Goal: Information Seeking & Learning: Learn about a topic

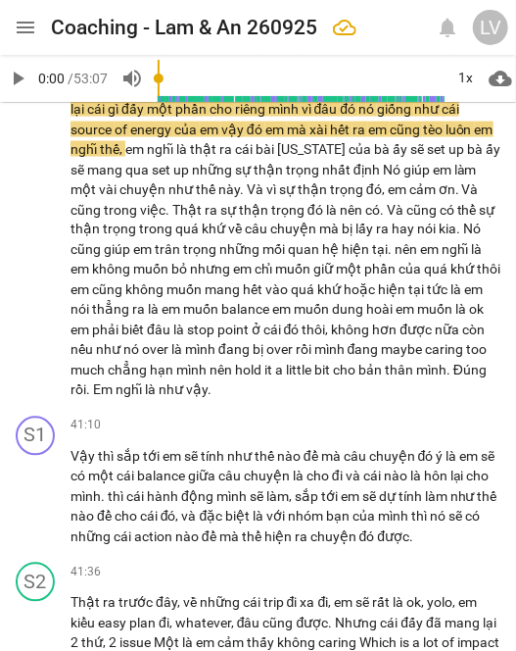
scroll to position [14510, 0]
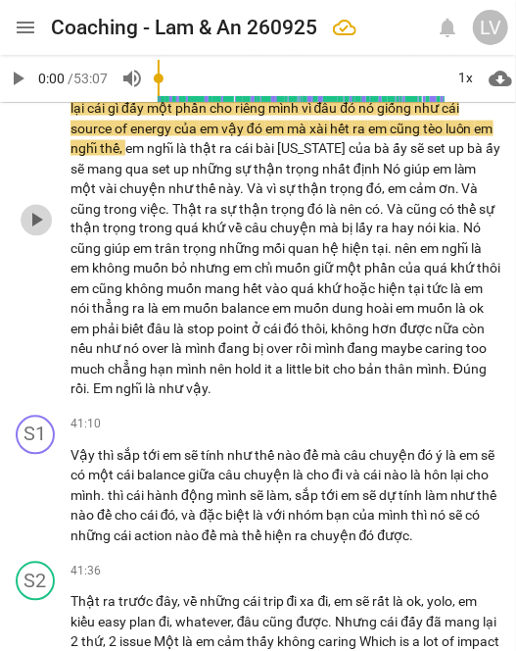
click at [38, 232] on span "play_arrow" at bounding box center [36, 221] width 24 height 24
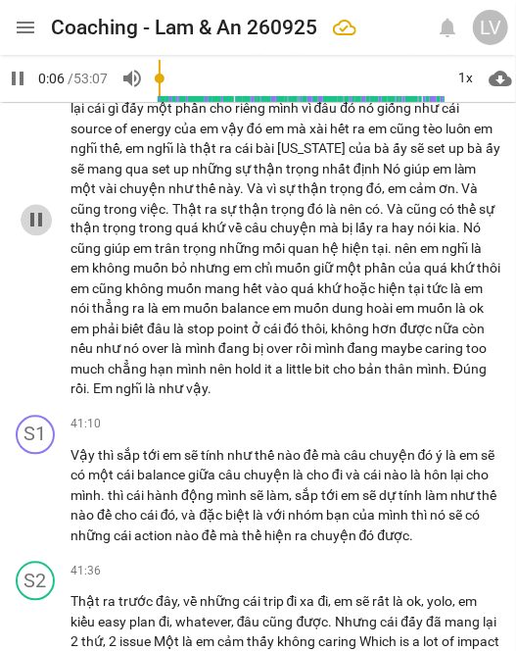
click at [37, 232] on span "pause" at bounding box center [36, 221] width 24 height 24
click at [37, 232] on span "play_arrow" at bounding box center [36, 221] width 24 height 24
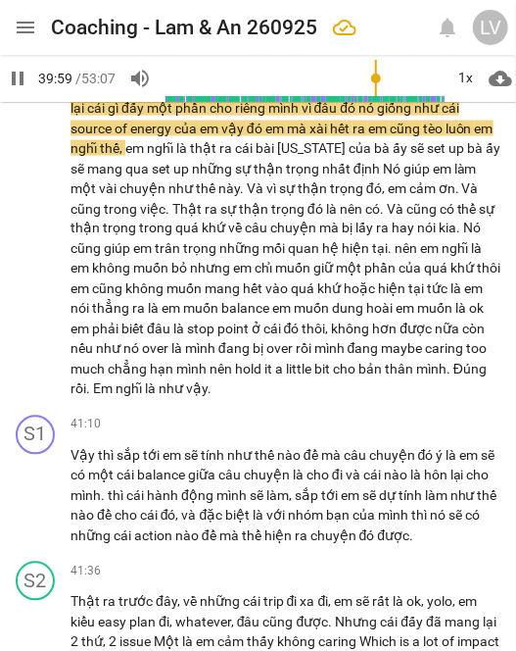
click at [375, 78] on input "range" at bounding box center [305, 78] width 278 height 55
click at [372, 78] on input "range" at bounding box center [305, 78] width 278 height 55
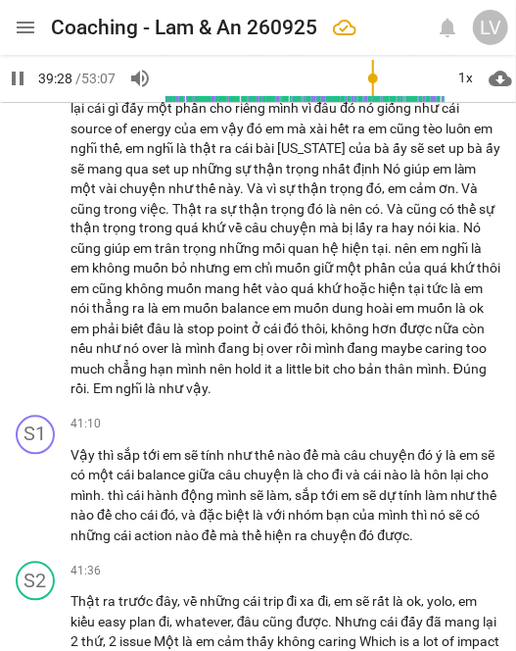
scroll to position [14159, 0]
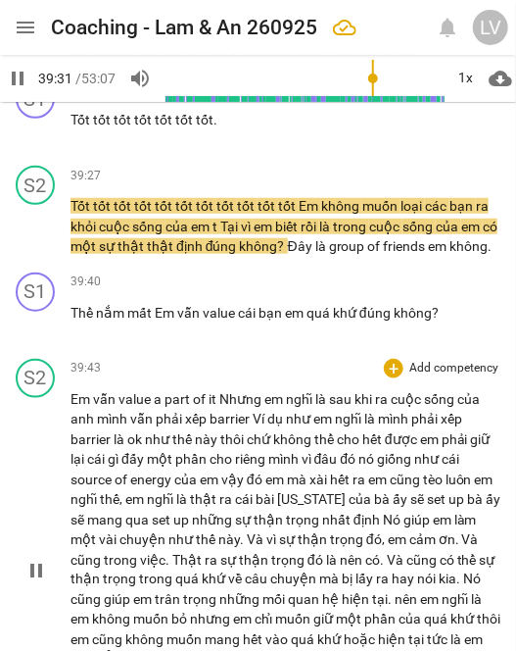
click at [41, 612] on div "play_arrow pause" at bounding box center [46, 571] width 50 height 347
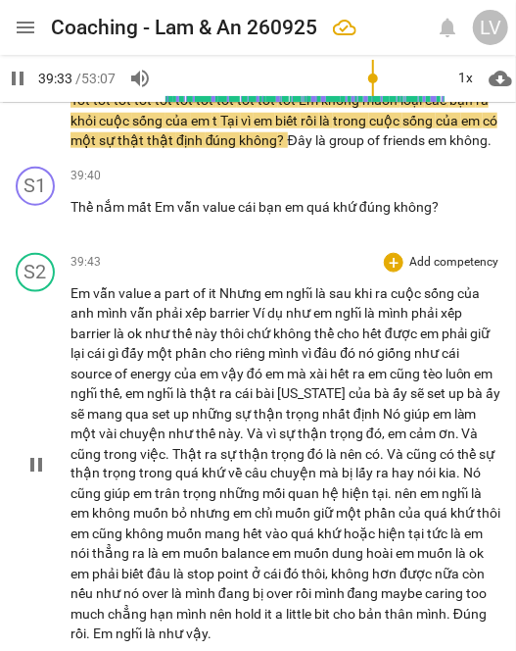
scroll to position [14275, 0]
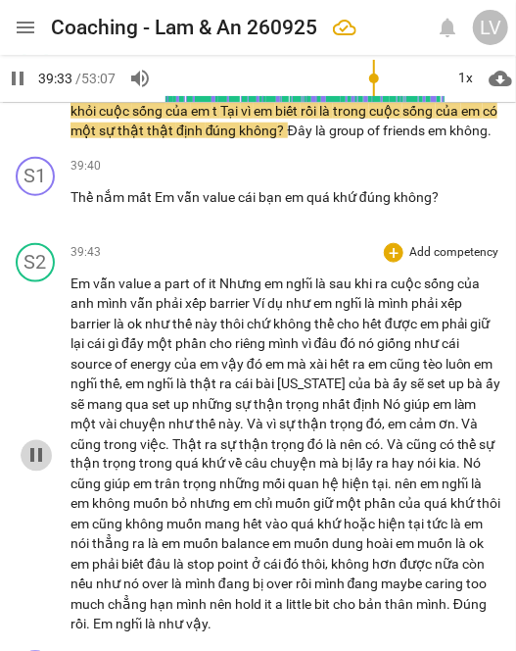
click at [32, 467] on span "pause" at bounding box center [36, 456] width 24 height 24
click at [32, 467] on span "play_arrow" at bounding box center [36, 456] width 24 height 24
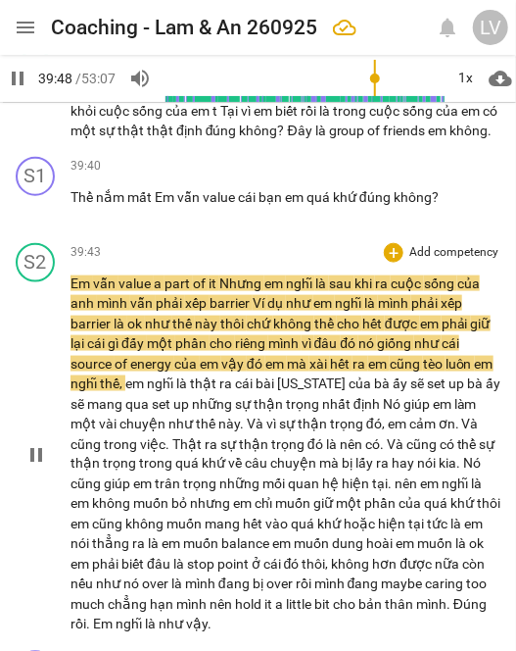
click at [32, 467] on span "pause" at bounding box center [36, 456] width 24 height 24
click at [32, 467] on span "play_arrow" at bounding box center [36, 456] width 24 height 24
click at [32, 467] on span "pause" at bounding box center [36, 456] width 24 height 24
click at [22, 77] on span "play_arrow" at bounding box center [18, 79] width 24 height 24
click at [22, 77] on span "pause" at bounding box center [18, 79] width 24 height 24
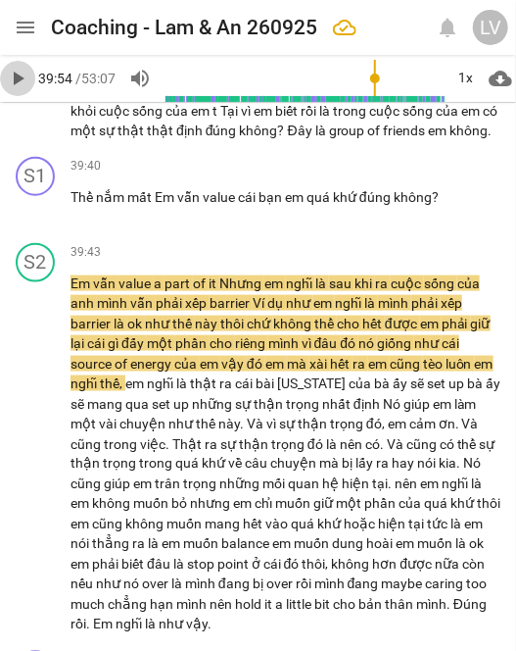
click at [22, 77] on span "play_arrow" at bounding box center [18, 79] width 24 height 24
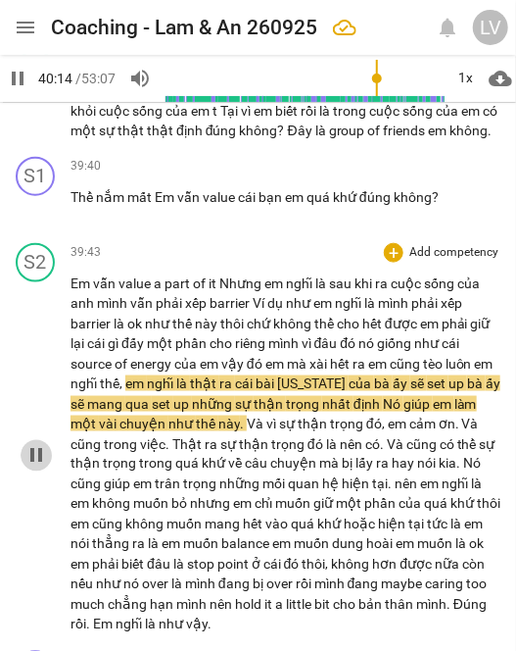
click at [34, 467] on span "pause" at bounding box center [36, 456] width 24 height 24
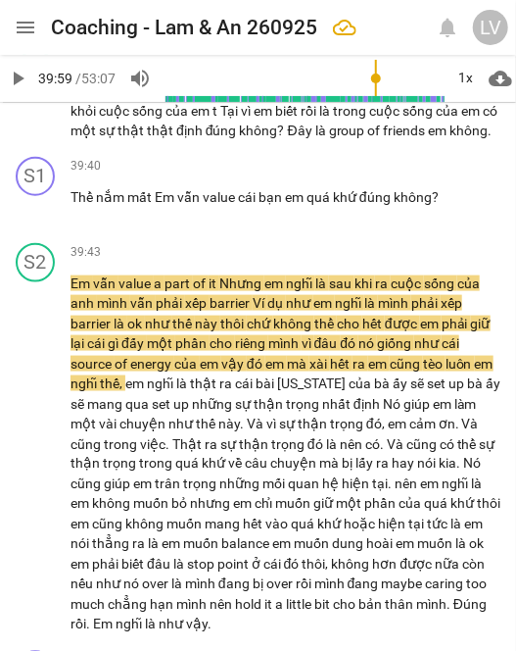
click at [375, 76] on input "range" at bounding box center [305, 78] width 278 height 55
click at [22, 87] on span "play_arrow" at bounding box center [18, 79] width 24 height 24
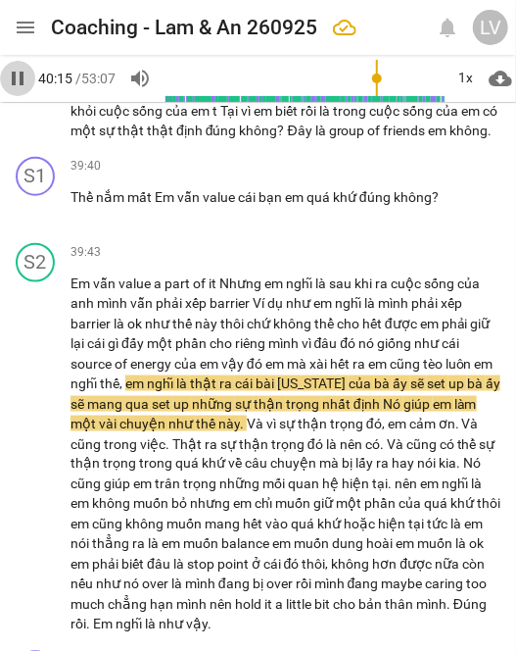
click at [21, 85] on span "pause" at bounding box center [18, 79] width 24 height 24
click at [25, 77] on span "play_arrow" at bounding box center [18, 79] width 24 height 24
click at [376, 77] on input "range" at bounding box center [305, 78] width 278 height 55
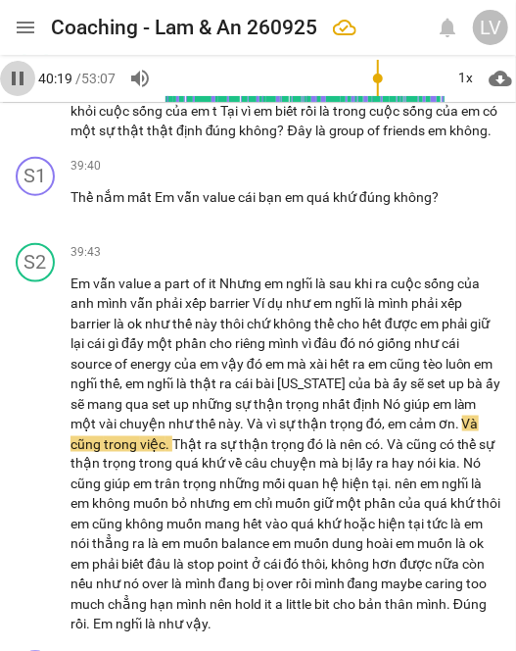
click at [22, 78] on span "pause" at bounding box center [18, 79] width 24 height 24
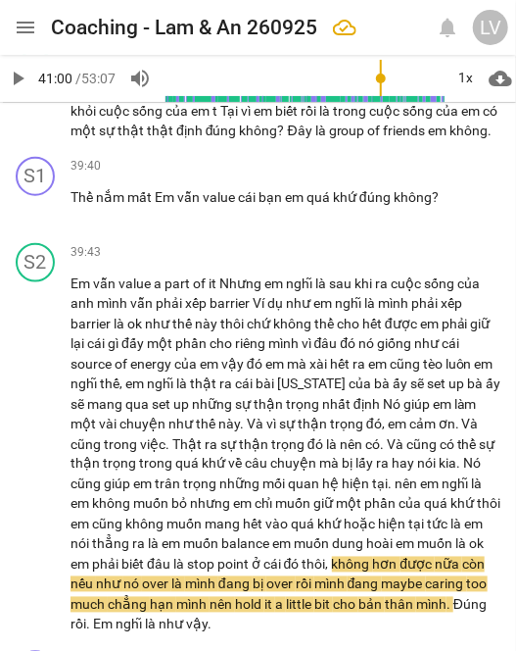
scroll to position [14653, 0]
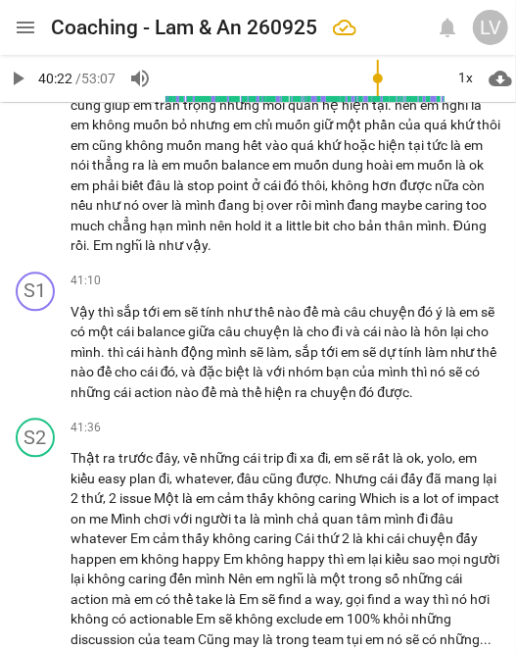
click at [377, 80] on input "range" at bounding box center [305, 78] width 278 height 55
click at [376, 80] on input "range" at bounding box center [305, 78] width 278 height 55
click at [18, 78] on span "play_arrow" at bounding box center [18, 79] width 24 height 24
click at [372, 78] on input "range" at bounding box center [305, 78] width 278 height 55
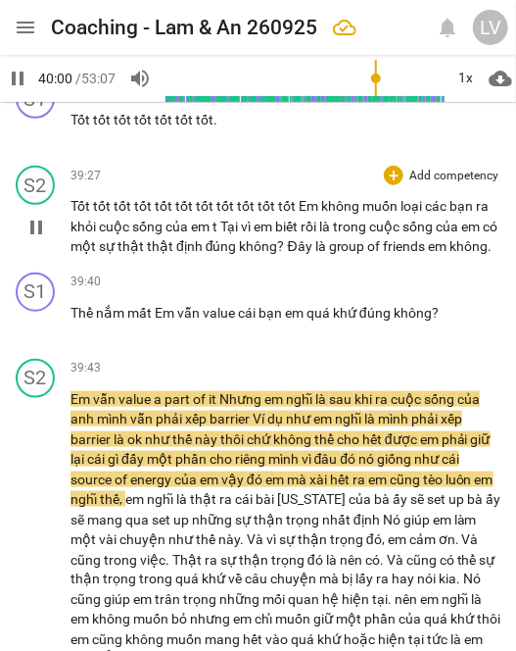
scroll to position [14222, 0]
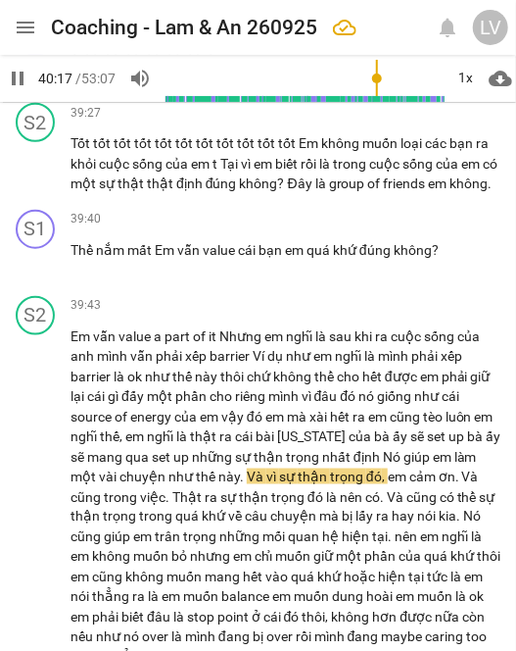
click at [17, 80] on span "pause" at bounding box center [18, 79] width 24 height 24
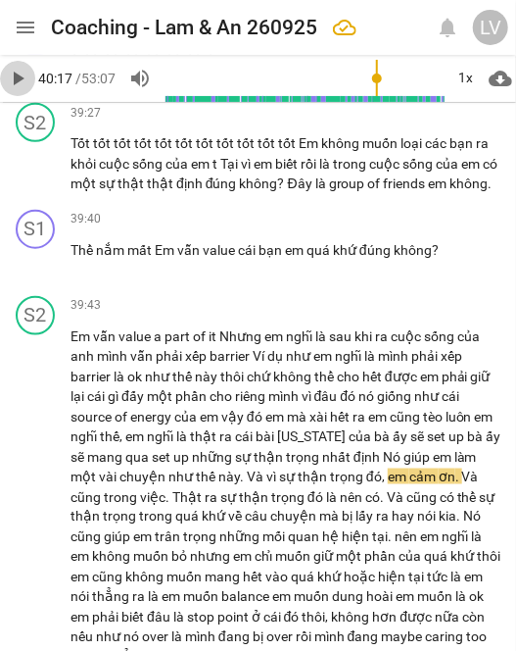
click at [18, 83] on span "play_arrow" at bounding box center [18, 79] width 24 height 24
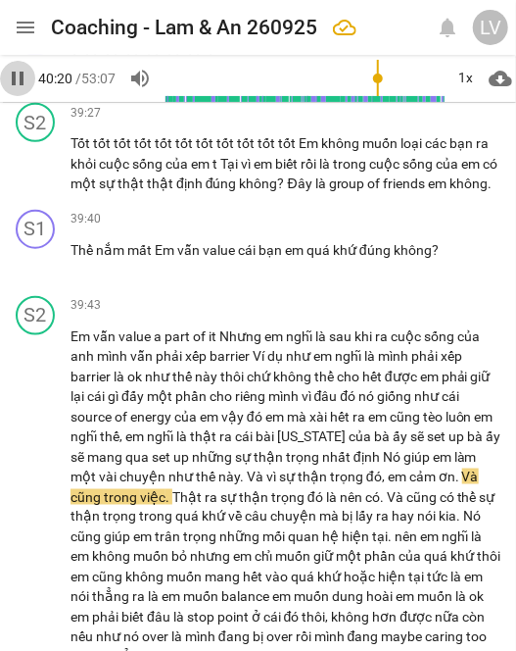
click at [18, 83] on span "pause" at bounding box center [18, 79] width 24 height 24
click at [11, 73] on div at bounding box center [6, 325] width 12 height 651
click at [18, 76] on span "play_arrow" at bounding box center [18, 79] width 24 height 24
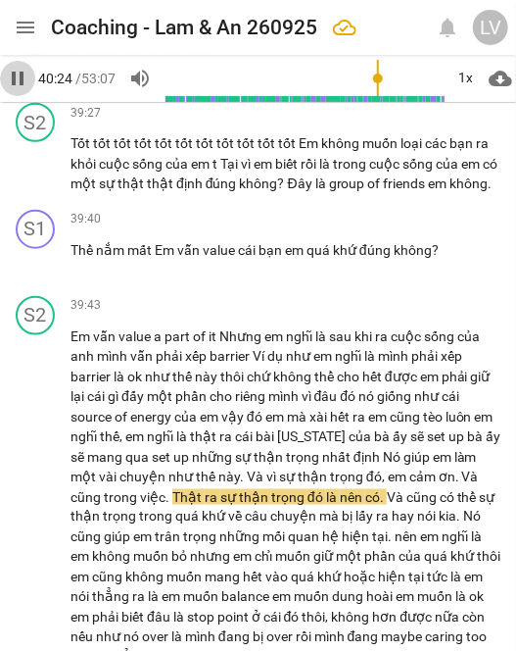
click at [18, 76] on span "pause" at bounding box center [18, 79] width 24 height 24
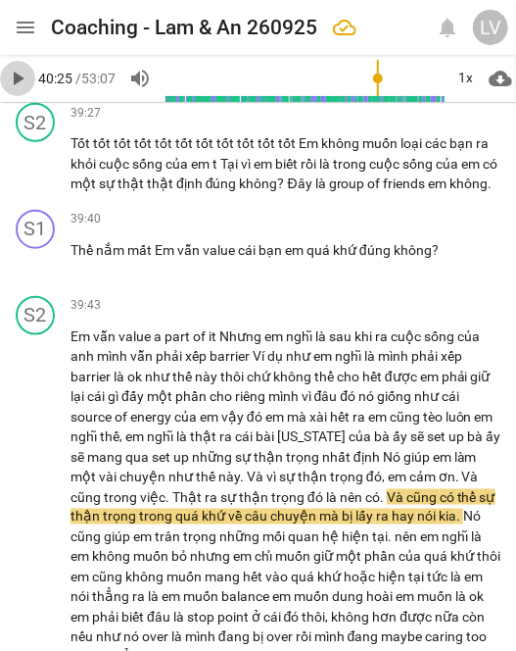
click at [19, 81] on span "play_arrow" at bounding box center [18, 79] width 24 height 24
click at [19, 81] on span "pause" at bounding box center [18, 79] width 24 height 24
click at [16, 79] on span "play_arrow" at bounding box center [18, 79] width 24 height 24
click at [16, 79] on span "pause" at bounding box center [18, 79] width 24 height 24
type input "2430"
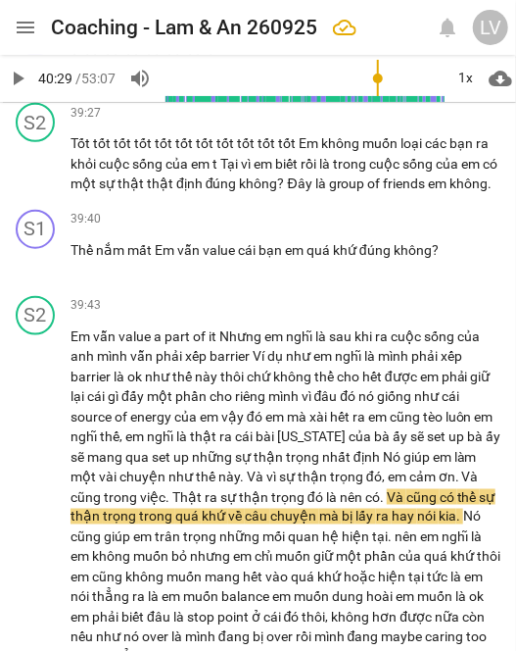
click at [17, 76] on span "play_arrow" at bounding box center [18, 79] width 24 height 24
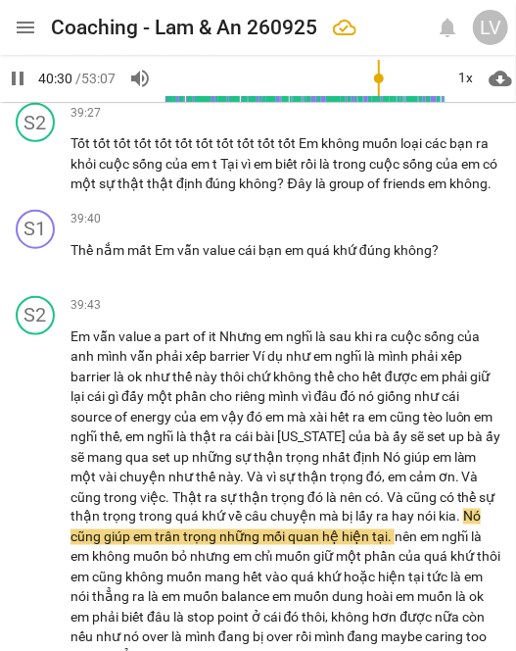
scroll to position [14553, 0]
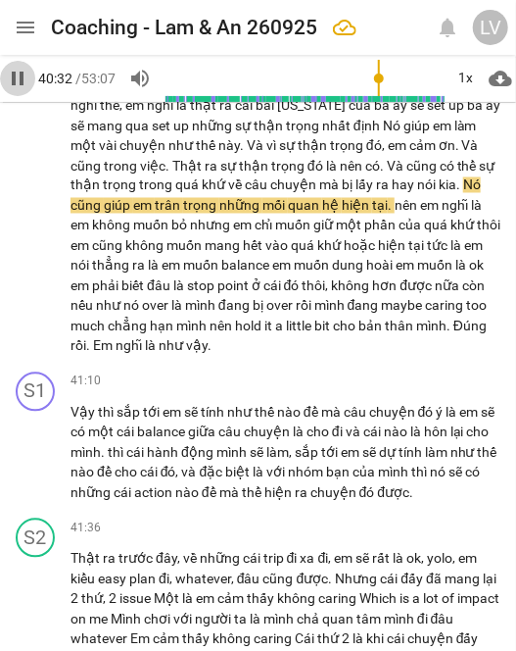
click at [17, 76] on span "pause" at bounding box center [18, 79] width 24 height 24
click at [19, 83] on span "play_arrow" at bounding box center [18, 79] width 24 height 24
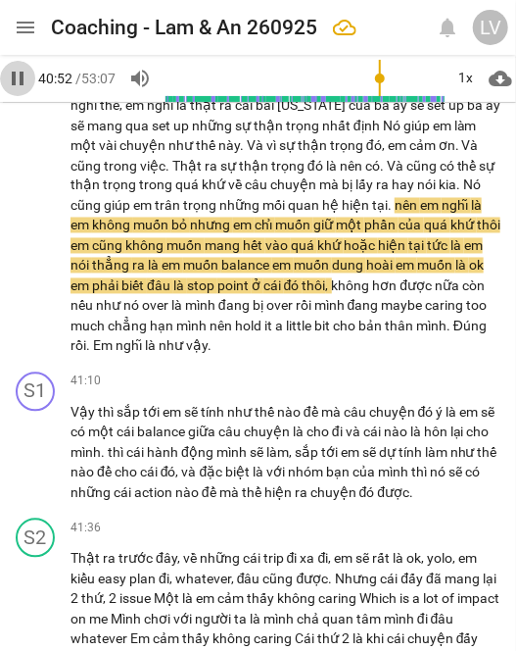
click at [14, 74] on span "pause" at bounding box center [18, 79] width 24 height 24
click at [41, 189] on span "play_arrow" at bounding box center [36, 178] width 24 height 24
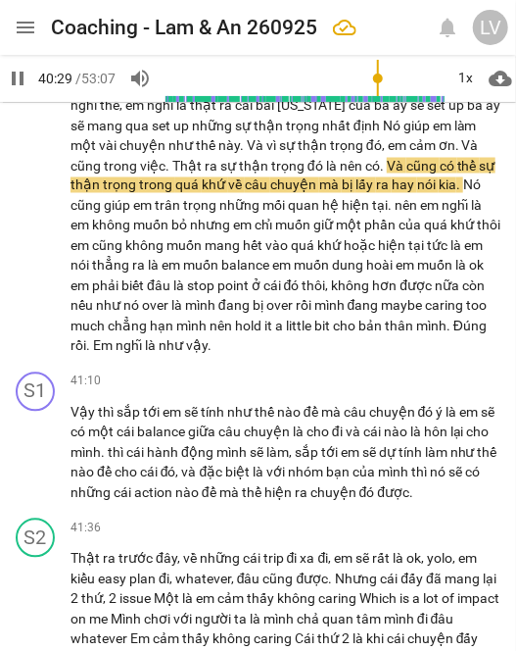
click at [378, 78] on input "range" at bounding box center [305, 78] width 278 height 55
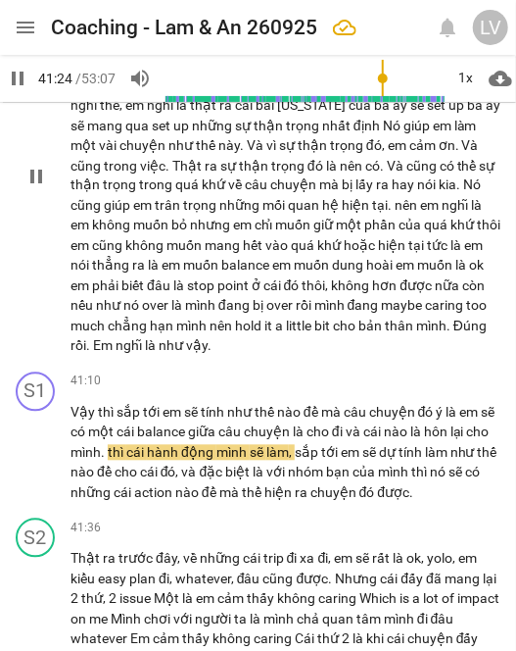
click at [35, 193] on button "pause" at bounding box center [36, 177] width 31 height 31
click at [35, 193] on button "play_arrow" at bounding box center [36, 177] width 31 height 31
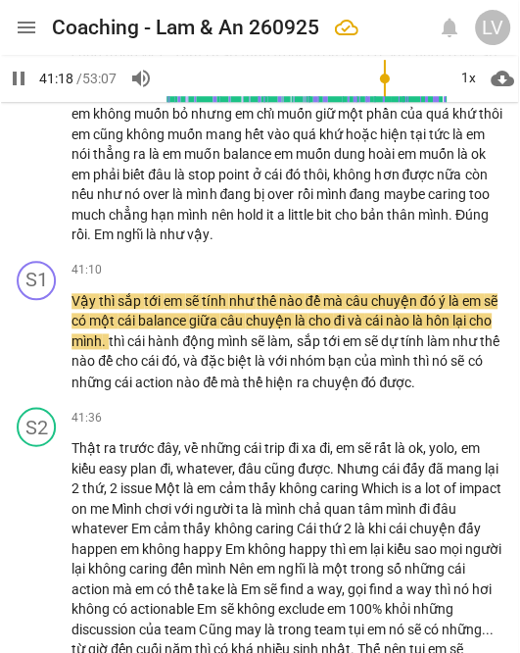
scroll to position [14667, 0]
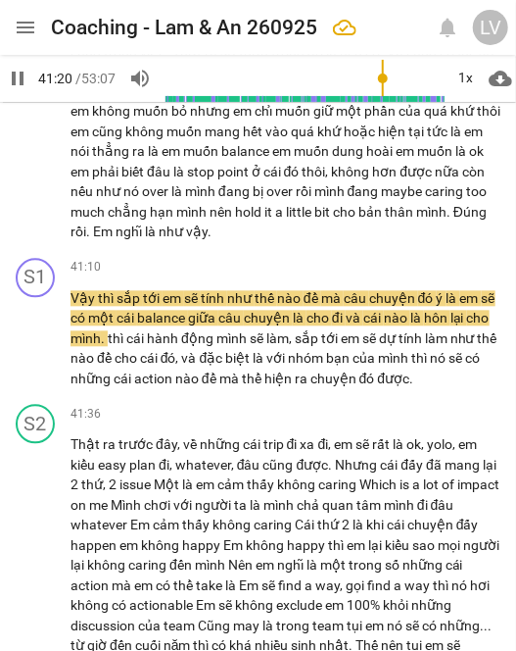
click at [213, 180] on span "stop" at bounding box center [202, 173] width 30 height 16
click at [36, 75] on span "pause" at bounding box center [36, 64] width 24 height 24
type input "2483"
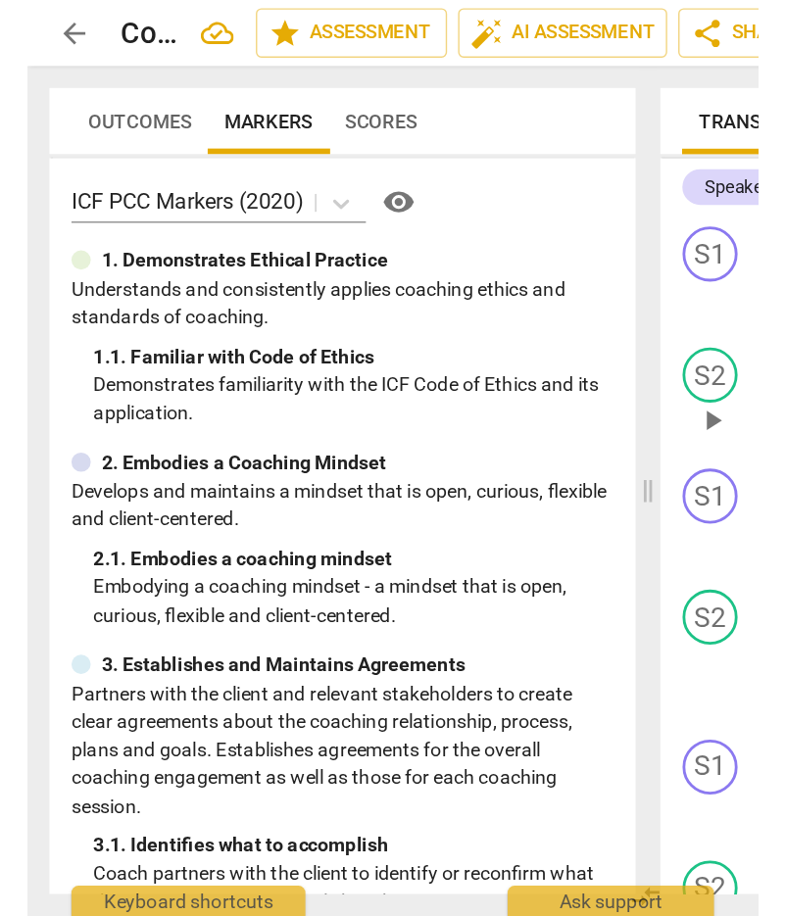
scroll to position [0, 0]
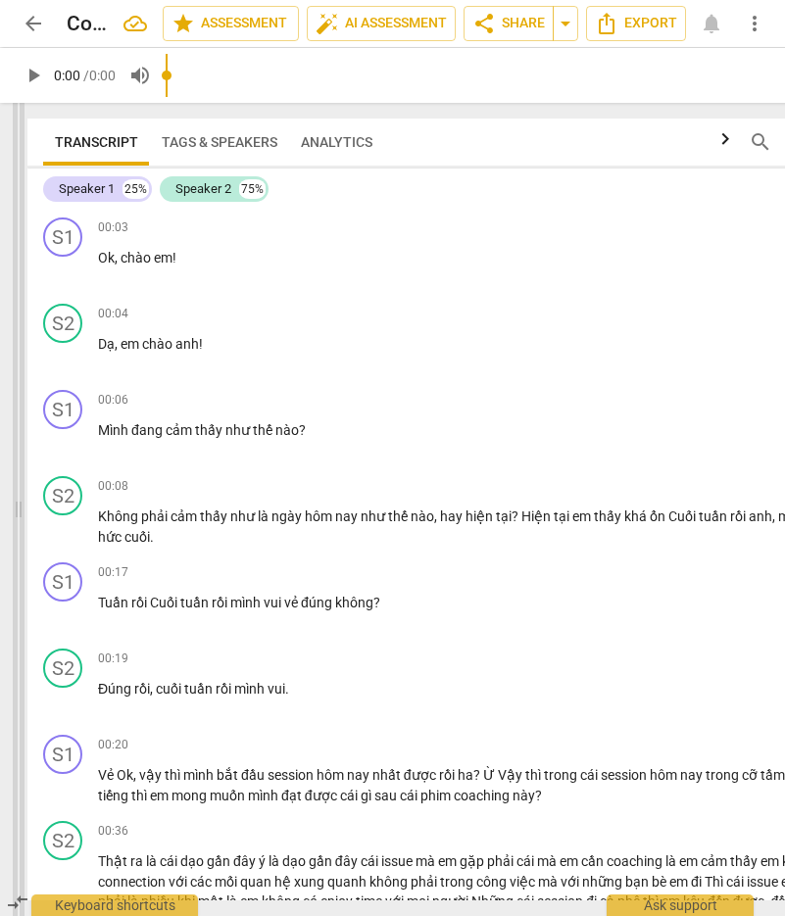
drag, startPoint x: 440, startPoint y: 509, endPoint x: 17, endPoint y: 505, distance: 423.3
click at [17, 505] on span at bounding box center [19, 509] width 12 height 813
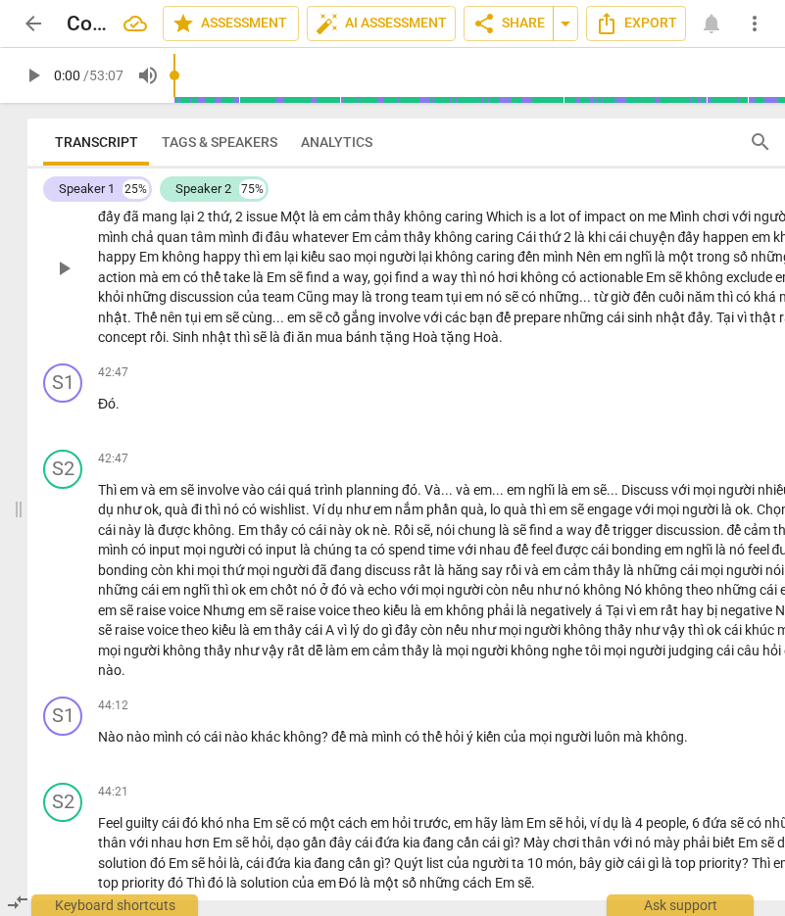
scroll to position [10679, 0]
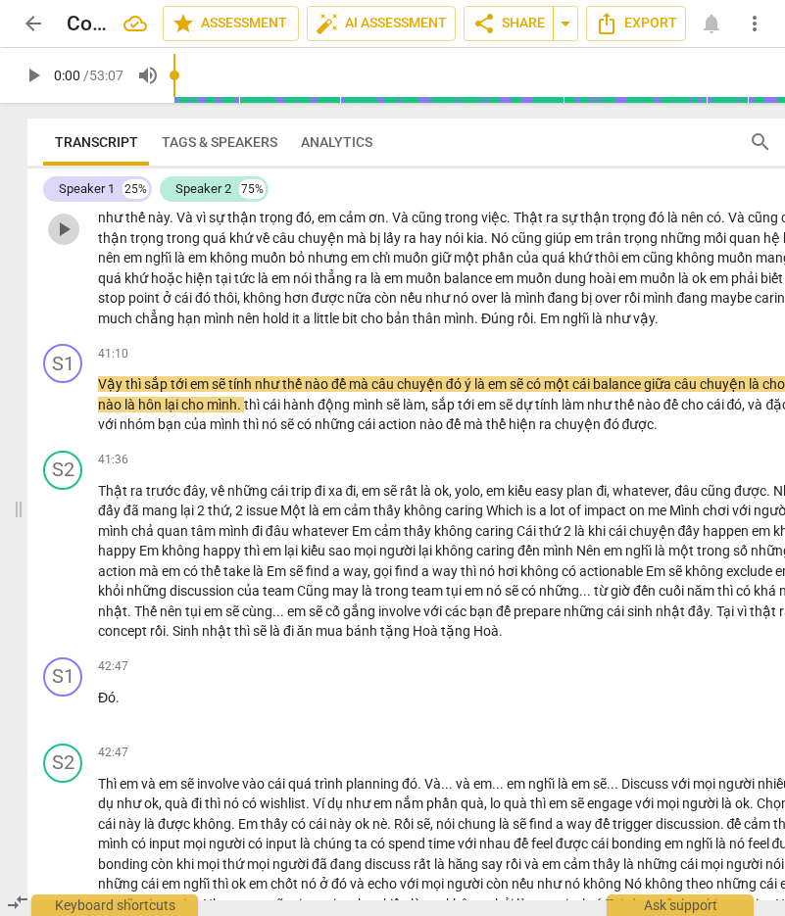
click at [65, 241] on span "play_arrow" at bounding box center [64, 230] width 24 height 24
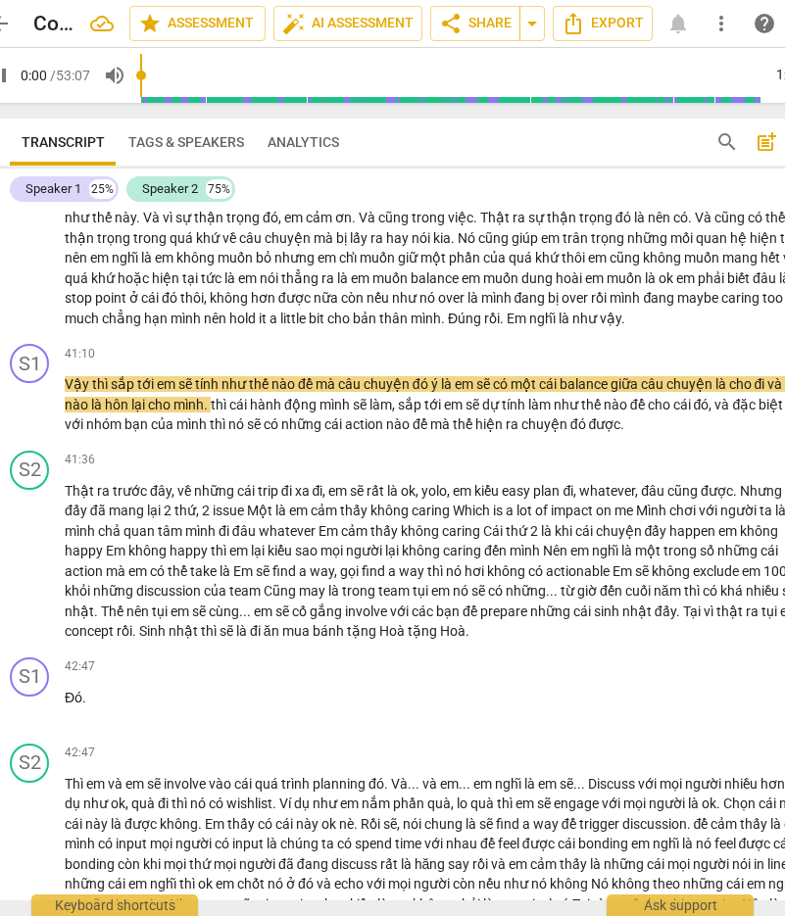
scroll to position [0, 36]
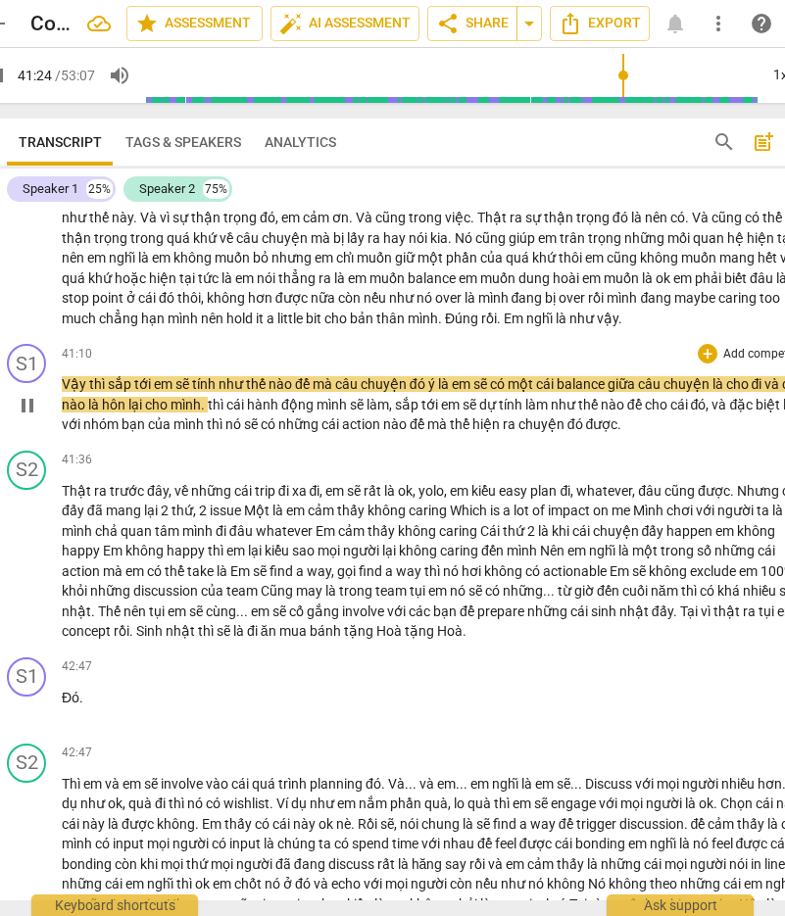
drag, startPoint x: 267, startPoint y: 564, endPoint x: 403, endPoint y: 543, distance: 136.9
click at [267, 432] on span "có" at bounding box center [270, 424] width 18 height 16
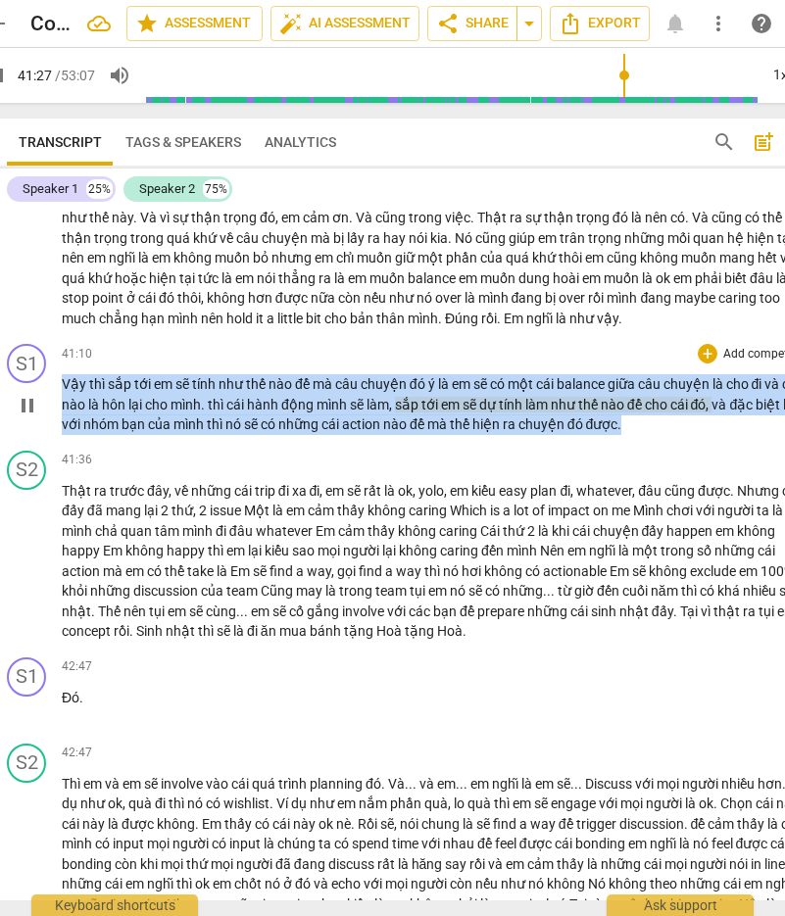
drag, startPoint x: 623, startPoint y: 569, endPoint x: 62, endPoint y: 520, distance: 563.5
click at [62, 435] on p "Vậy thì sắp tới em sẽ tính như thế nào để mà câu chuyện đó ý là em sẽ có một cá…" at bounding box center [438, 404] width 752 height 61
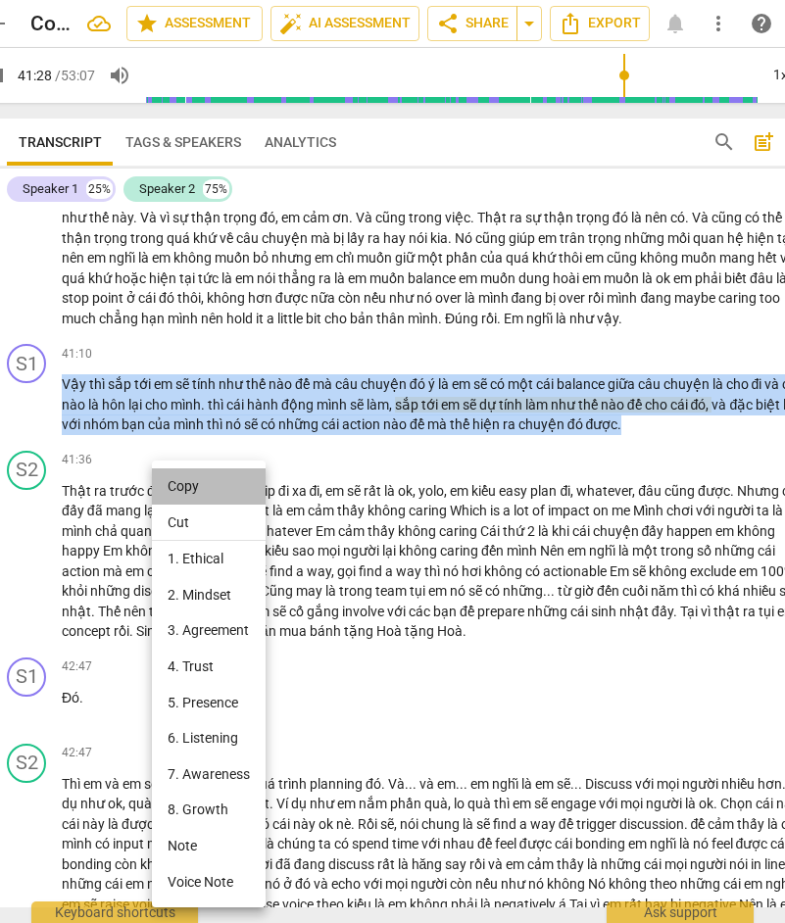
click at [198, 483] on li "Copy" at bounding box center [209, 486] width 114 height 36
copy p "Vậy thì sắp tới em sẽ tính như thế nào để mà câu chuyện đó ý là em sẽ có một cá…"
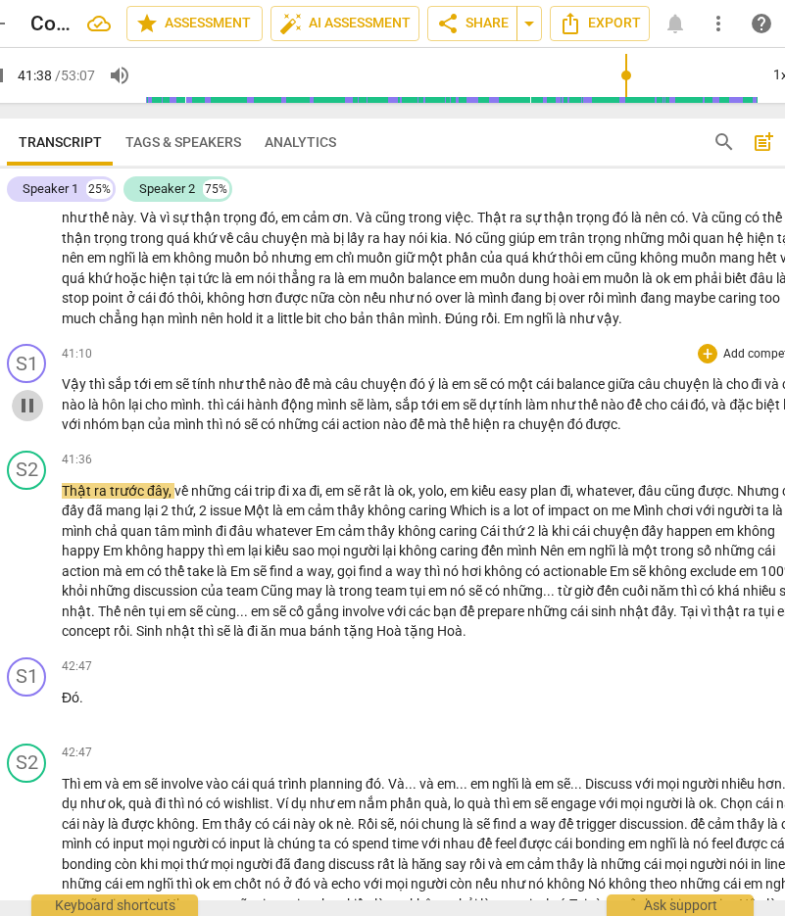
click at [35, 417] on span "pause" at bounding box center [28, 406] width 24 height 24
click at [39, 417] on span "play_arrow" at bounding box center [27, 406] width 31 height 24
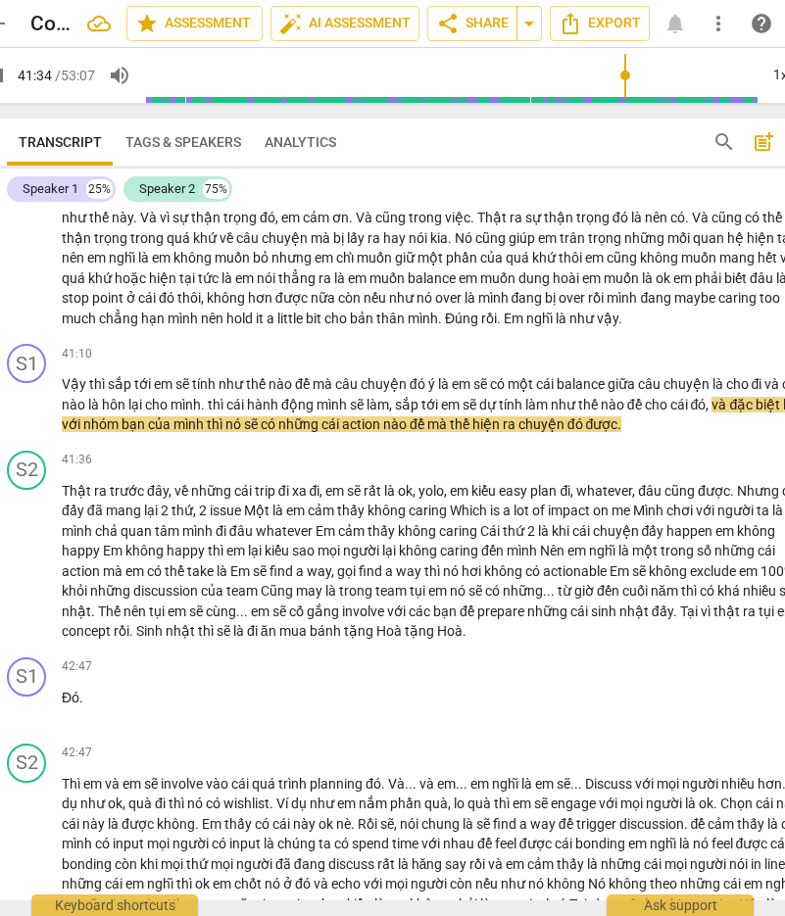
click at [515, 74] on input "range" at bounding box center [451, 75] width 612 height 63
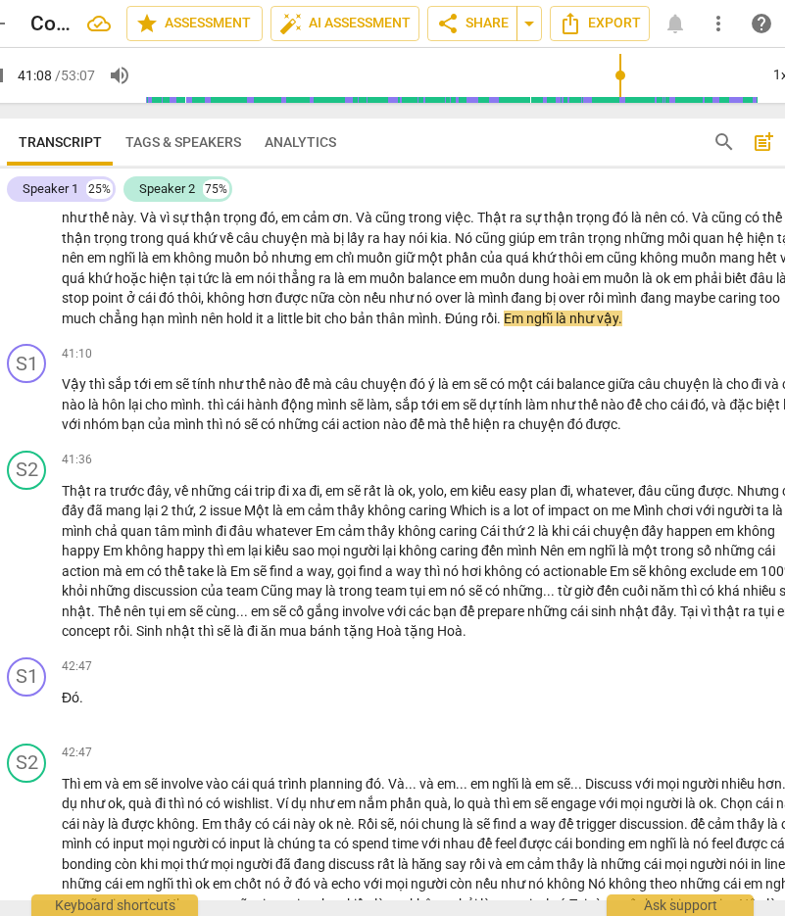
click at [515, 76] on input "range" at bounding box center [451, 75] width 612 height 63
click at [515, 74] on input "range" at bounding box center [451, 75] width 612 height 63
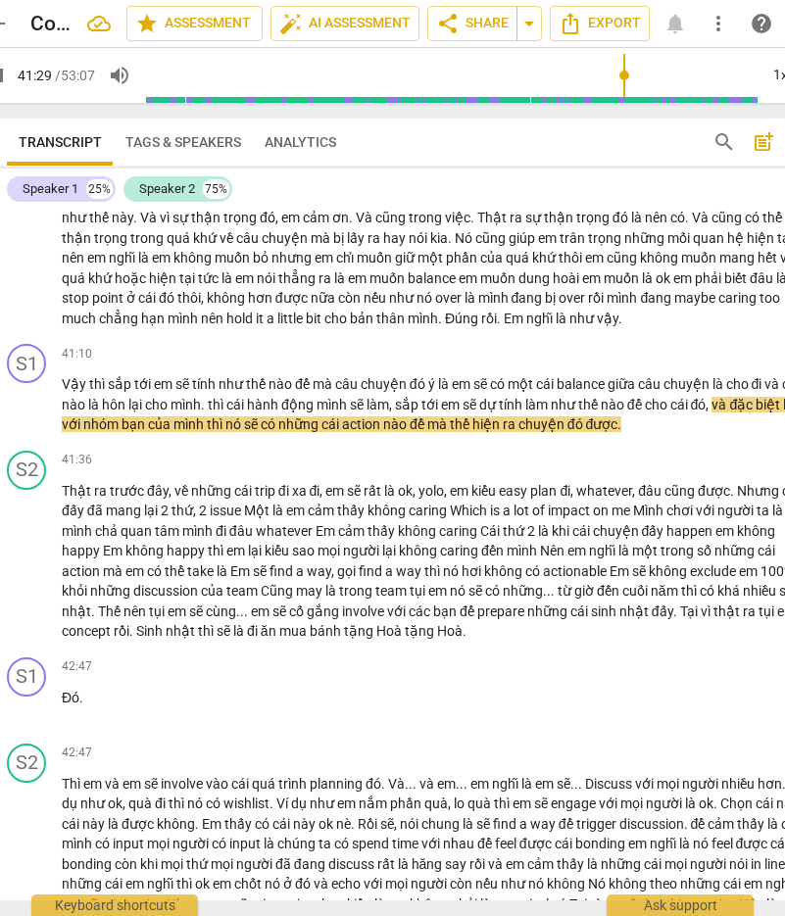
click at [515, 73] on input "range" at bounding box center [451, 75] width 612 height 63
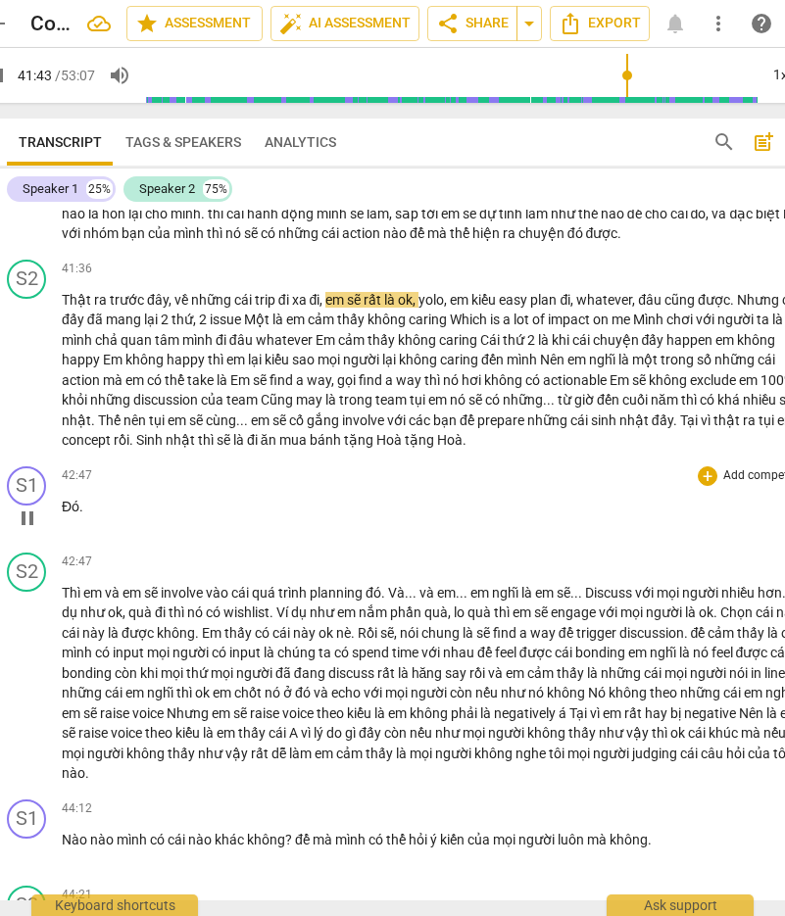
scroll to position [10875, 0]
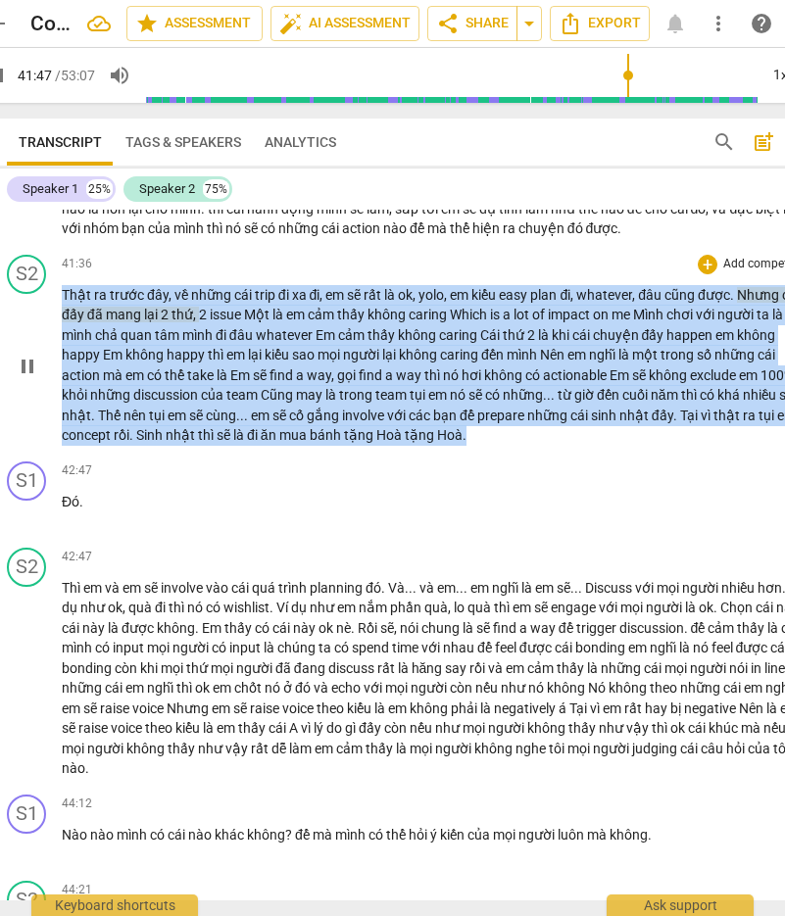
drag, startPoint x: 519, startPoint y: 579, endPoint x: 64, endPoint y: 435, distance: 477.8
click at [64, 435] on p "Thật ra trước đây , về những cái trip đi xa đi , em sẽ rất là ok , yolo , em ki…" at bounding box center [438, 365] width 752 height 161
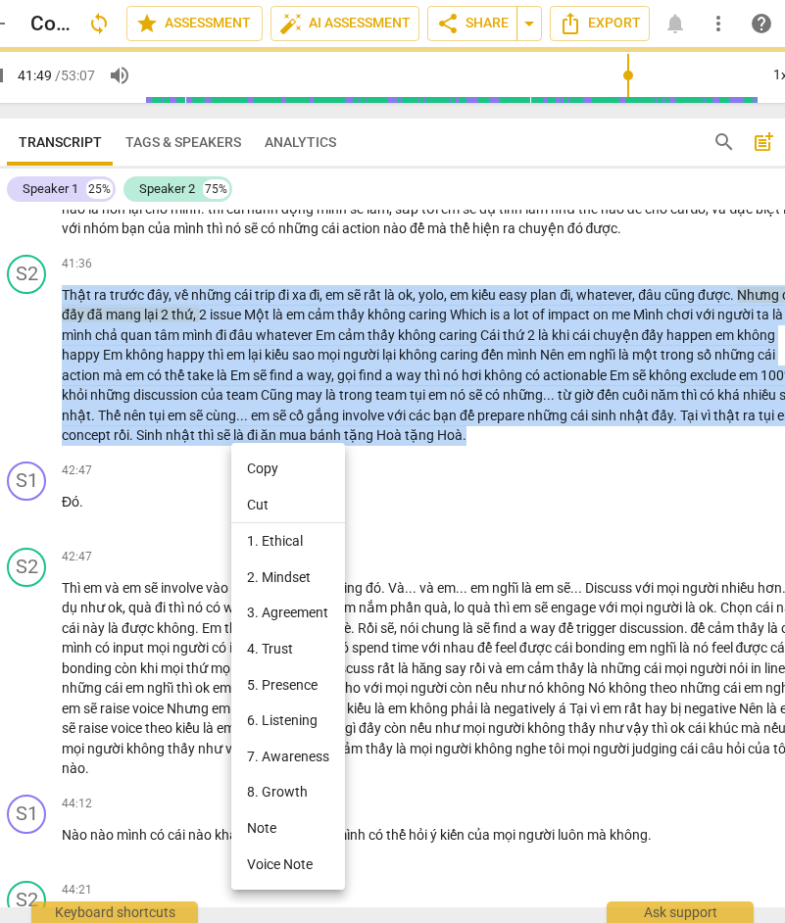
click at [257, 464] on li "Copy" at bounding box center [288, 469] width 114 height 36
copy p "Lore ip dolor sit , am conse adi elit se do ei , te in utl et do , magn , al en…"
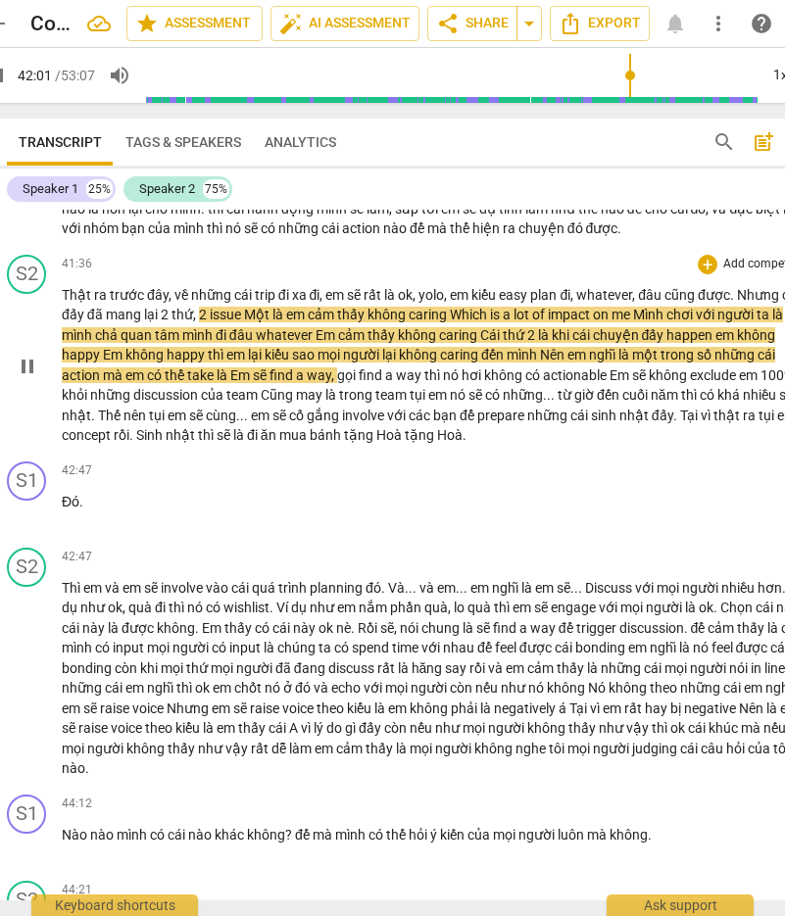
drag, startPoint x: 25, startPoint y: 352, endPoint x: 52, endPoint y: 460, distance: 111.9
click at [25, 221] on span "pause" at bounding box center [28, 210] width 24 height 24
click at [40, 378] on span "play_arrow" at bounding box center [27, 367] width 31 height 24
click at [29, 221] on span "pause" at bounding box center [28, 210] width 24 height 24
click at [29, 221] on span "play_arrow" at bounding box center [28, 210] width 24 height 24
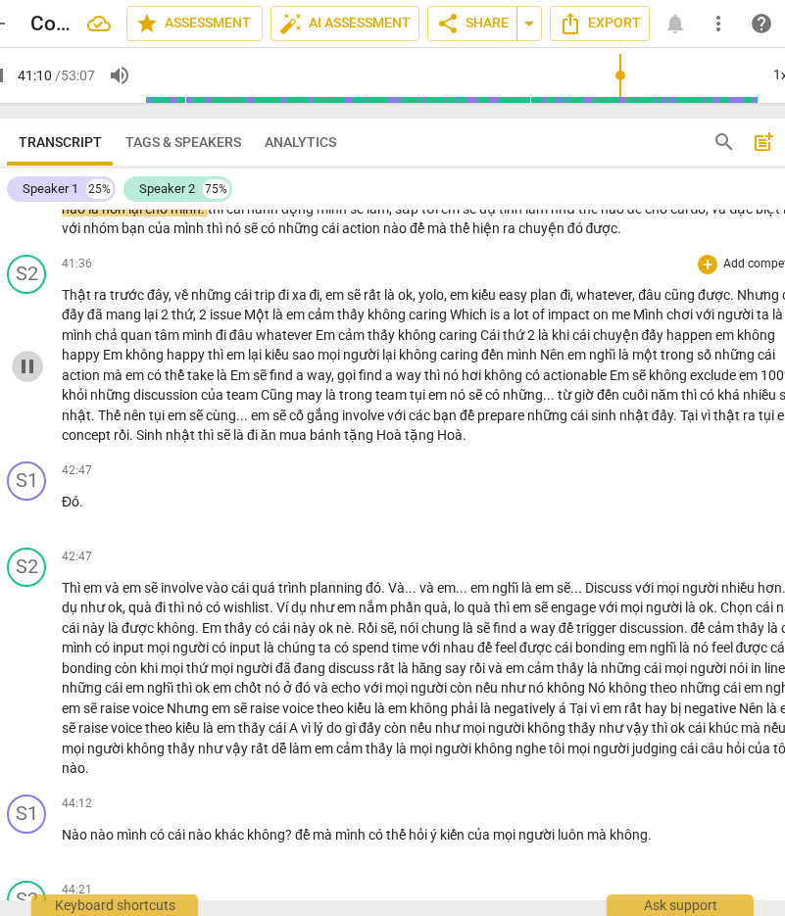
click at [39, 378] on span "pause" at bounding box center [28, 367] width 24 height 24
click at [39, 378] on span "play_arrow" at bounding box center [28, 367] width 24 height 24
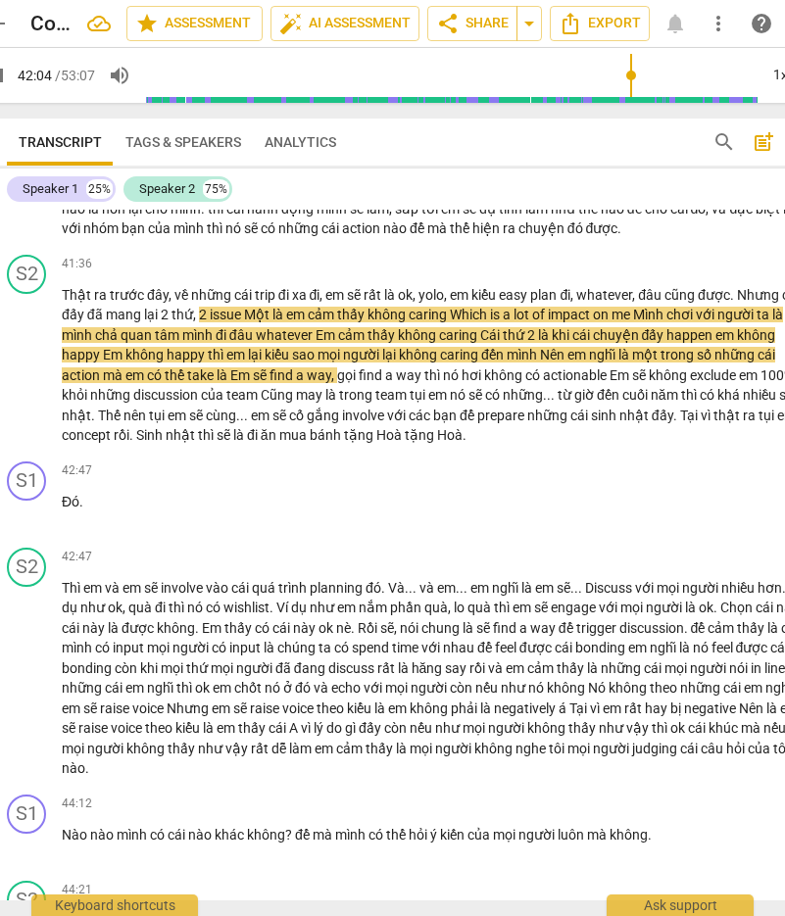
click at [515, 76] on input "range" at bounding box center [451, 75] width 612 height 63
click at [515, 74] on input "range" at bounding box center [451, 75] width 612 height 63
click at [515, 75] on input "range" at bounding box center [451, 75] width 612 height 63
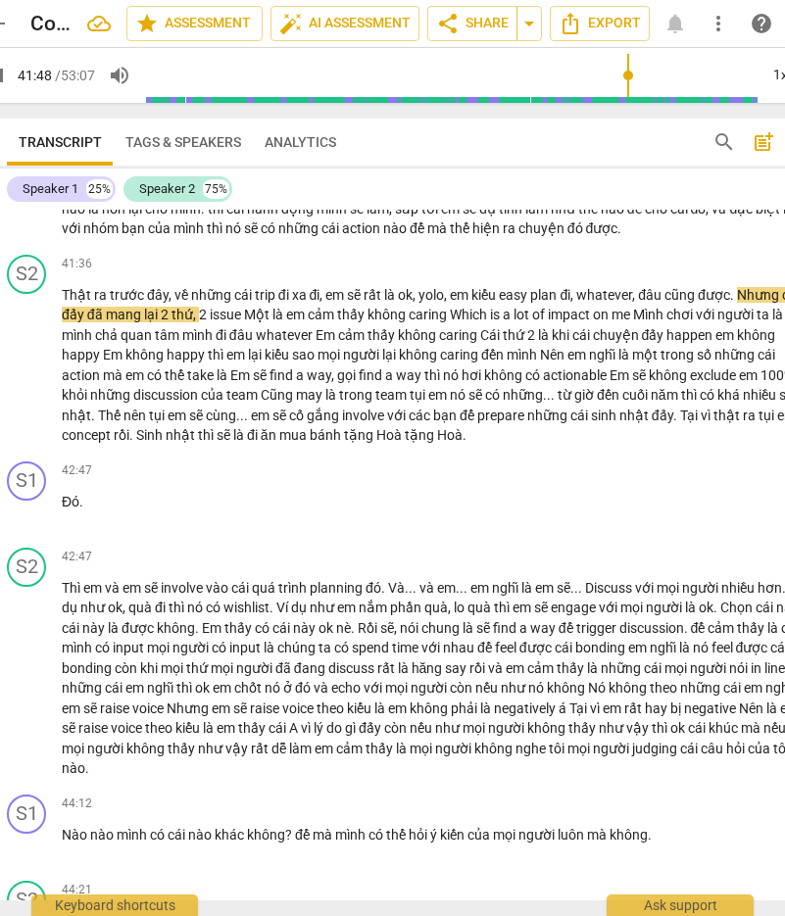
click at [515, 75] on input "range" at bounding box center [451, 75] width 612 height 63
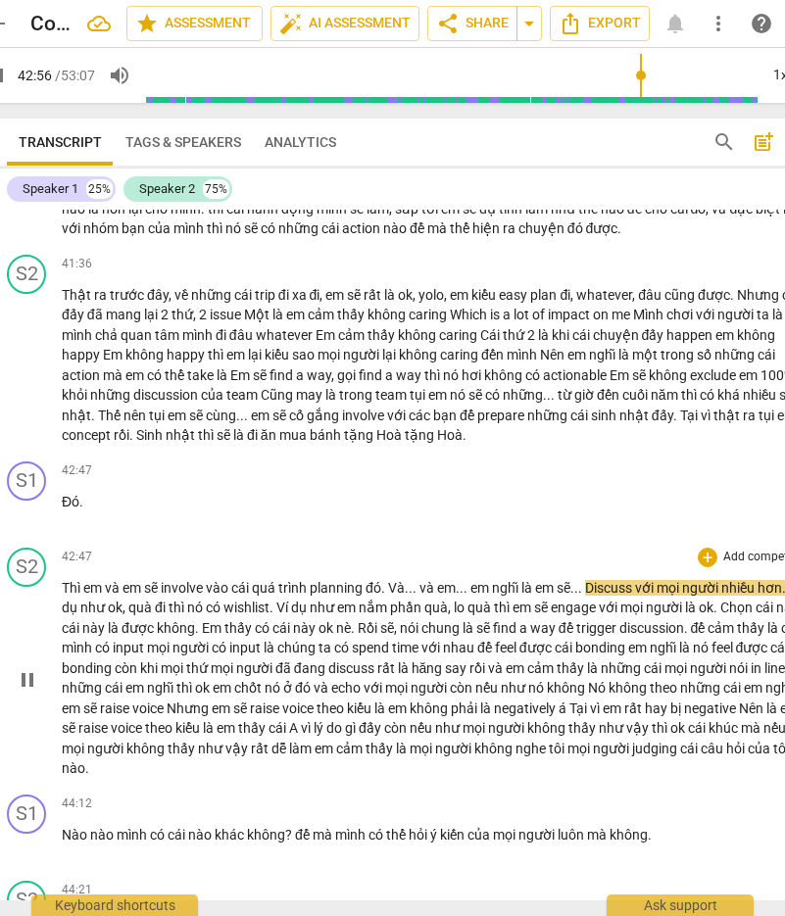
click at [24, 650] on span "pause" at bounding box center [28, 680] width 24 height 24
click at [380, 650] on div "42:47 + Add competency keyboard_arrow_right Thì em và em sẽ involve vào cái quá…" at bounding box center [438, 663] width 752 height 231
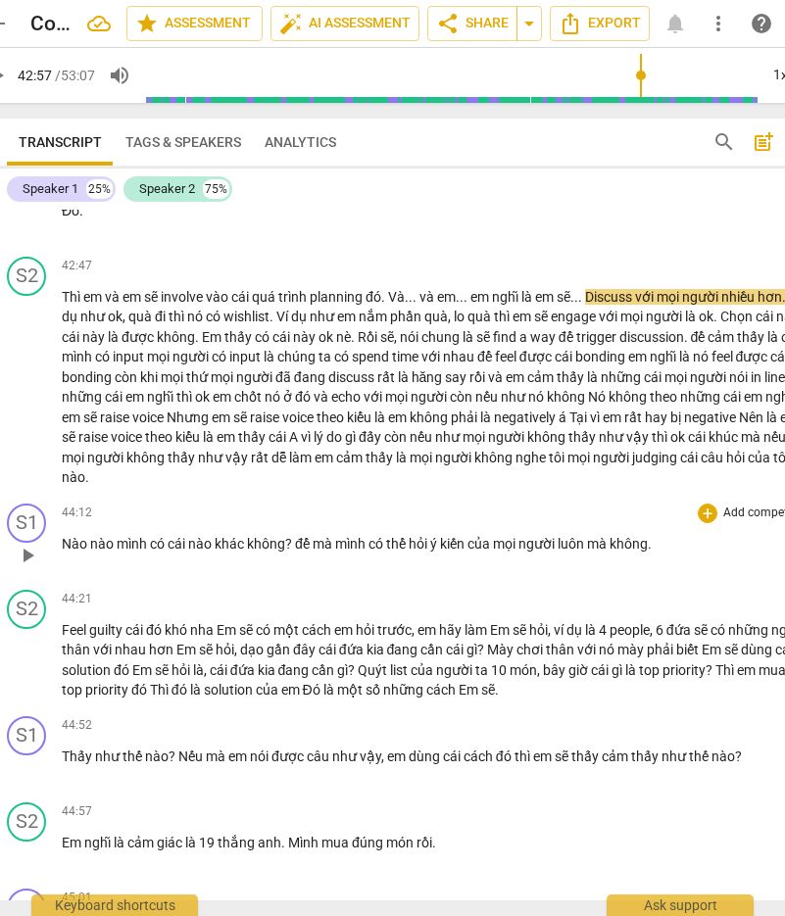
scroll to position [11169, 0]
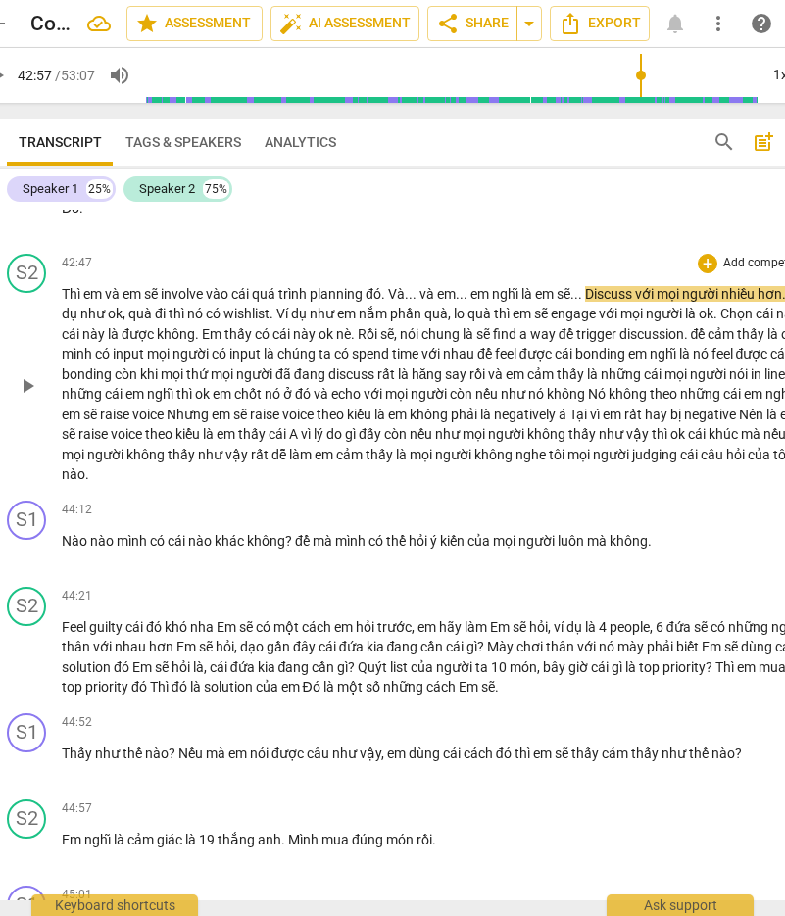
click at [336, 485] on p "Thì em và em sẽ involve vào cái quá trình planning đó . Và.. . và em.. . em ngh…" at bounding box center [438, 384] width 752 height 201
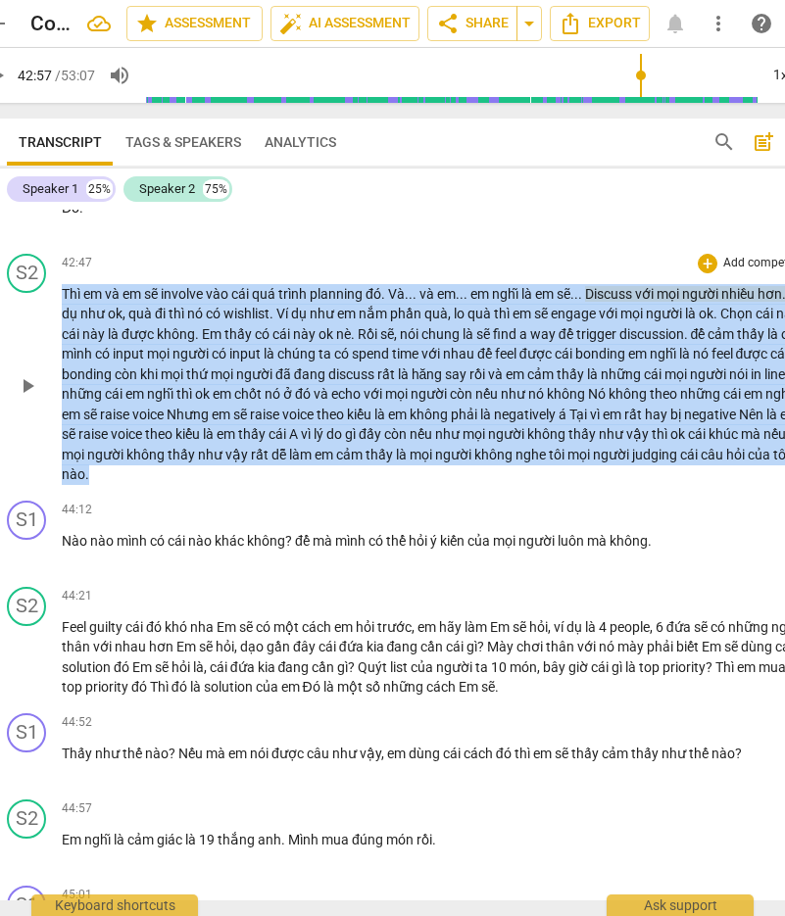
drag, startPoint x: 341, startPoint y: 614, endPoint x: 57, endPoint y: 432, distance: 337.5
click at [57, 432] on div "S2 play_arrow pause 42:47 + Add competency keyboard_arrow_right Thì em và em sẽ…" at bounding box center [410, 369] width 839 height 247
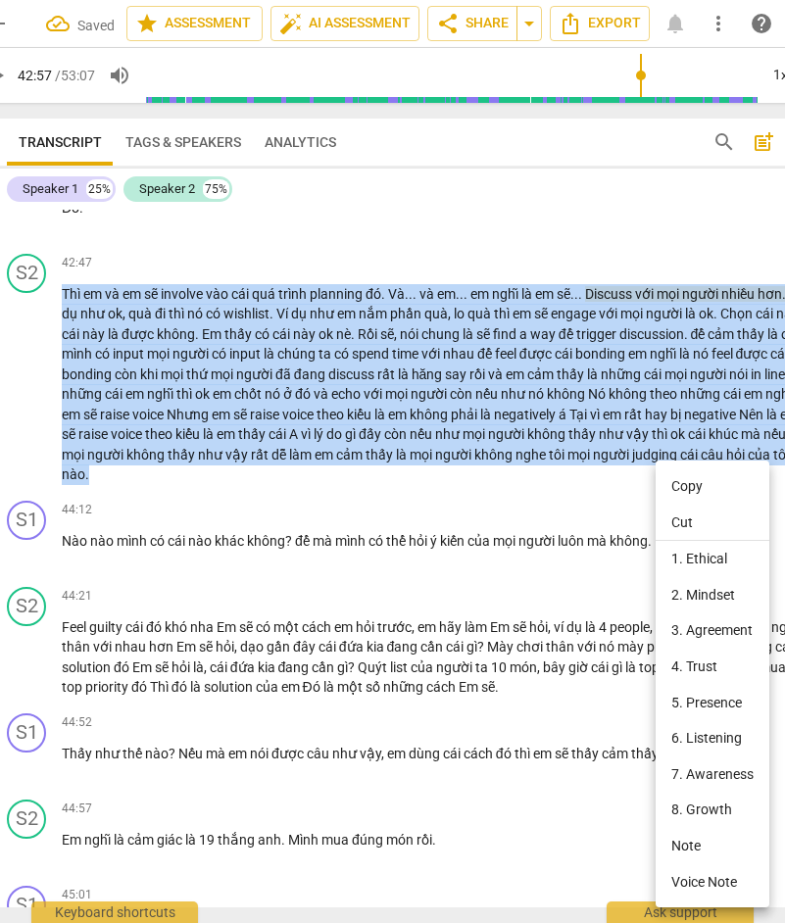
click at [515, 487] on li "Copy" at bounding box center [712, 486] width 114 height 36
copy p "Lor ip do si am consect adi eli sed doeiu temporin ut . La.. . et do.. . ma ali…"
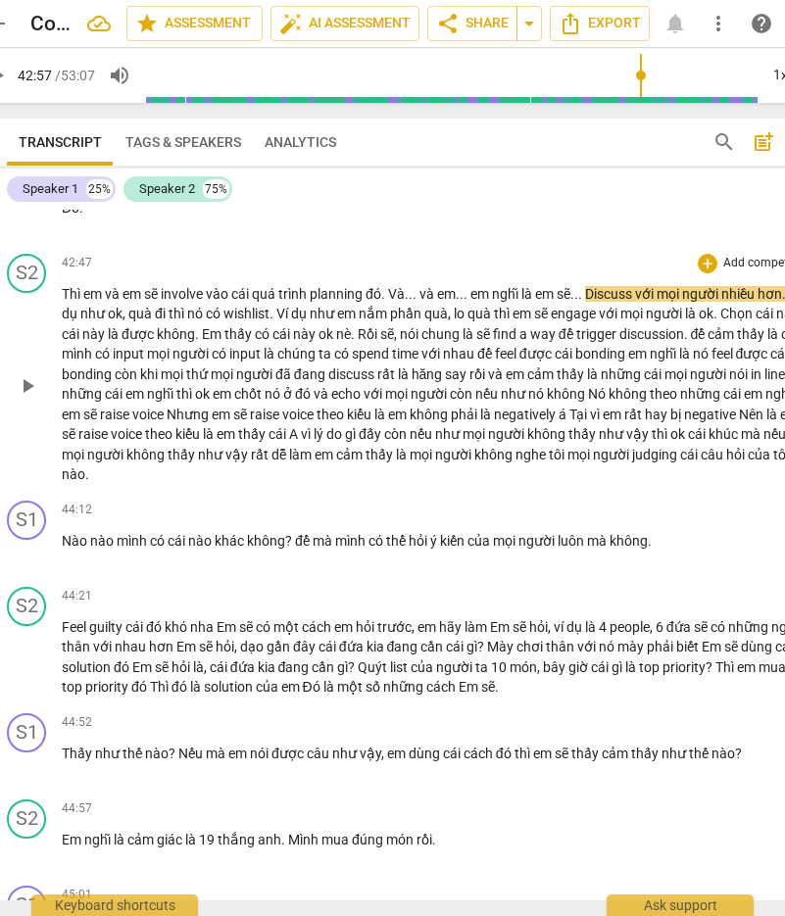
click at [28, 398] on span "play_arrow" at bounding box center [28, 386] width 24 height 24
click at [35, 231] on span "pause" at bounding box center [28, 220] width 24 height 24
click at [34, 231] on span "play_arrow" at bounding box center [28, 220] width 24 height 24
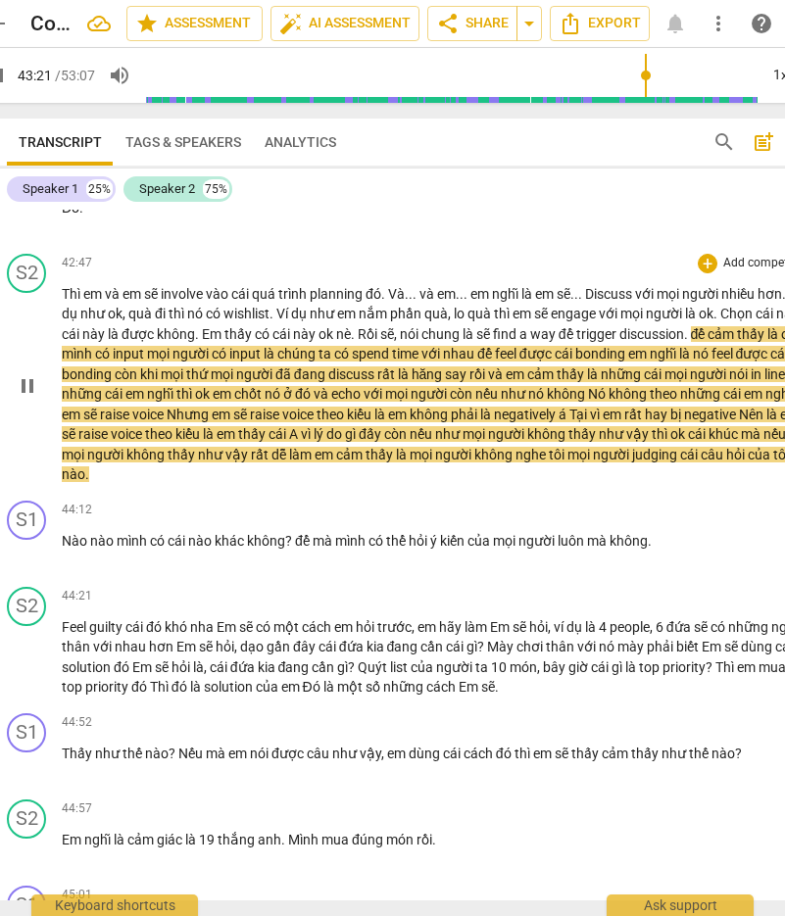
drag, startPoint x: 20, startPoint y: 528, endPoint x: 767, endPoint y: 577, distance: 749.1
click at [20, 398] on span "pause" at bounding box center [28, 386] width 24 height 24
click at [26, 398] on span "play_arrow" at bounding box center [28, 386] width 24 height 24
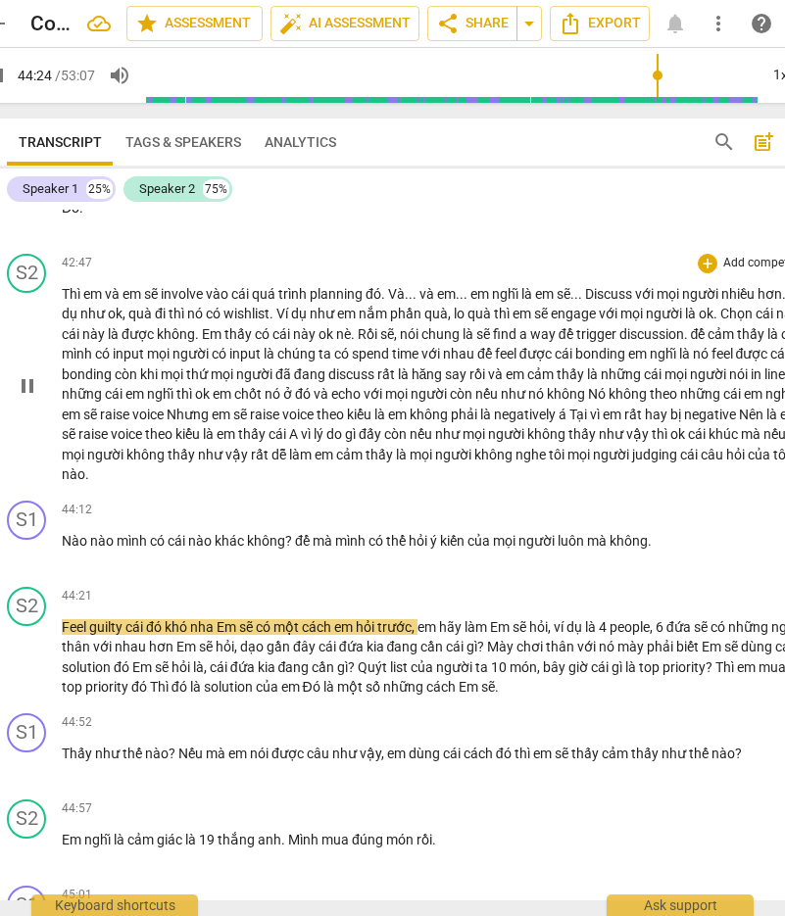
click at [24, 398] on span "pause" at bounding box center [28, 386] width 24 height 24
click at [25, 398] on span "play_arrow" at bounding box center [28, 386] width 24 height 24
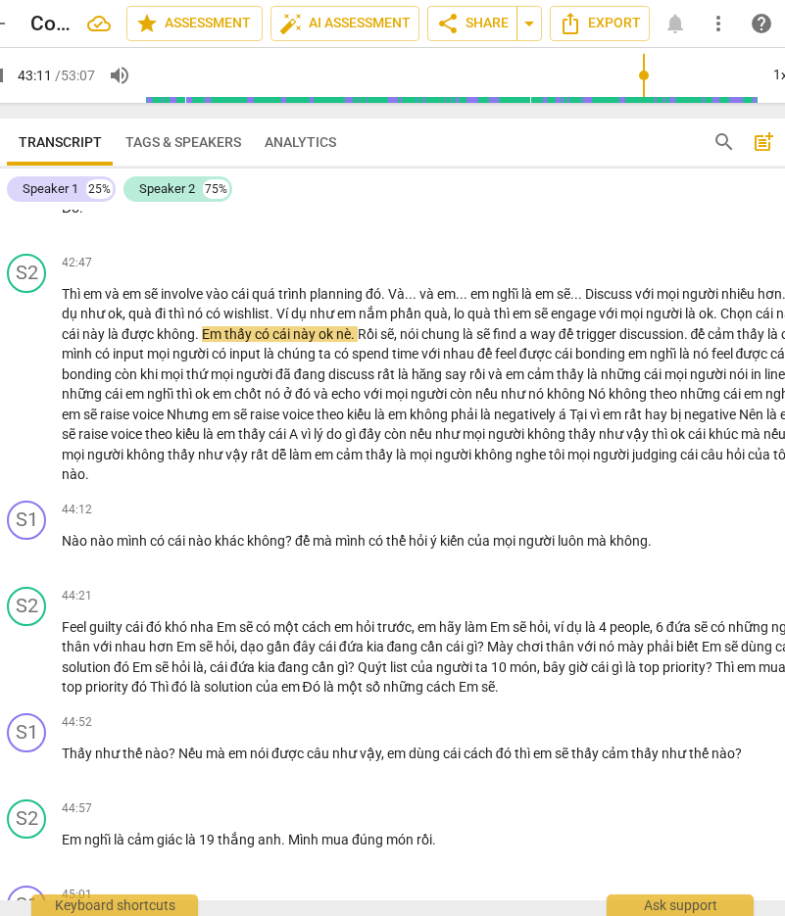
click at [515, 73] on input "range" at bounding box center [451, 75] width 612 height 63
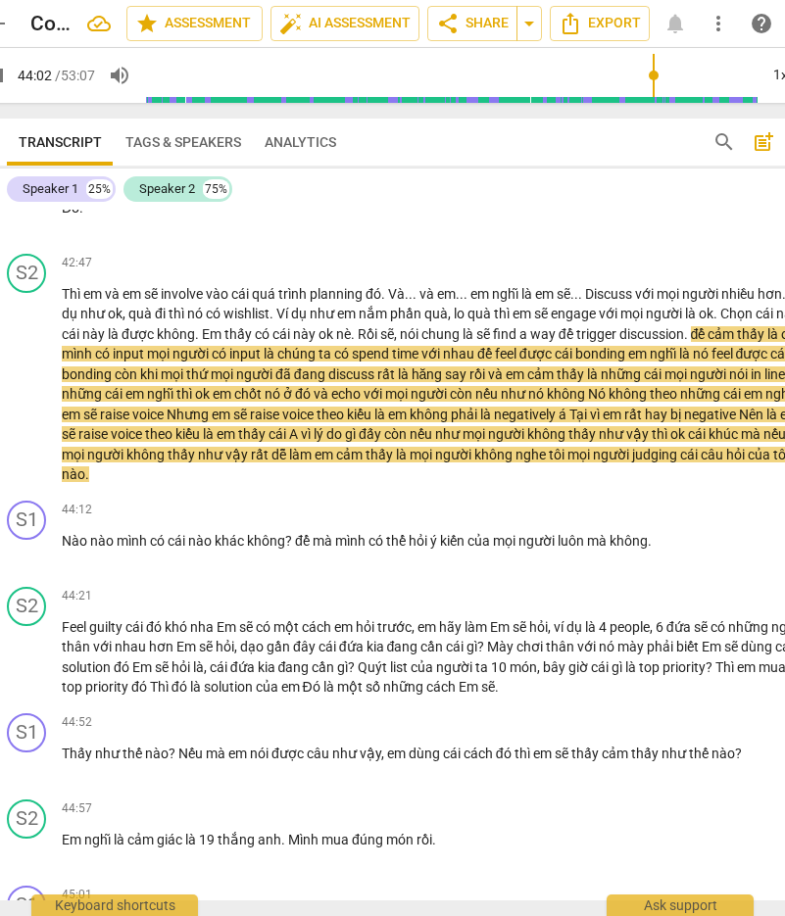
click at [515, 76] on input "range" at bounding box center [451, 75] width 612 height 63
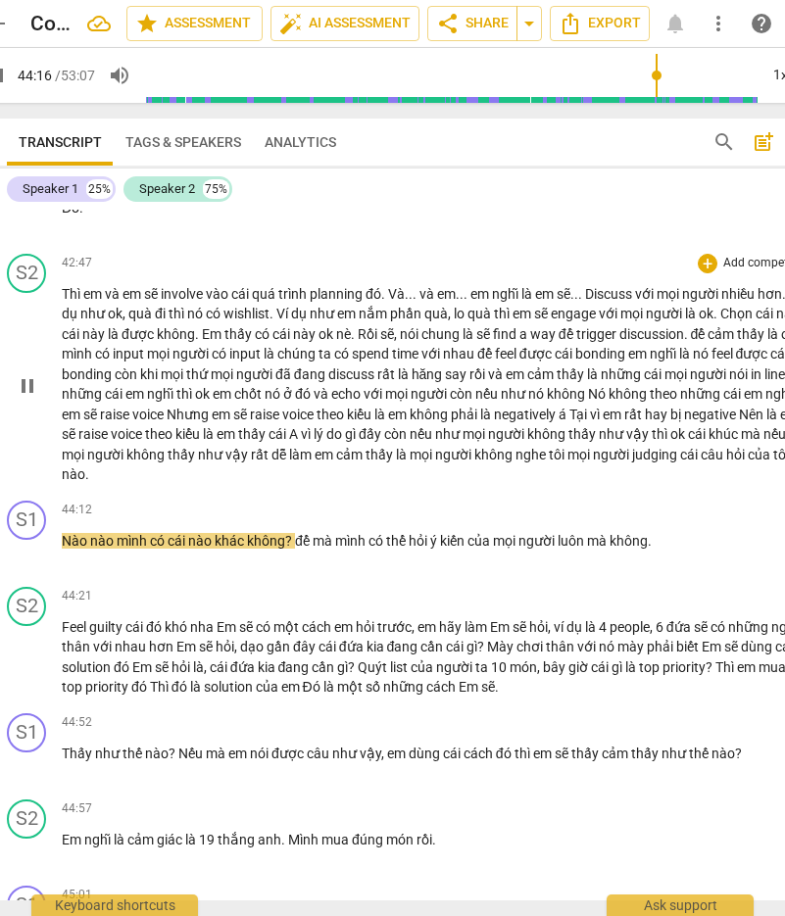
click at [25, 398] on span "pause" at bounding box center [28, 386] width 24 height 24
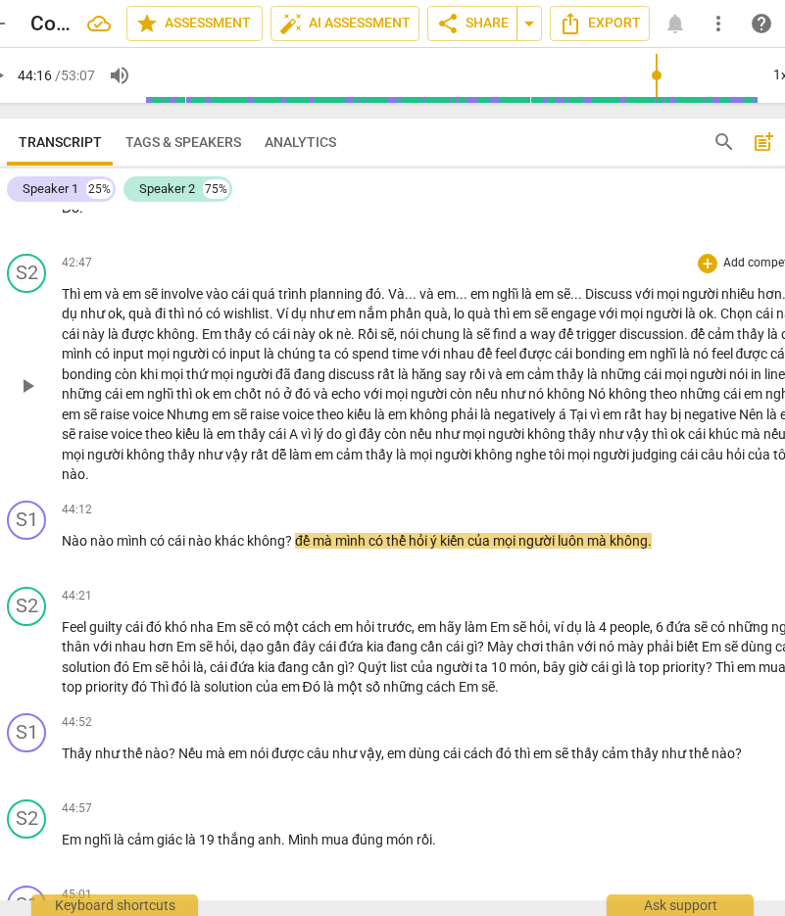
click at [28, 398] on span "play_arrow" at bounding box center [28, 386] width 24 height 24
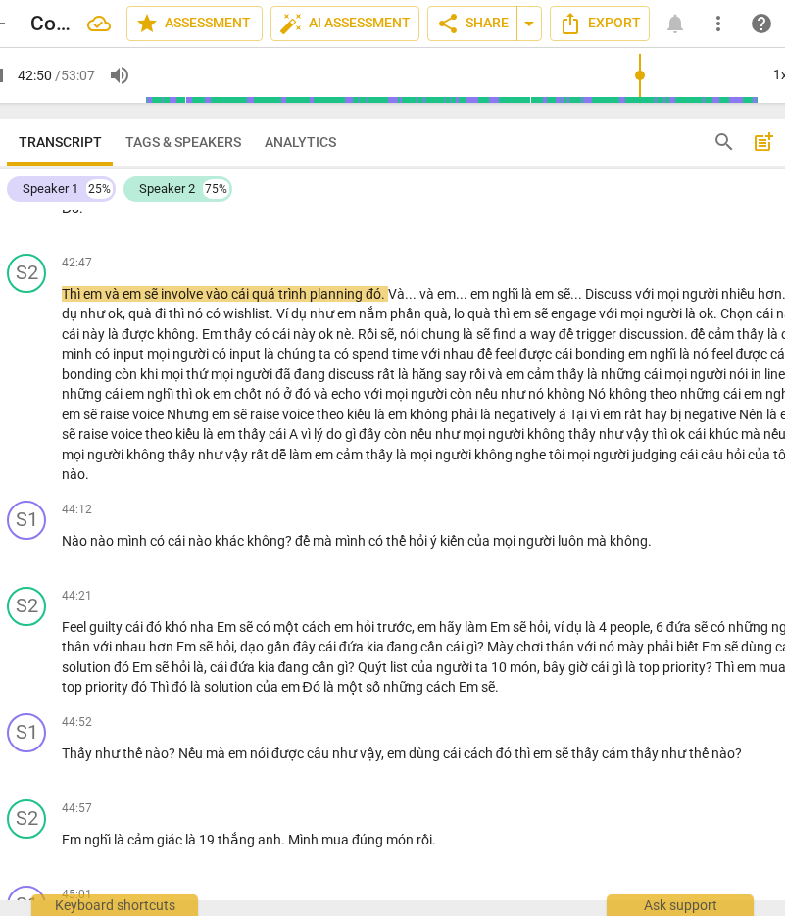
click at [515, 74] on input "range" at bounding box center [451, 75] width 612 height 63
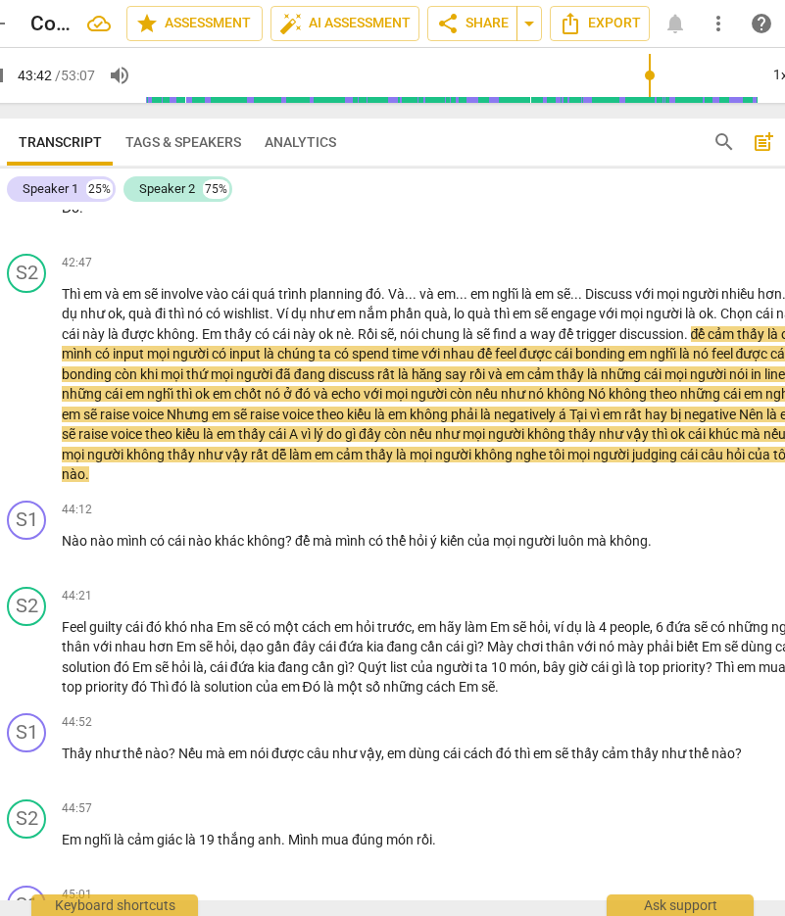
click at [515, 76] on input "range" at bounding box center [451, 75] width 612 height 63
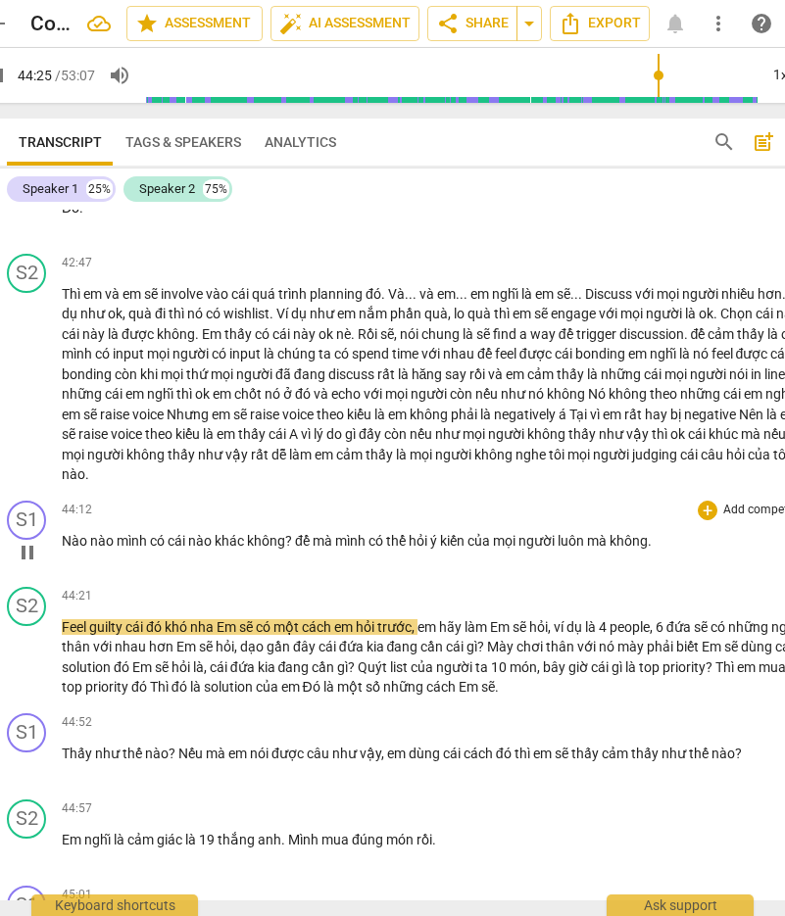
click at [472, 571] on div "44:12 + Add competency keyboard_arrow_right Nào nào mình có cái nào khác không …" at bounding box center [438, 536] width 752 height 71
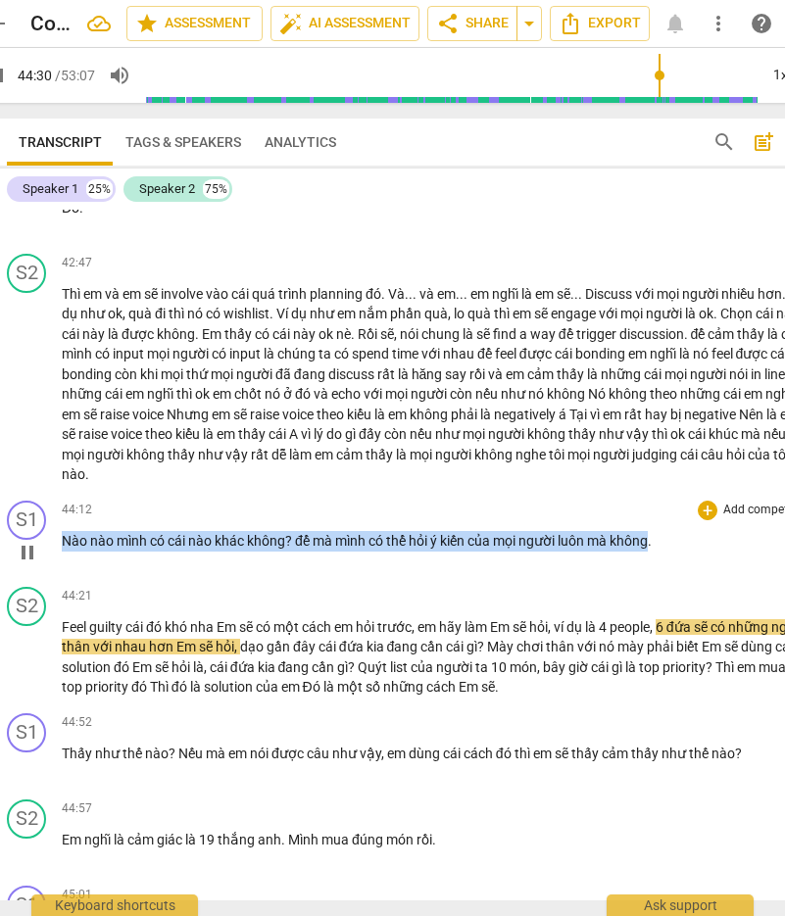
drag, startPoint x: 653, startPoint y: 680, endPoint x: 65, endPoint y: 680, distance: 588.8
click at [65, 552] on p "Nào nào mình có cái nào khác không ? để mà mình có thể hỏi ý kiến của mọi người…" at bounding box center [438, 541] width 752 height 21
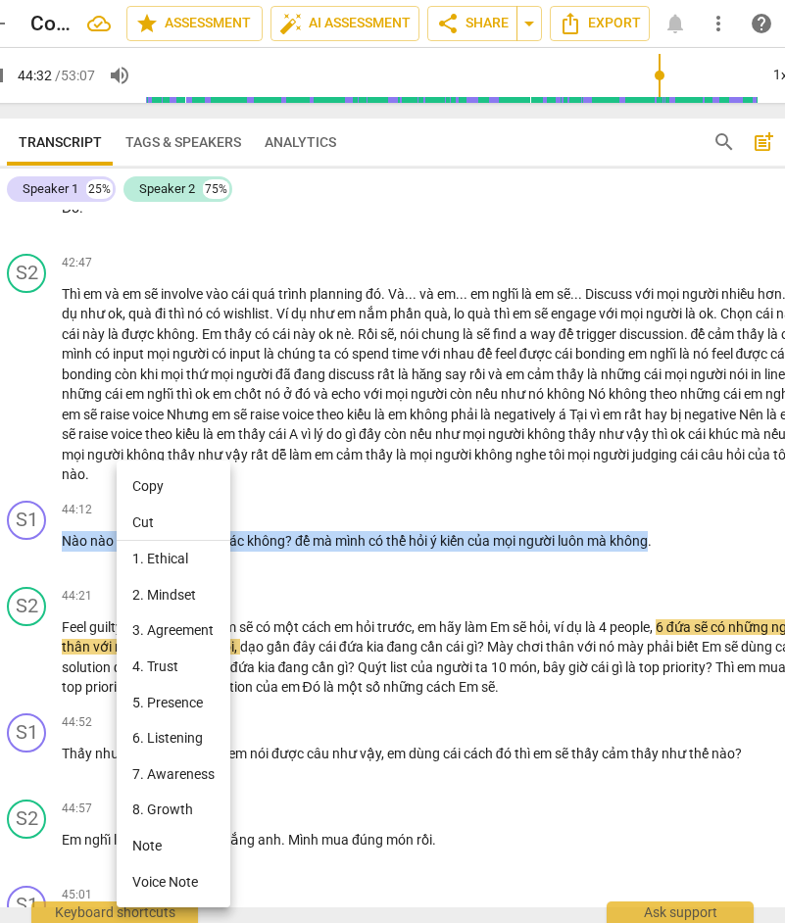
drag, startPoint x: 191, startPoint y: 482, endPoint x: 204, endPoint y: 486, distance: 13.3
click at [191, 481] on li "Copy" at bounding box center [174, 486] width 114 height 36
copy p "Nào nào mình có cái nào khác không ? để mà mình có thể hỏi ý kiến của mọi người…"
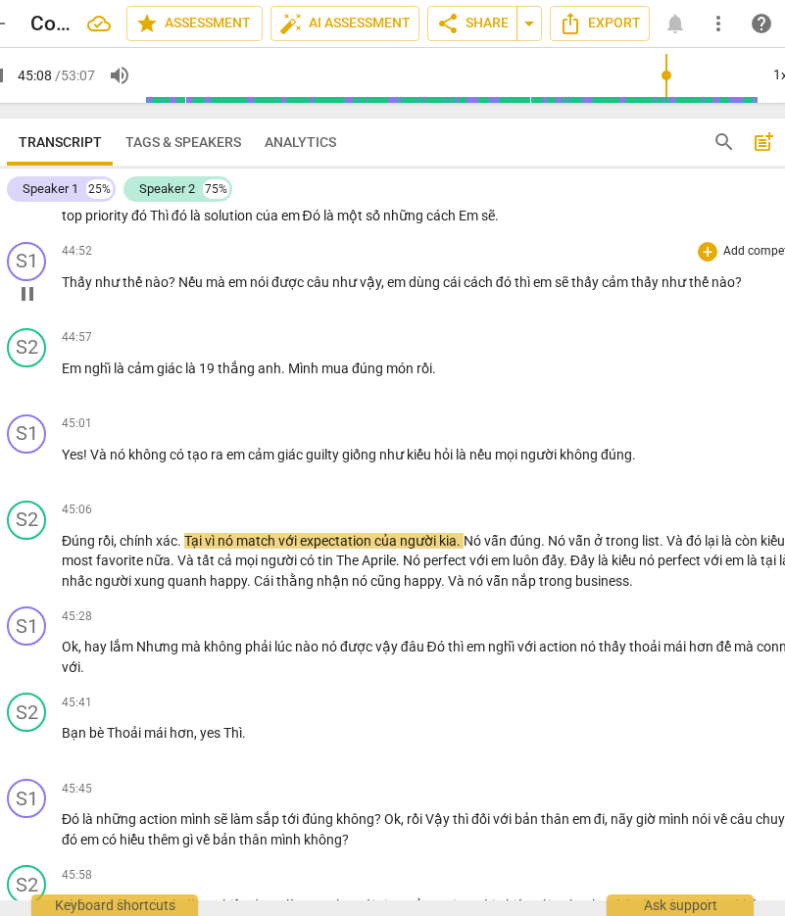
scroll to position [11636, 0]
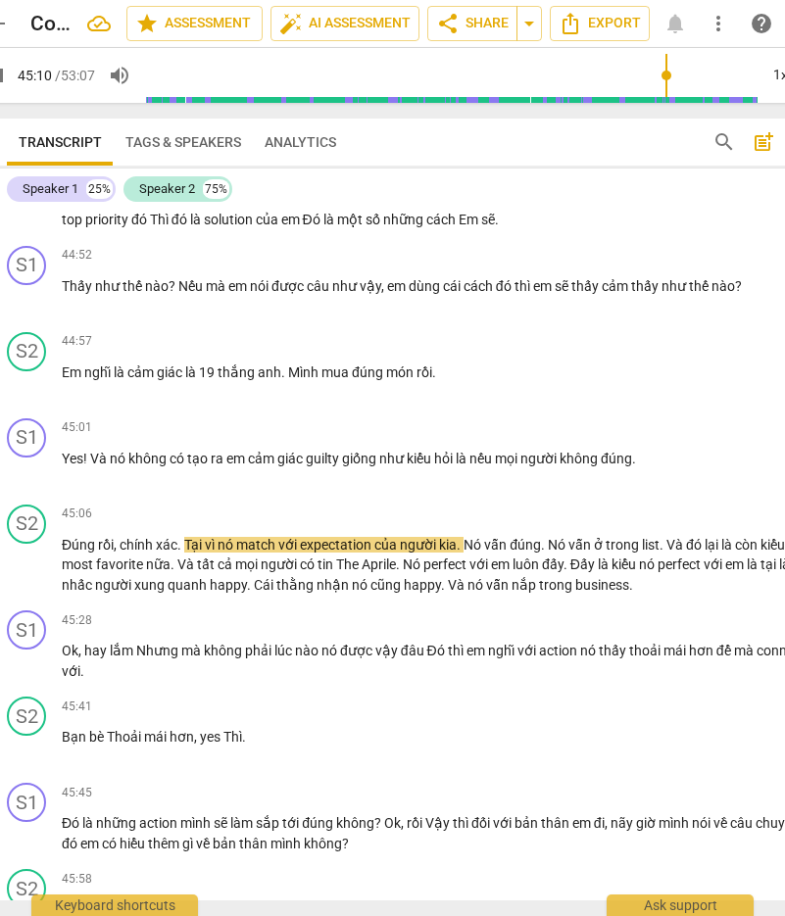
click at [29, 203] on span "pause" at bounding box center [28, 191] width 24 height 24
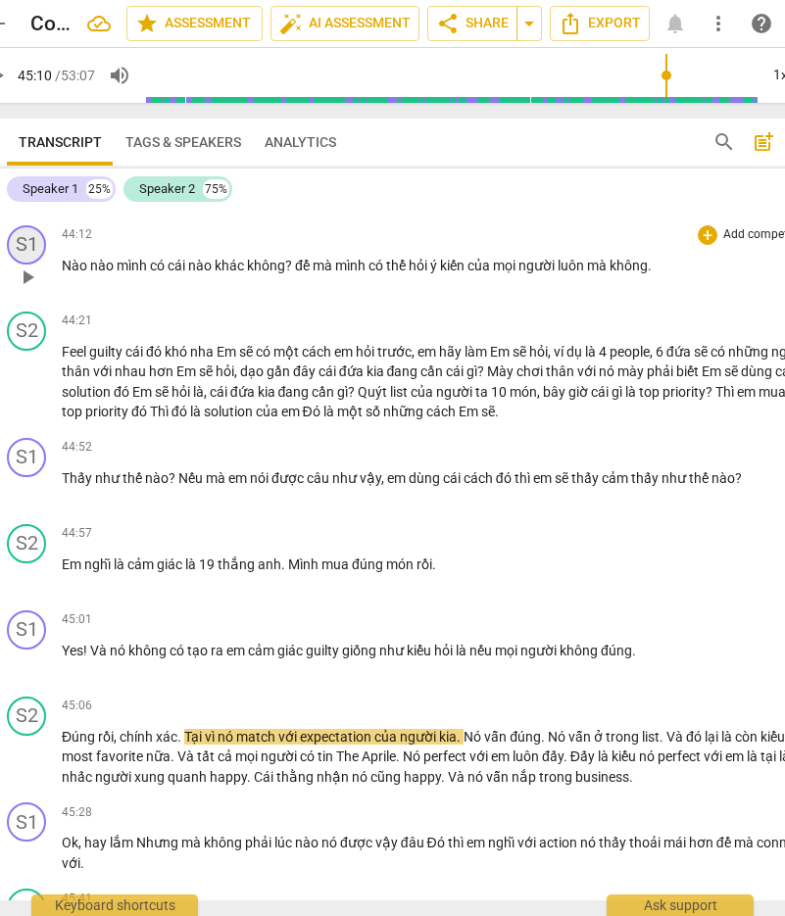
scroll to position [11440, 0]
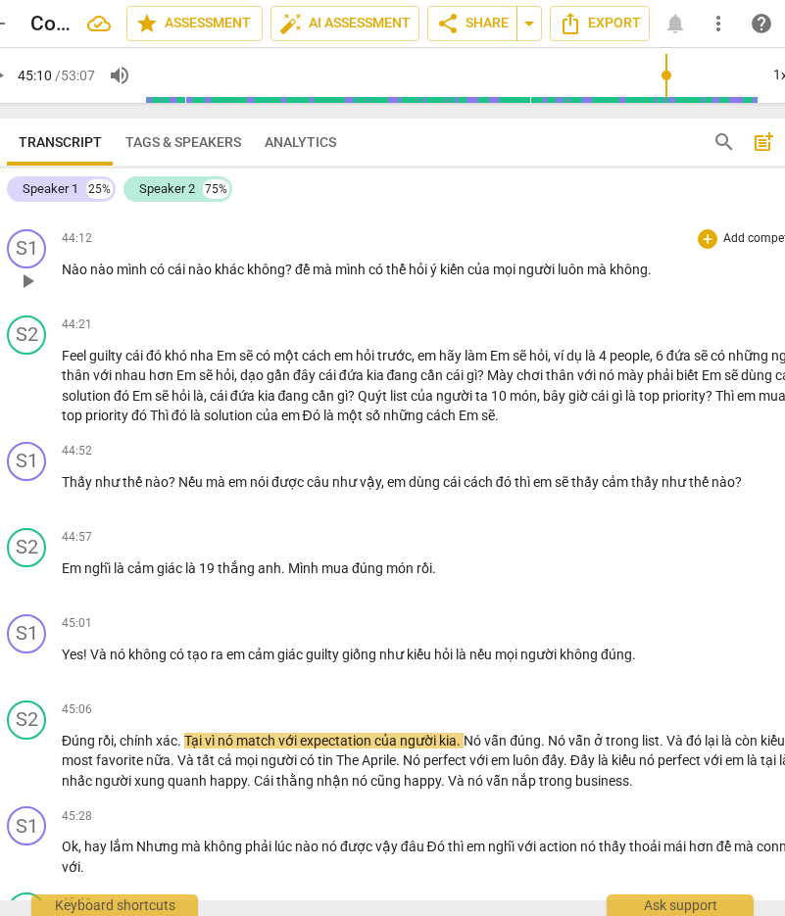
click at [17, 293] on span "play_arrow" at bounding box center [28, 281] width 24 height 24
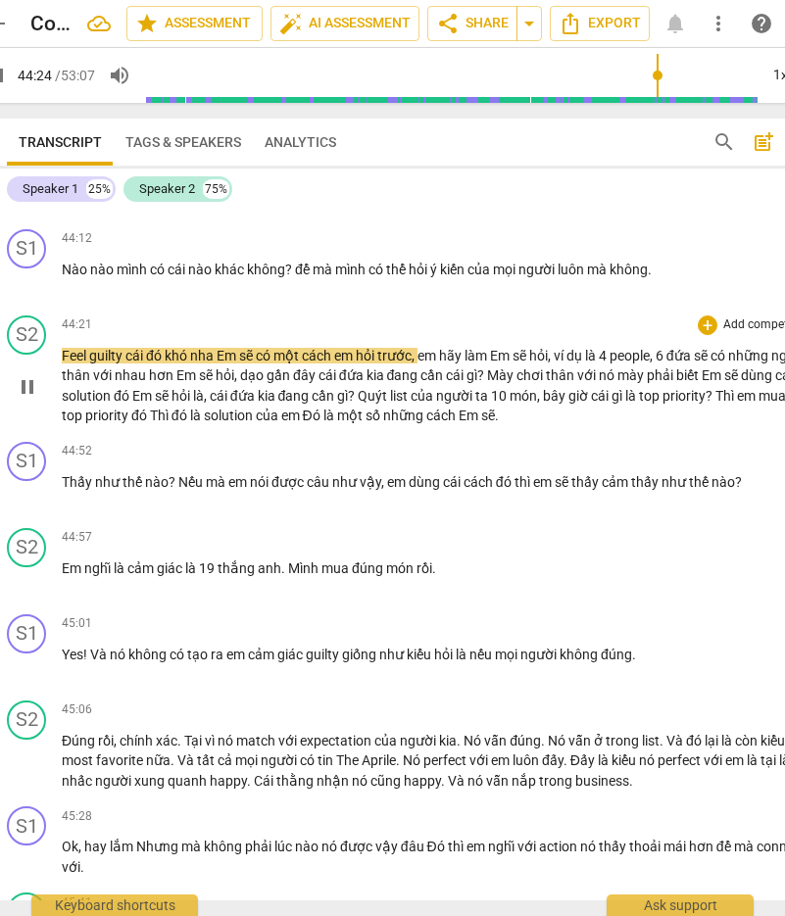
click at [454, 434] on div "S2 play_arrow pause 44:21 + Add competency keyboard_arrow_right Feel guilty cái…" at bounding box center [410, 371] width 839 height 126
click at [475, 404] on span "người" at bounding box center [455, 396] width 39 height 16
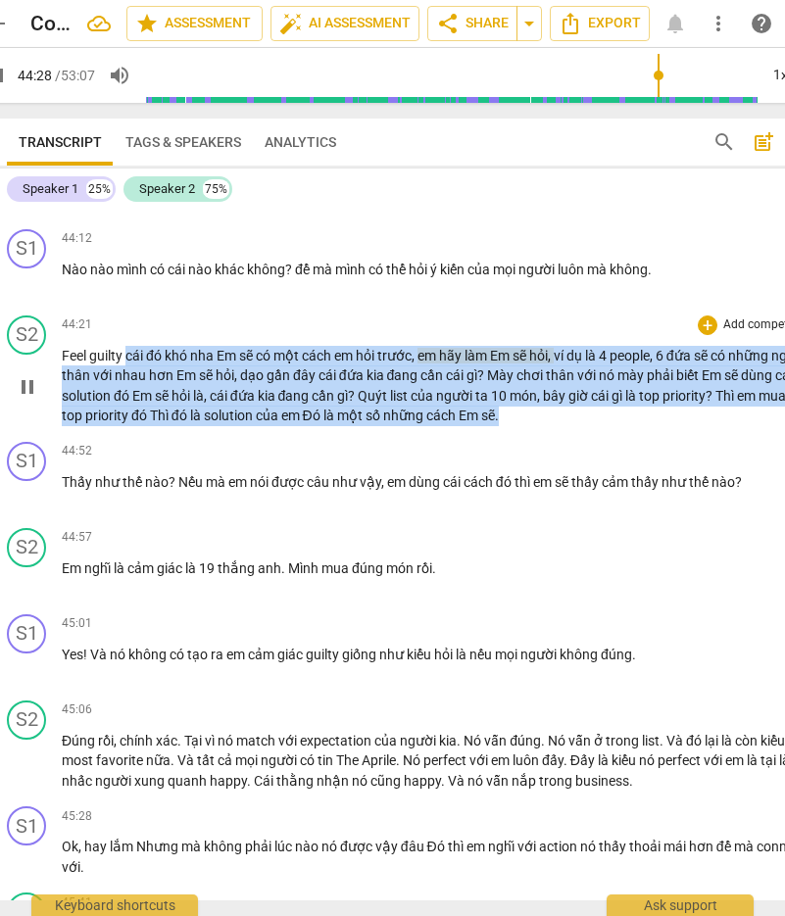
drag, startPoint x: 586, startPoint y: 556, endPoint x: 125, endPoint y: 491, distance: 465.1
click at [125, 426] on p "Feel guilty cái đó khó nha Em sẽ có một cách em hỏi trước , em hãy làm Em sẽ hỏ…" at bounding box center [438, 386] width 752 height 80
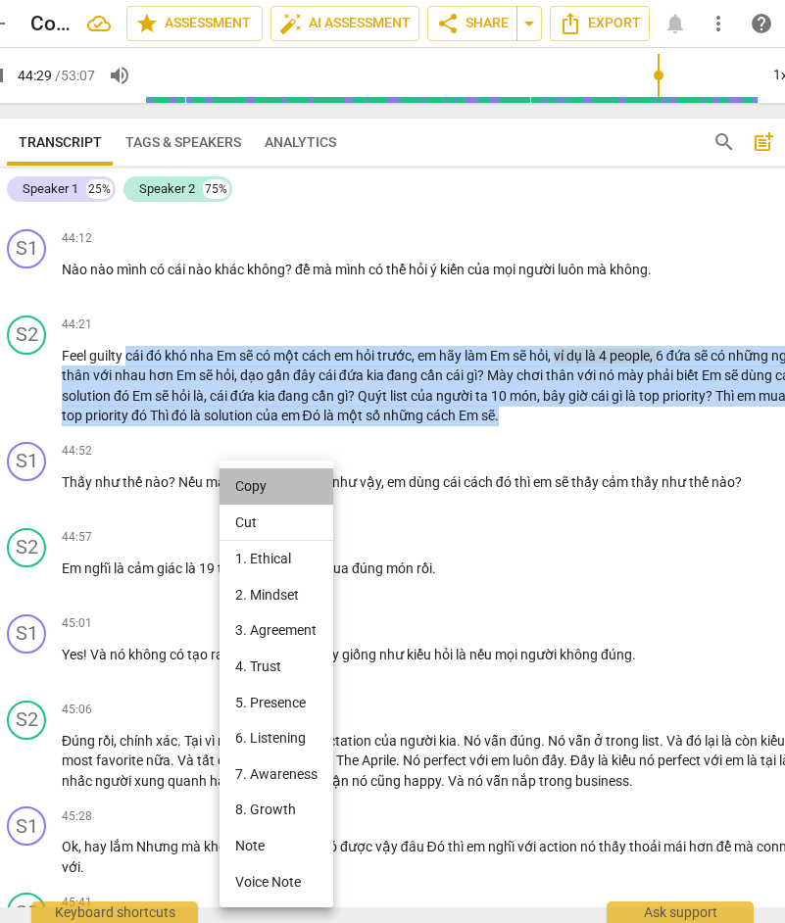
click at [259, 484] on li "Copy" at bounding box center [276, 486] width 114 height 36
copy p "cái đó khó nha Em sẽ có một cách em hỏi trước , em hãy làm Em sẽ hỏi , ví dụ là…"
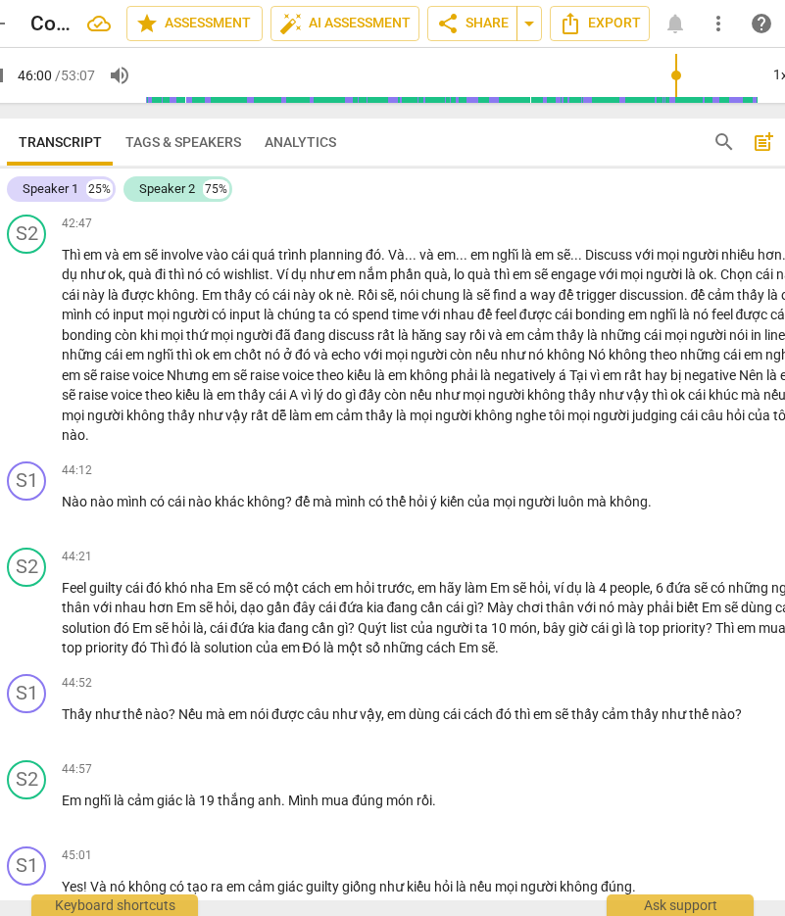
scroll to position [11163, 0]
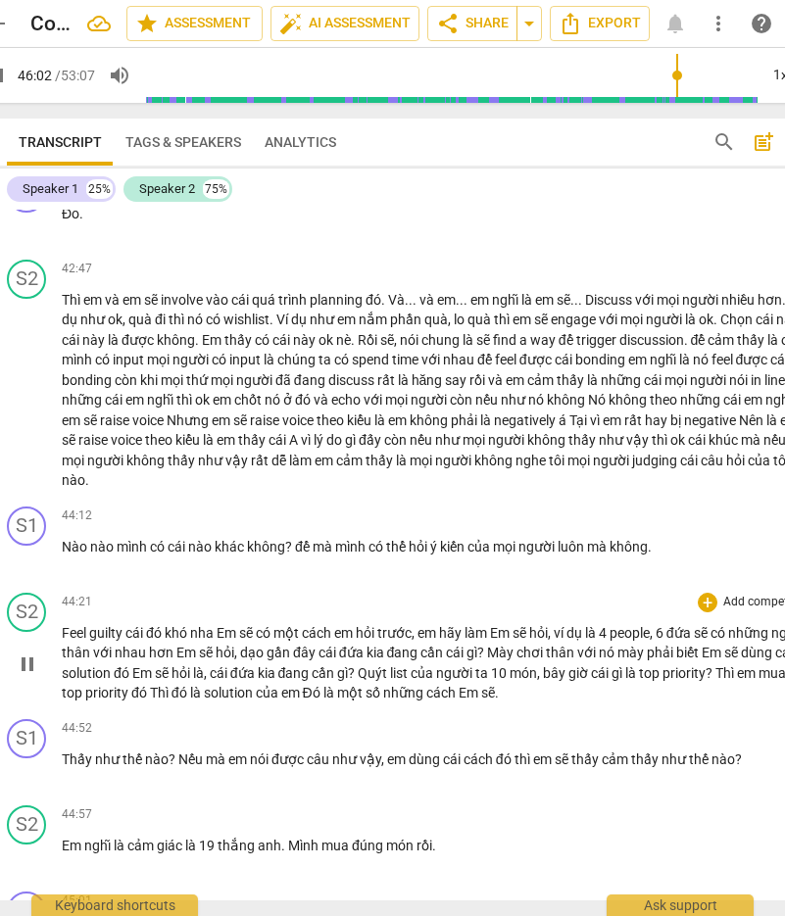
click at [27, 650] on span "pause" at bounding box center [28, 665] width 24 height 24
click at [27, 650] on span "play_arrow" at bounding box center [28, 665] width 24 height 24
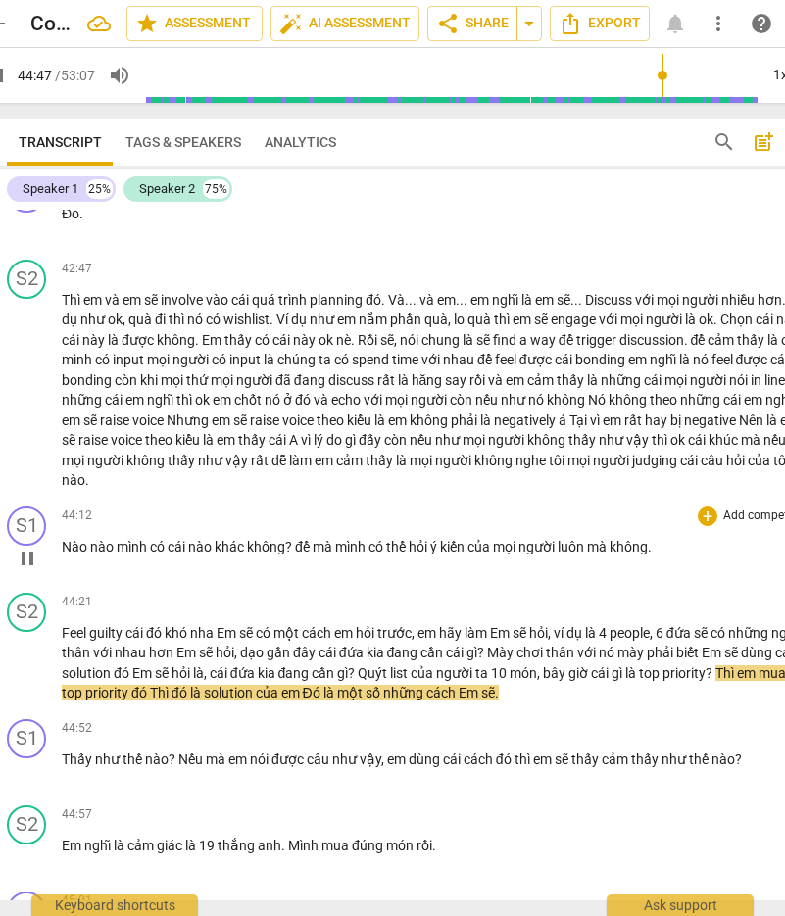
drag, startPoint x: 133, startPoint y: 689, endPoint x: 112, endPoint y: 717, distance: 35.7
click at [133, 555] on span "mình" at bounding box center [133, 547] width 33 height 16
click at [31, 570] on span "pause" at bounding box center [28, 559] width 24 height 24
click at [24, 570] on span "play_arrow" at bounding box center [28, 559] width 24 height 24
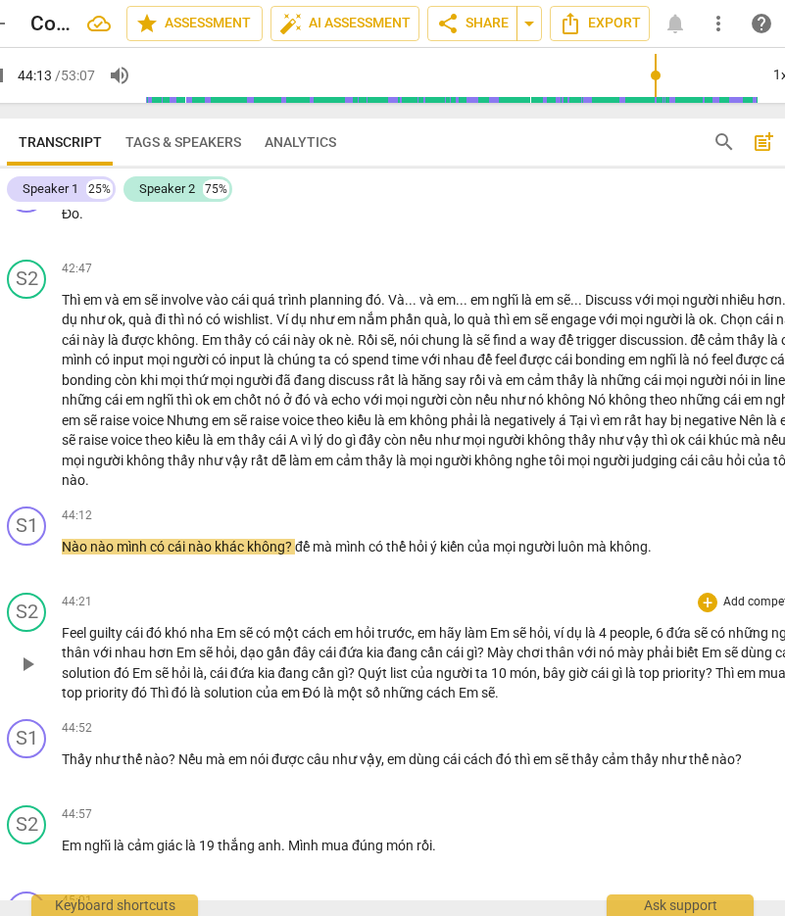
click at [29, 650] on div "play_arrow pause" at bounding box center [37, 665] width 50 height 66
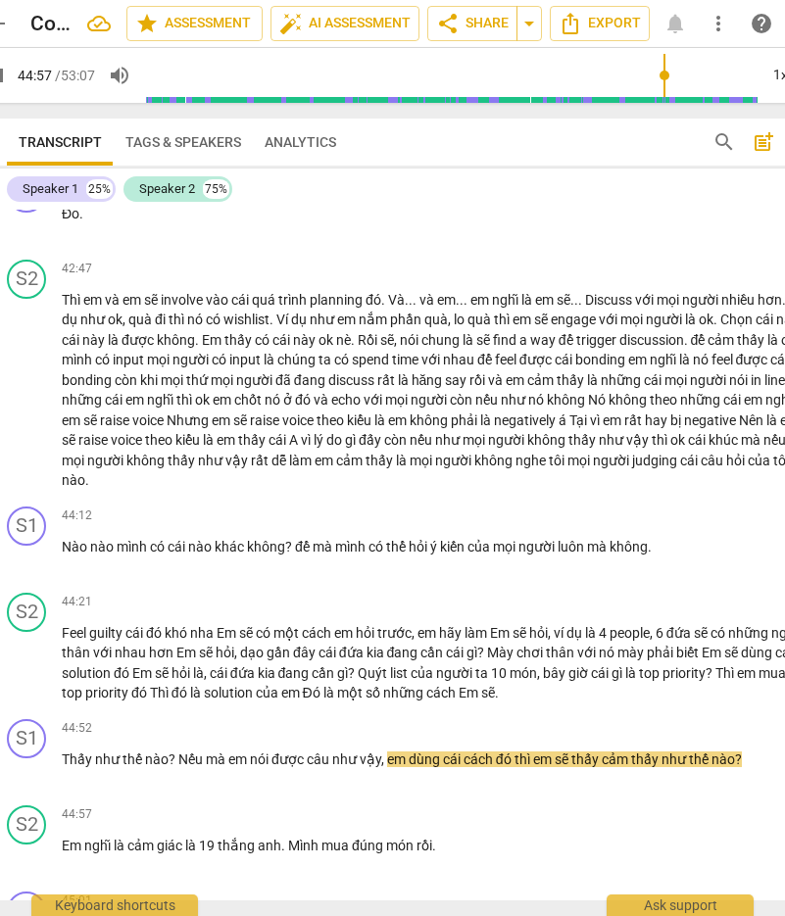
click at [32, 227] on div "S1 play_arrow pause 00:03 + Add competency keyboard_arrow_right Ok , chào em ! …" at bounding box center [410, 555] width 839 height 691
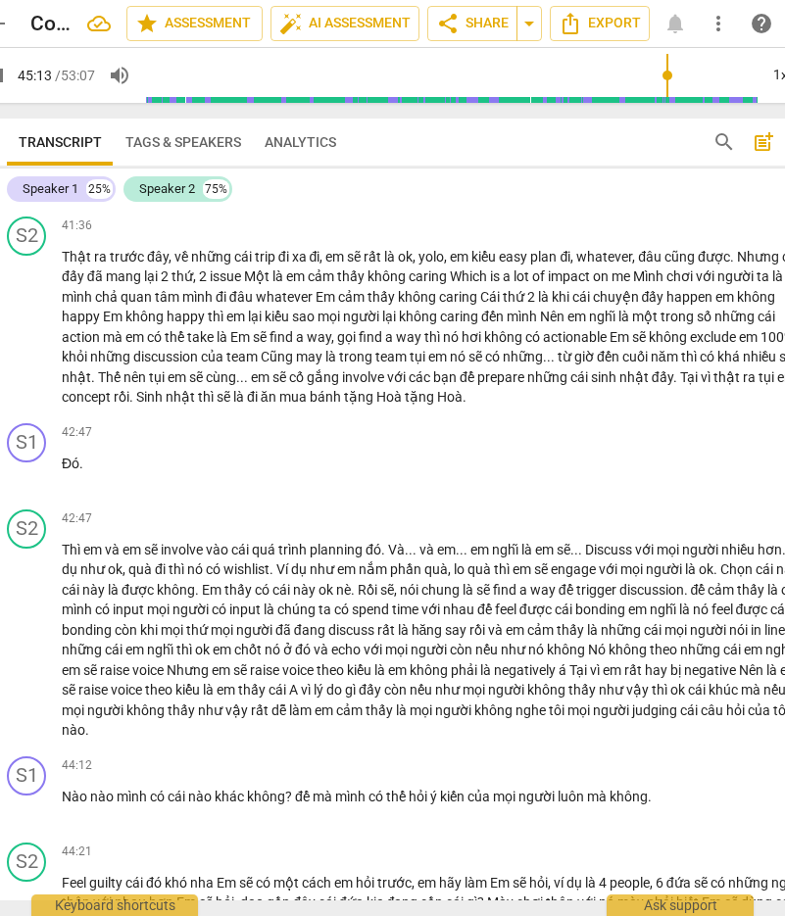
scroll to position [11091, 0]
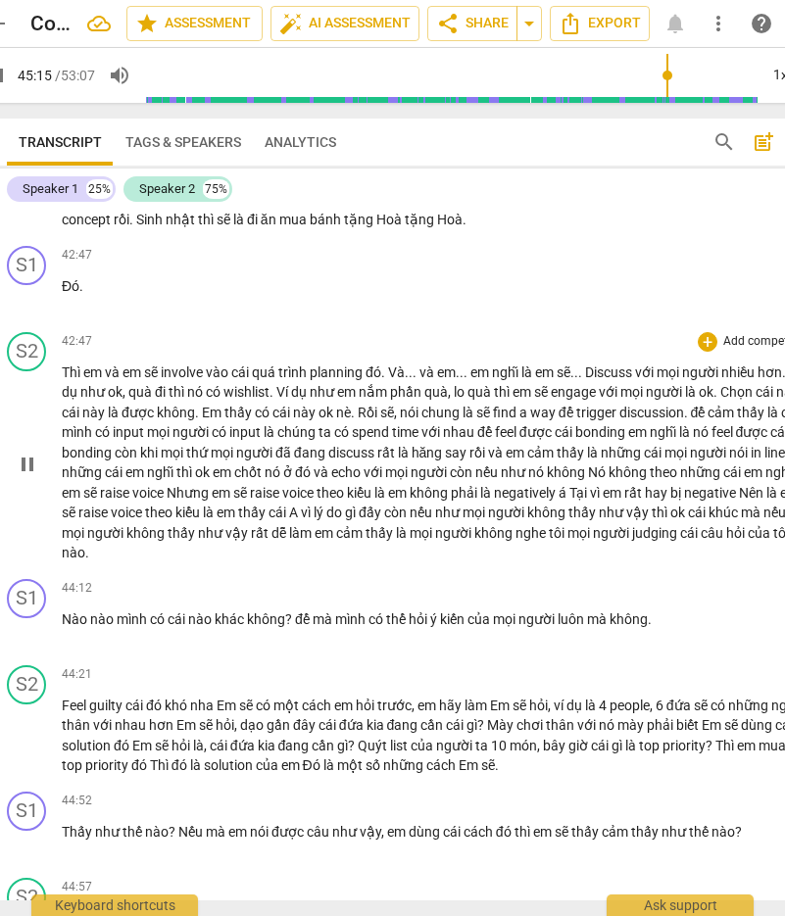
click at [34, 476] on span "pause" at bounding box center [28, 465] width 24 height 24
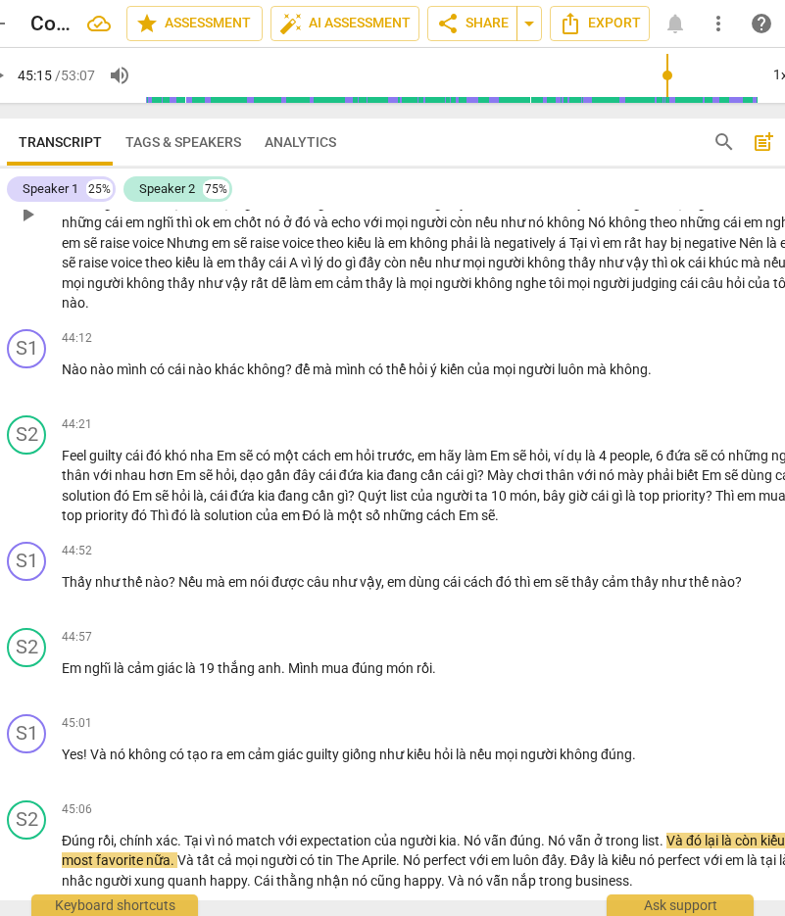
scroll to position [11385, 0]
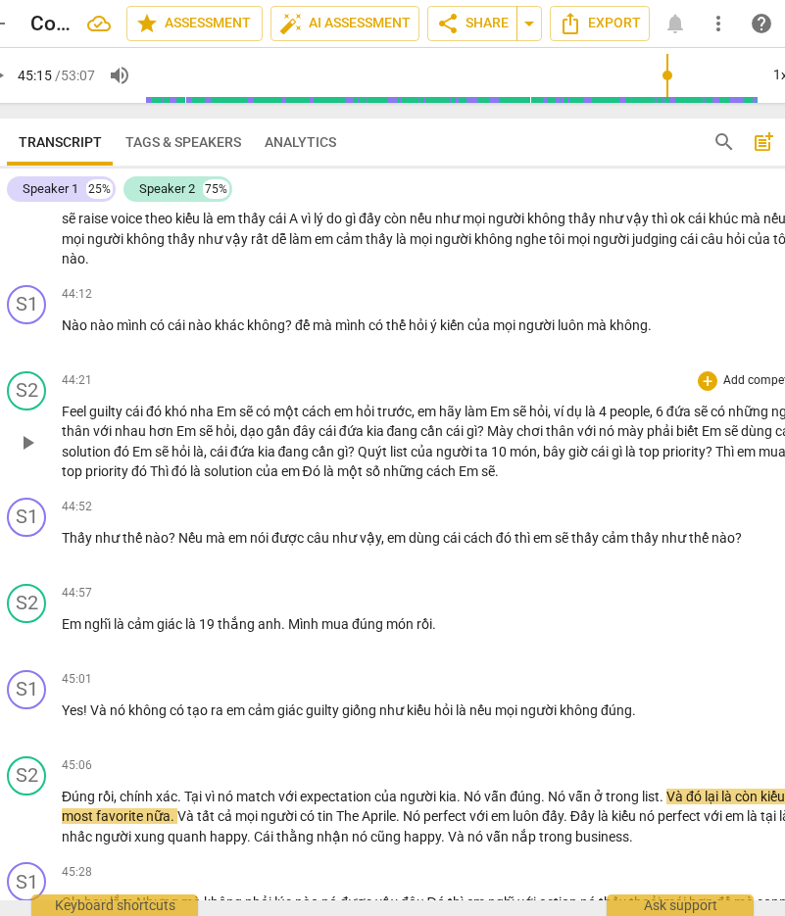
click at [26, 459] on button "play_arrow" at bounding box center [27, 442] width 31 height 31
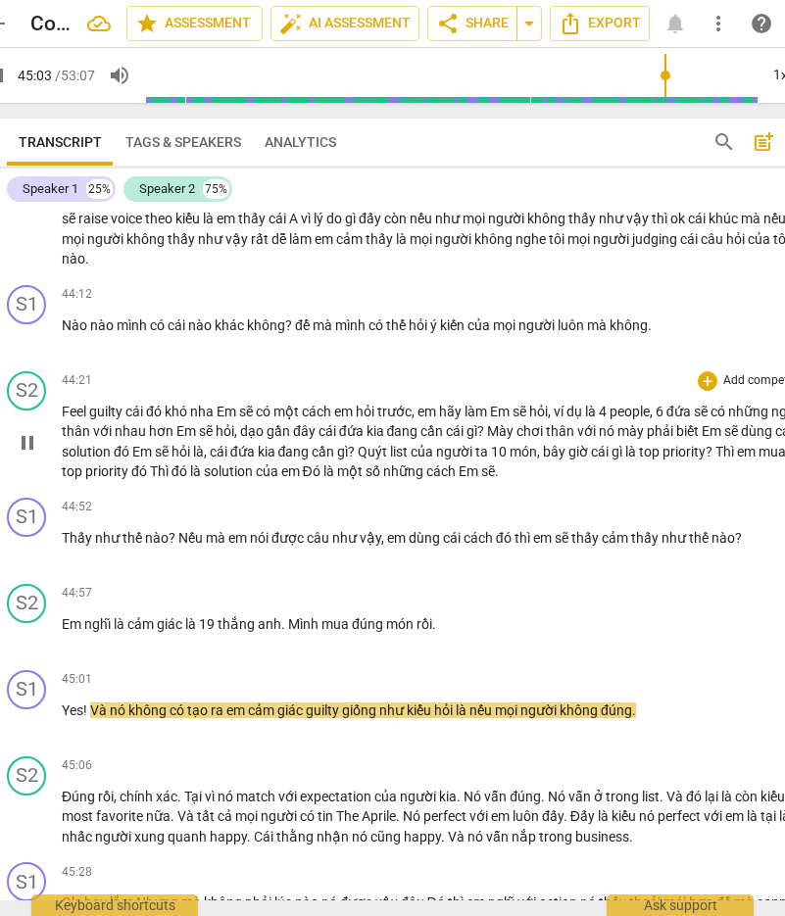
click at [234, 439] on span "hỏi" at bounding box center [225, 431] width 19 height 16
click at [151, 568] on div "44:52 + Add competency keyboard_arrow_right Thấy như thế nào ? Nếu mà em nói đư…" at bounding box center [438, 533] width 752 height 71
click at [37, 455] on span "pause" at bounding box center [28, 443] width 24 height 24
click at [34, 455] on span "play_arrow" at bounding box center [28, 443] width 24 height 24
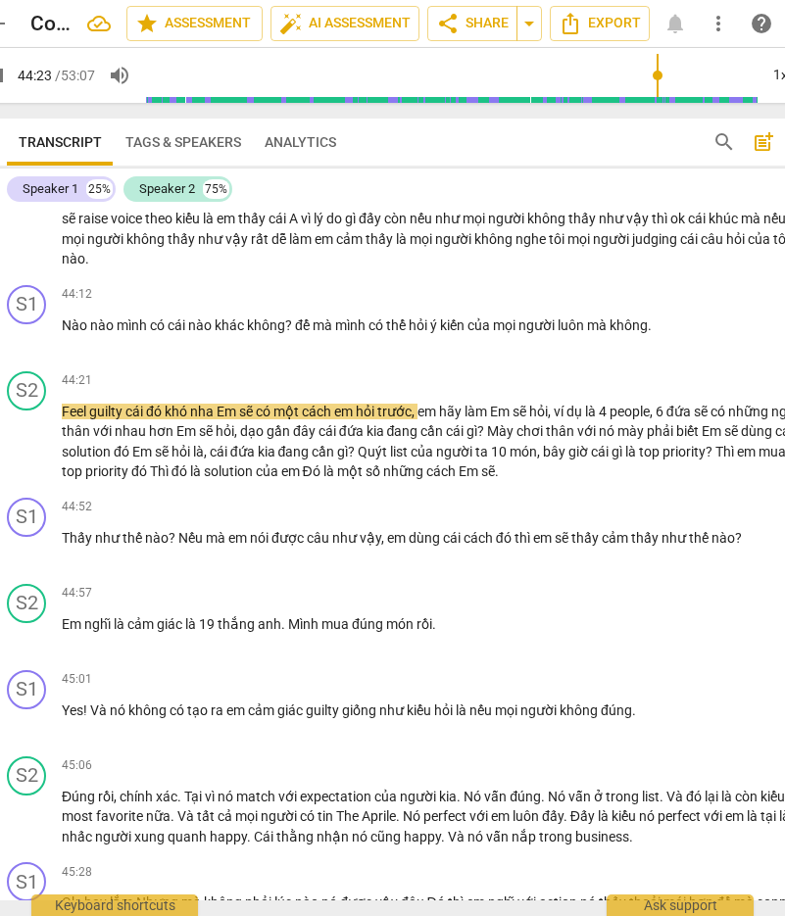
click at [515, 74] on input "range" at bounding box center [451, 75] width 612 height 63
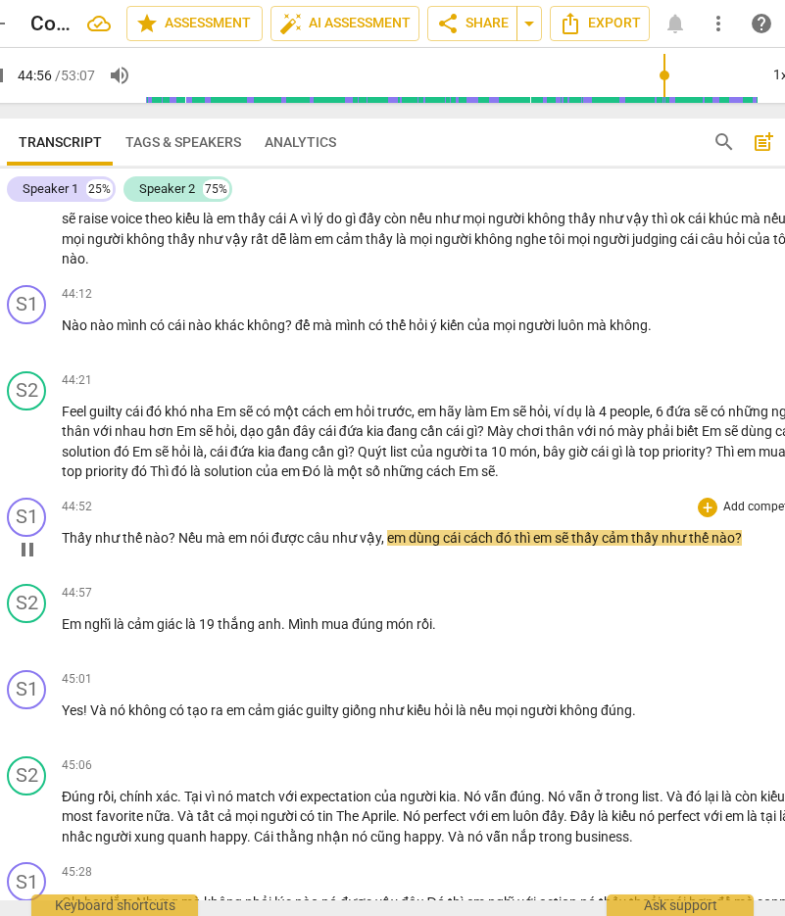
click at [199, 546] on span "Nếu" at bounding box center [191, 538] width 27 height 16
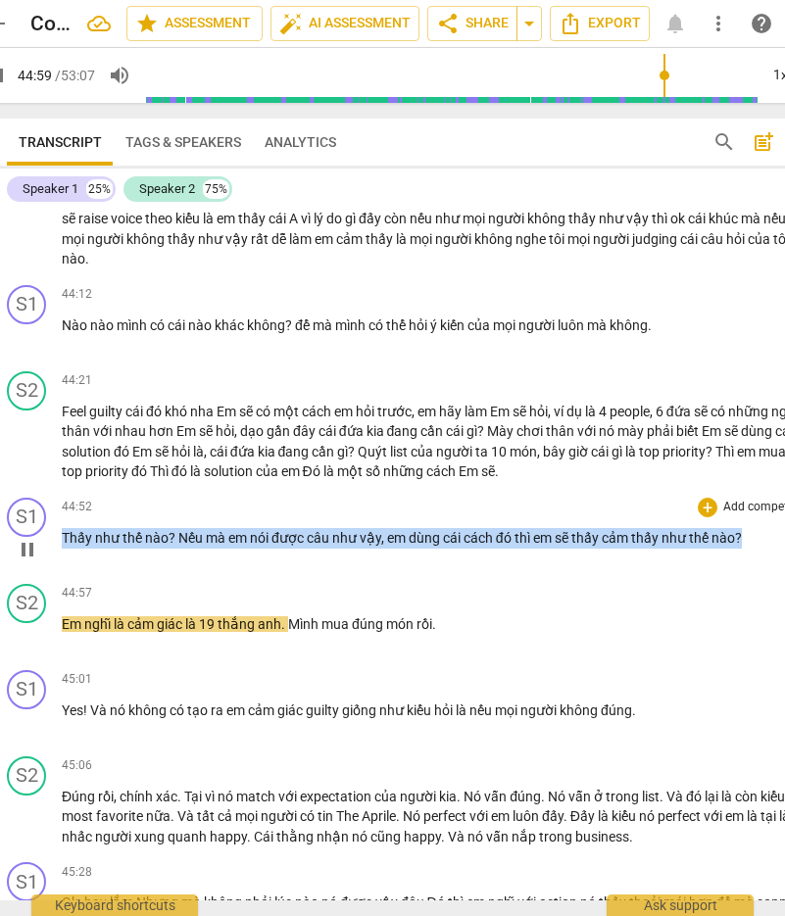
drag, startPoint x: 62, startPoint y: 676, endPoint x: 711, endPoint y: 678, distance: 649.6
click at [515, 568] on div "44:52 + Add competency keyboard_arrow_right Thấy như thế nào ? Nếu mà em nói đư…" at bounding box center [438, 533] width 752 height 71
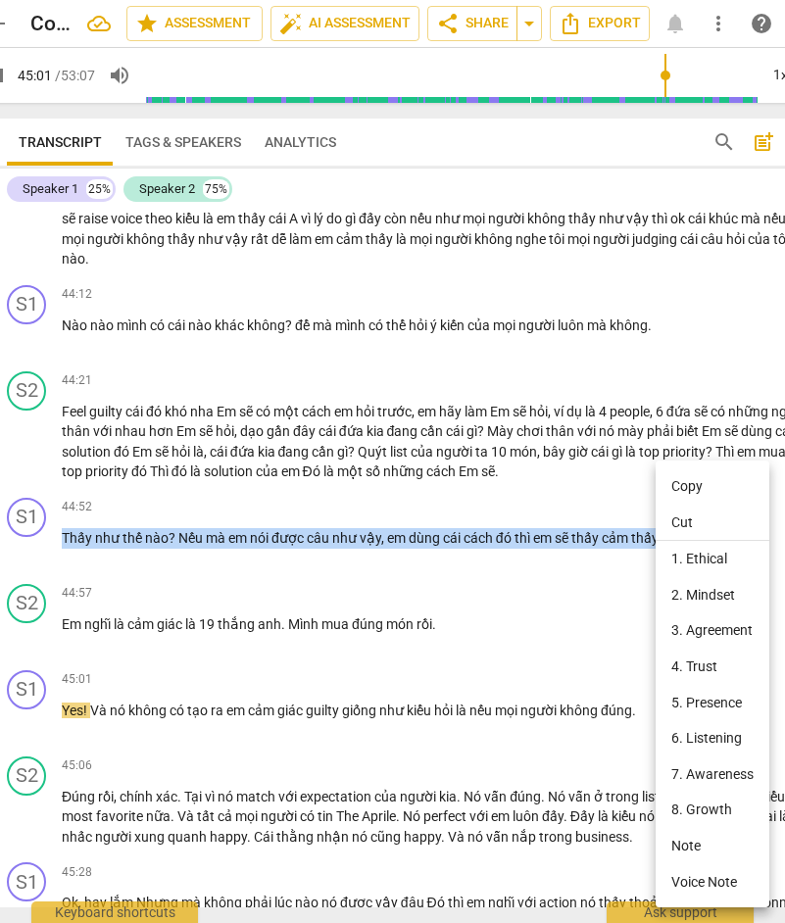
click at [515, 484] on li "Copy" at bounding box center [712, 486] width 114 height 36
copy p "Thấy như thế nào ? Nếu mà em nói được câu như vậy , em dùng cái cách đó thì em …"
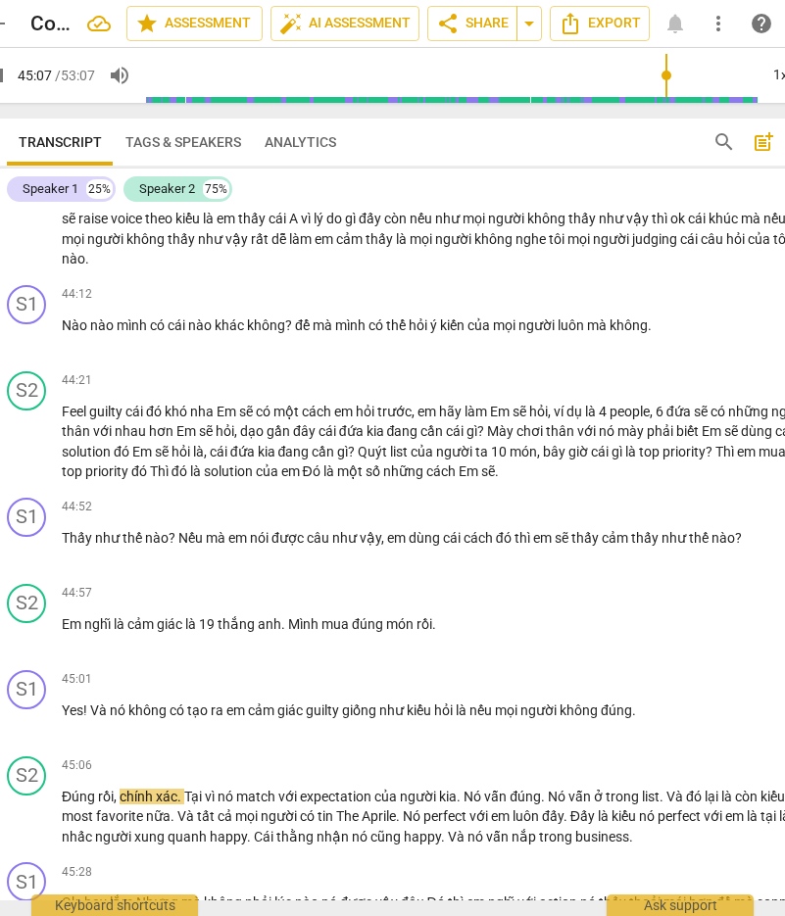
scroll to position [12103, 0]
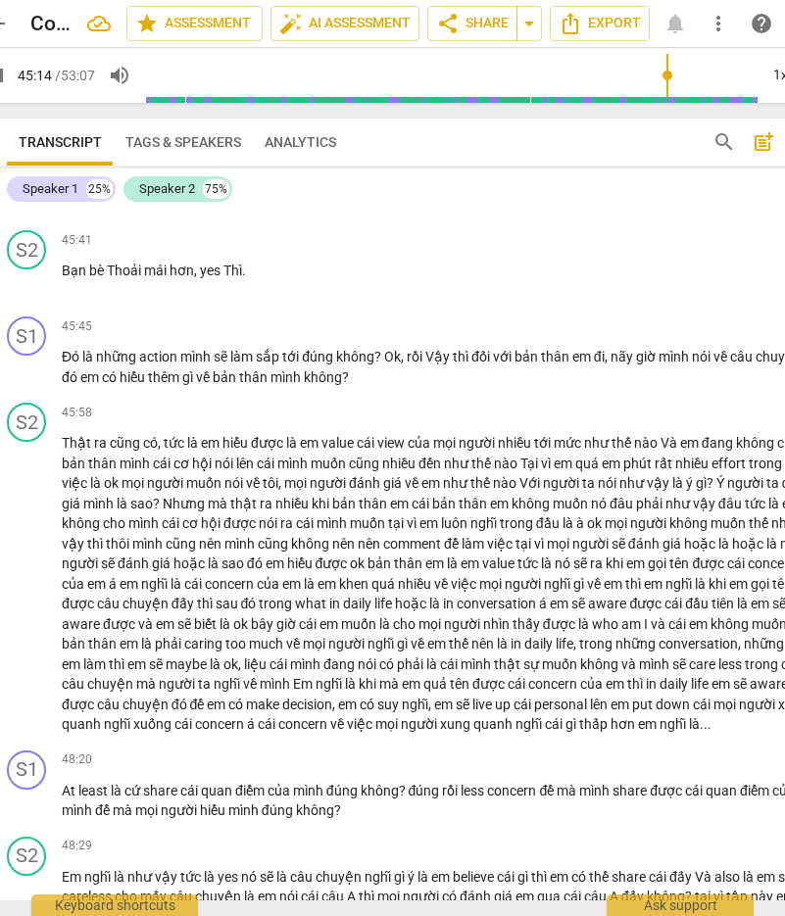
drag, startPoint x: 305, startPoint y: 323, endPoint x: 302, endPoint y: 346, distance: 22.7
click at [305, 192] on span "nào" at bounding box center [308, 184] width 26 height 16
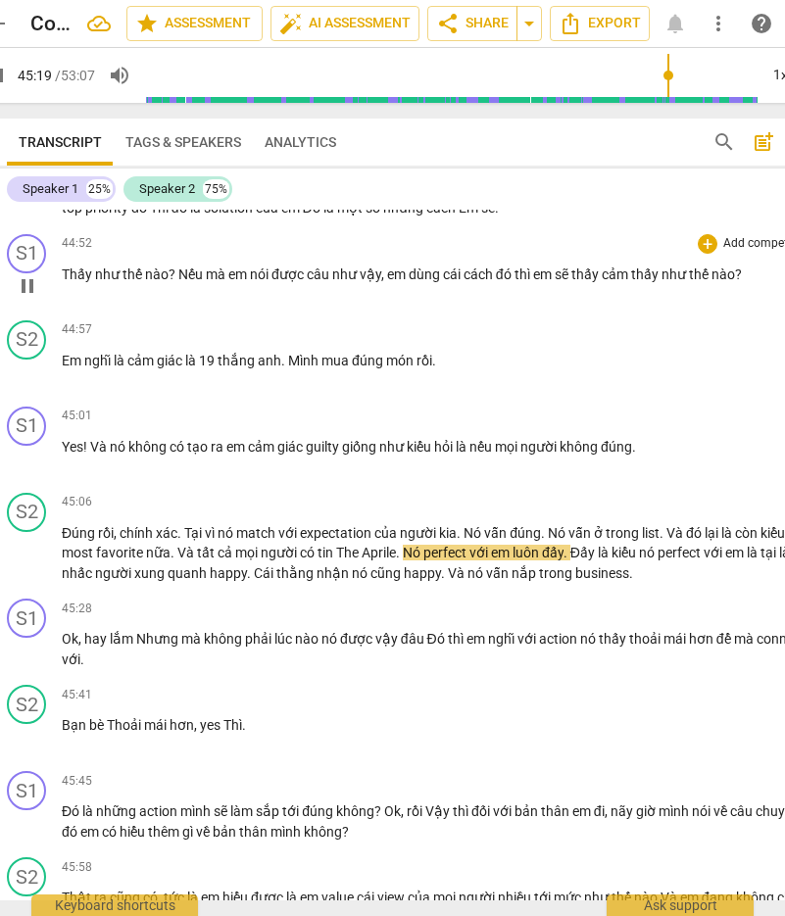
scroll to position [11613, 0]
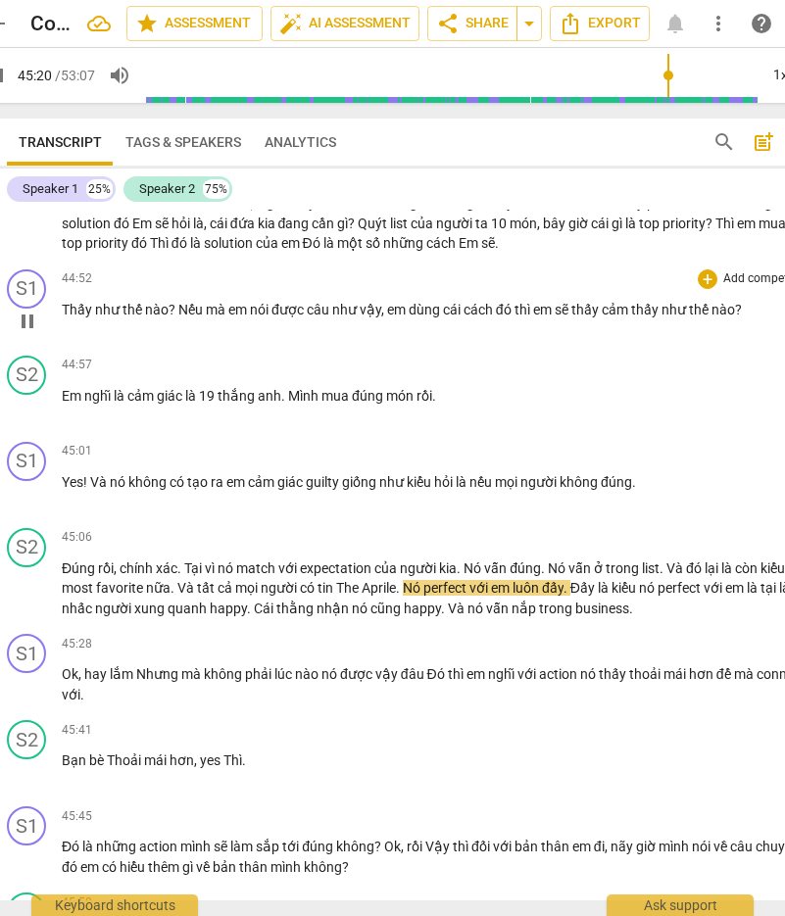
click at [27, 333] on span "pause" at bounding box center [28, 322] width 24 height 24
click at [29, 333] on span "play_arrow" at bounding box center [28, 322] width 24 height 24
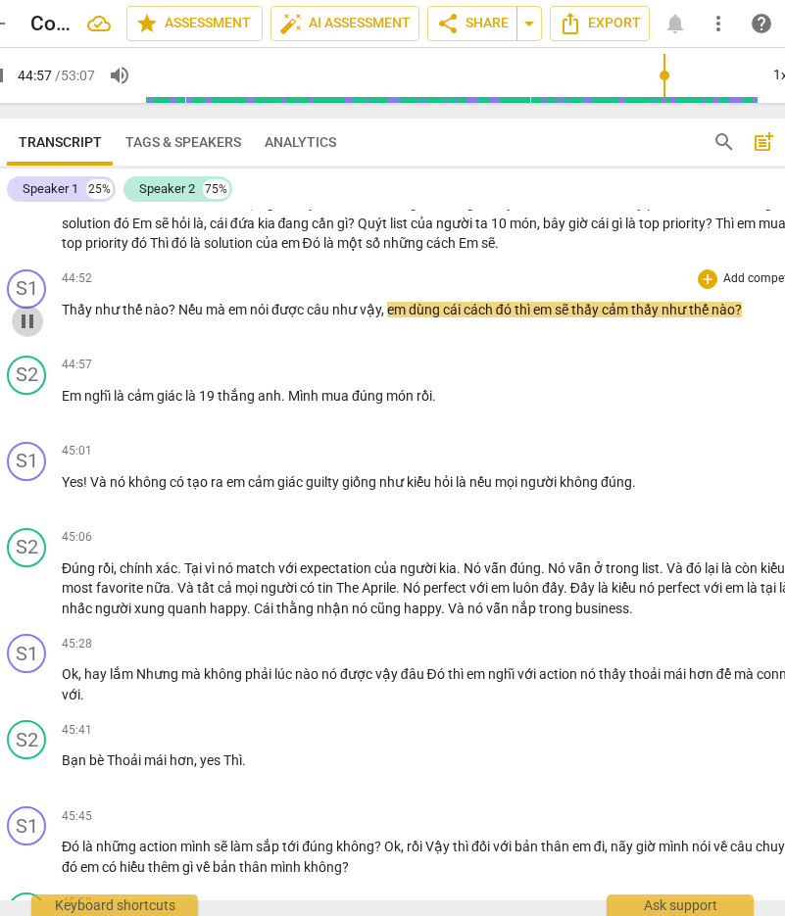
click at [29, 333] on span "pause" at bounding box center [28, 322] width 24 height 24
click at [29, 333] on span "play_arrow" at bounding box center [28, 322] width 24 height 24
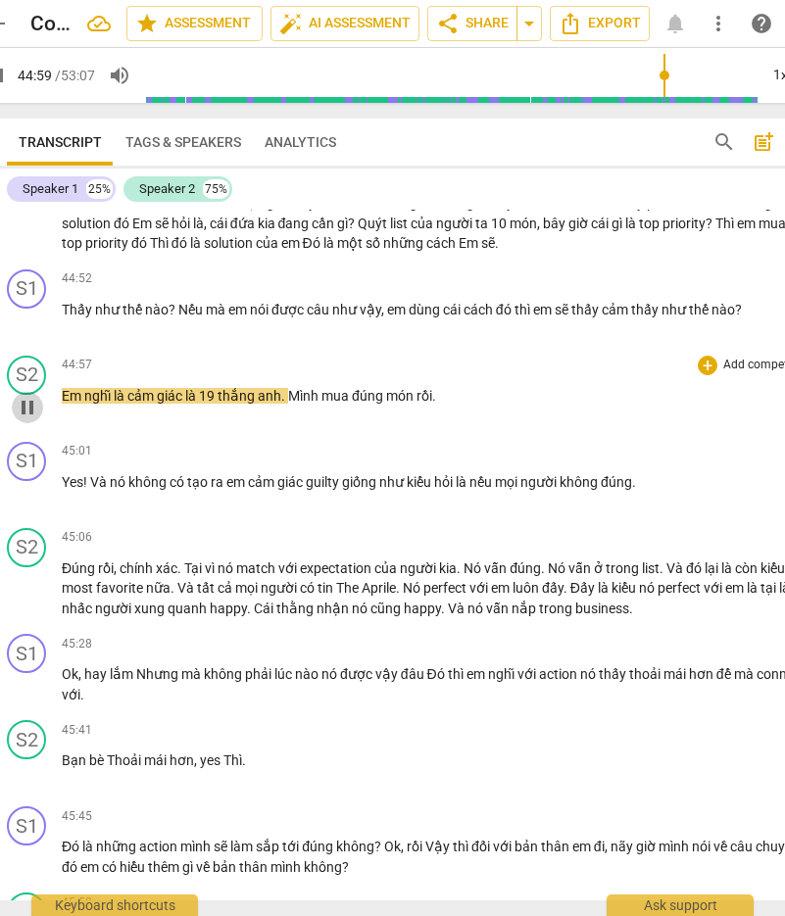
click at [30, 419] on span "pause" at bounding box center [28, 408] width 24 height 24
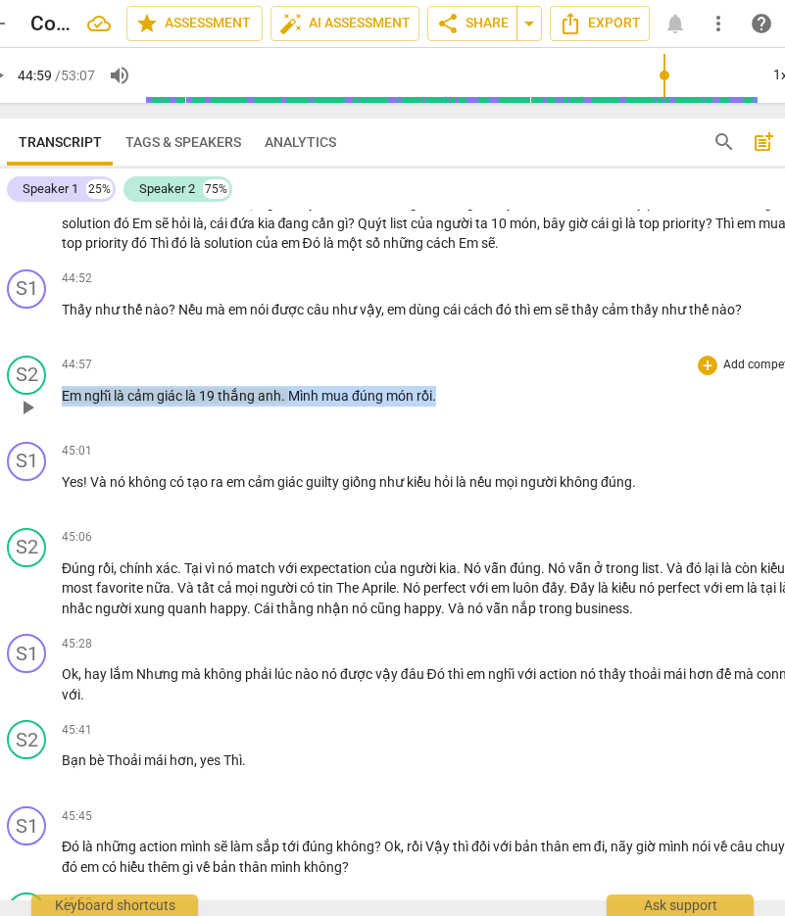
drag, startPoint x: 418, startPoint y: 540, endPoint x: 63, endPoint y: 538, distance: 355.7
click at [63, 407] on p "Em nghĩ là cảm giác là 19 thắng anh . Mình mua đúng món rồi ." at bounding box center [438, 396] width 752 height 21
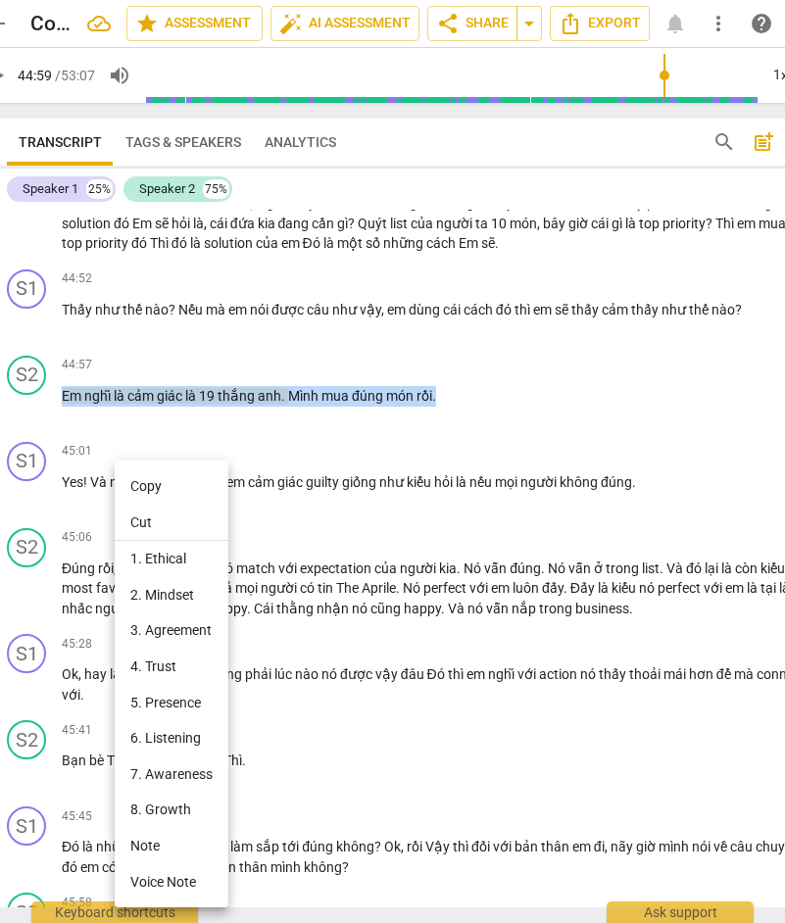
click at [193, 480] on li "Copy" at bounding box center [172, 486] width 114 height 36
copy p "Em nghĩ là cảm giác là 19 thắng anh . Mình mua đúng món rồi ."
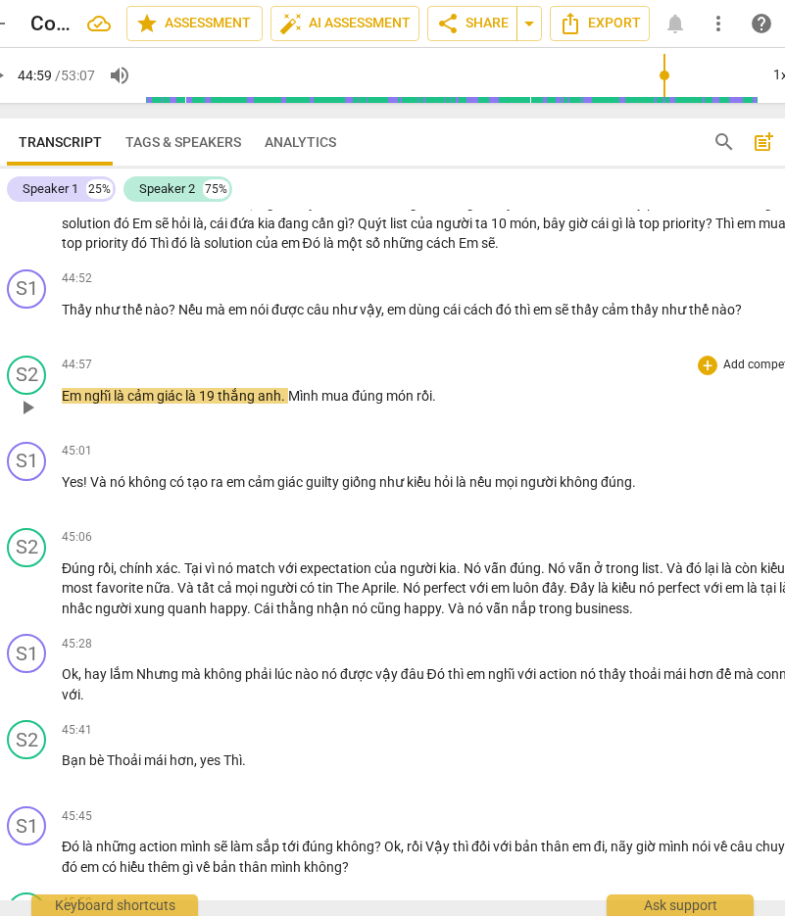
click at [36, 419] on span "play_arrow" at bounding box center [28, 408] width 24 height 24
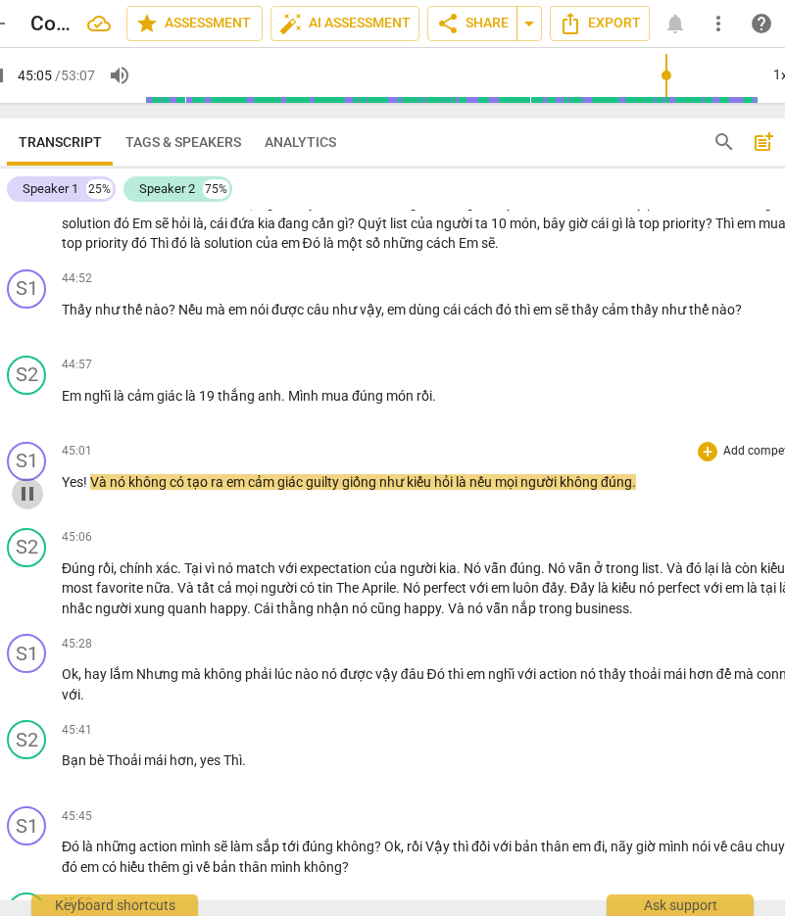
click at [32, 506] on span "pause" at bounding box center [28, 494] width 24 height 24
click at [460, 512] on div "45:01 + Add competency keyboard_arrow_right Yes ! Và nó không có tạo ra em cảm …" at bounding box center [438, 477] width 752 height 71
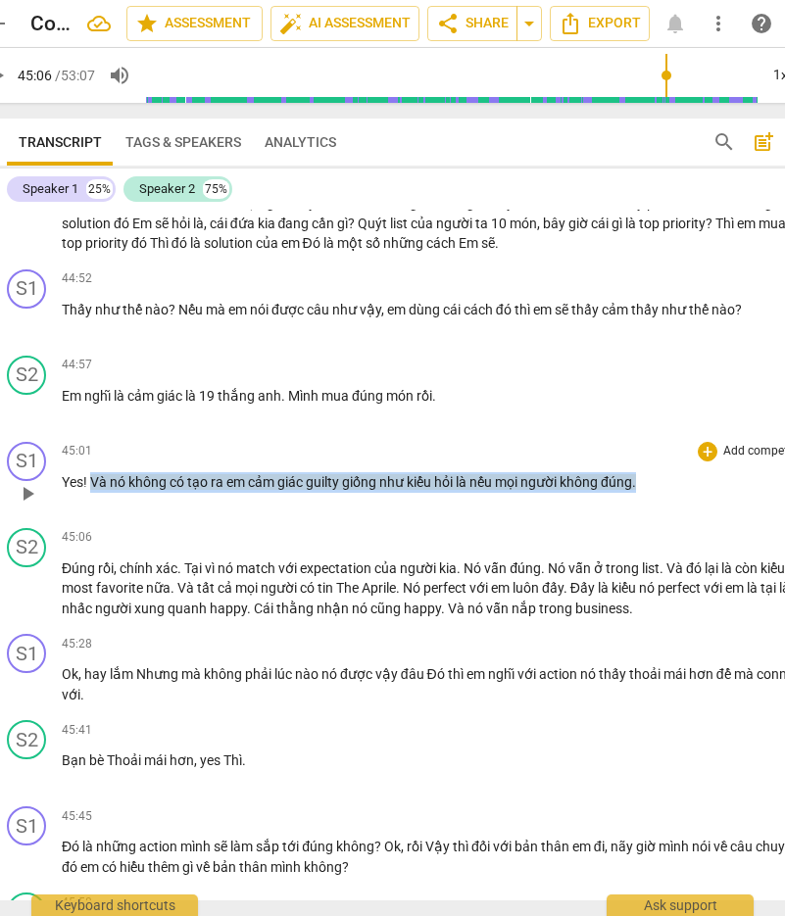
drag, startPoint x: 652, startPoint y: 622, endPoint x: 92, endPoint y: 630, distance: 559.5
click at [92, 493] on p "Yes ! Và nó không có tạo ra em cảm giác guilty giống như kiểu hỏi là nếu mọi ng…" at bounding box center [438, 482] width 752 height 21
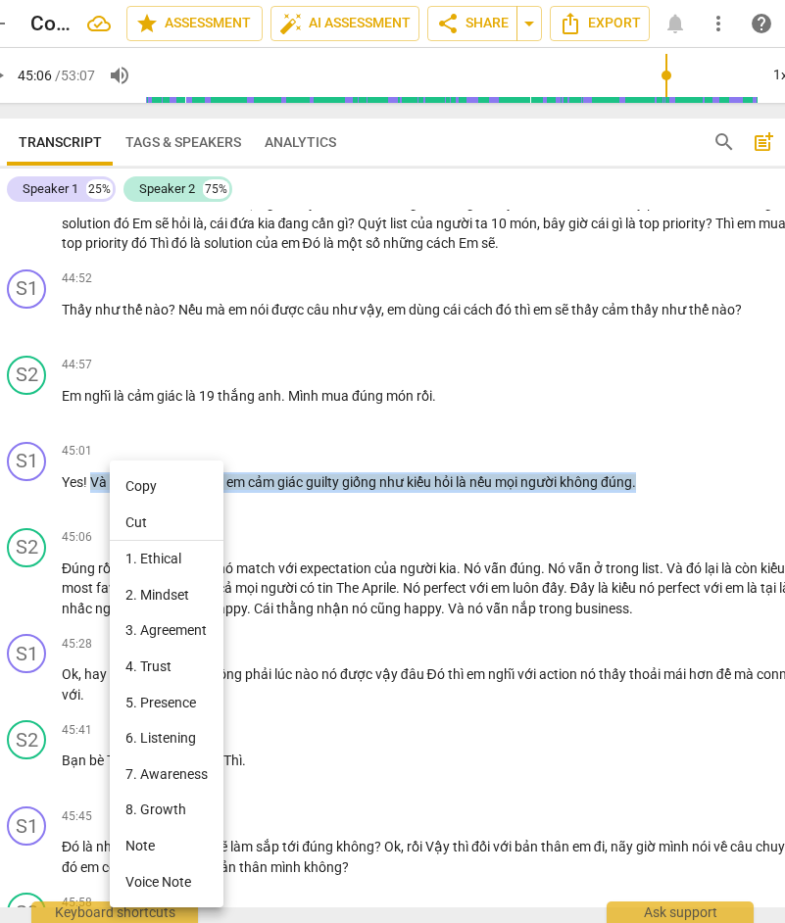
click at [169, 491] on li "Copy" at bounding box center [167, 486] width 114 height 36
copy p "Và nó không có tạo ra em cảm giác guilty giống như kiểu hỏi là nếu mọi người kh…"
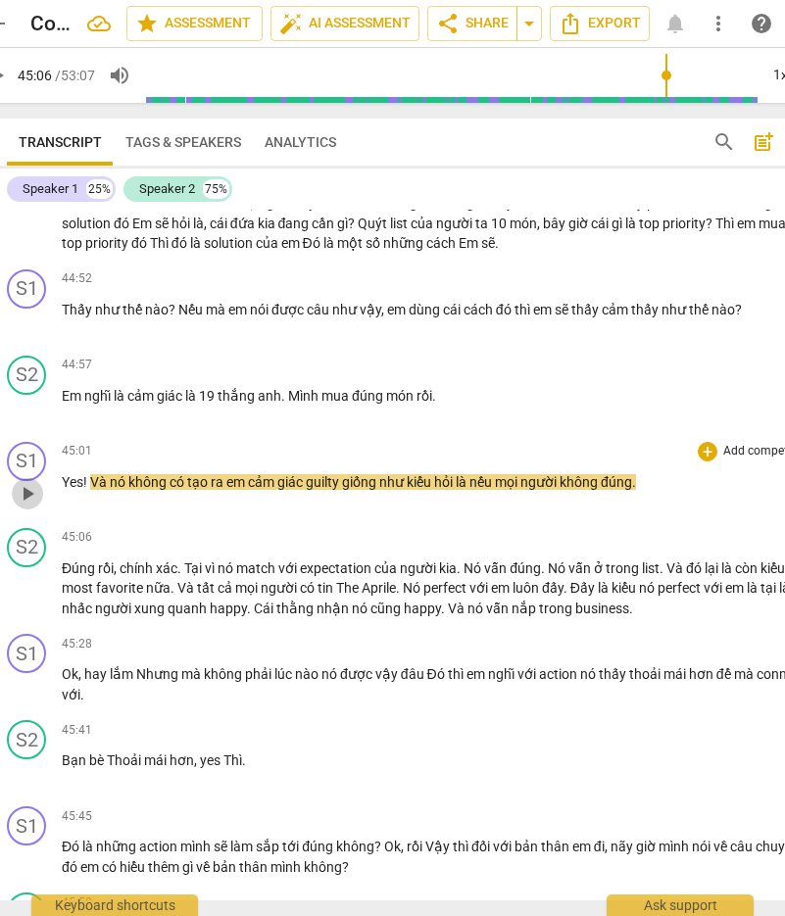
click at [31, 506] on span "play_arrow" at bounding box center [28, 494] width 24 height 24
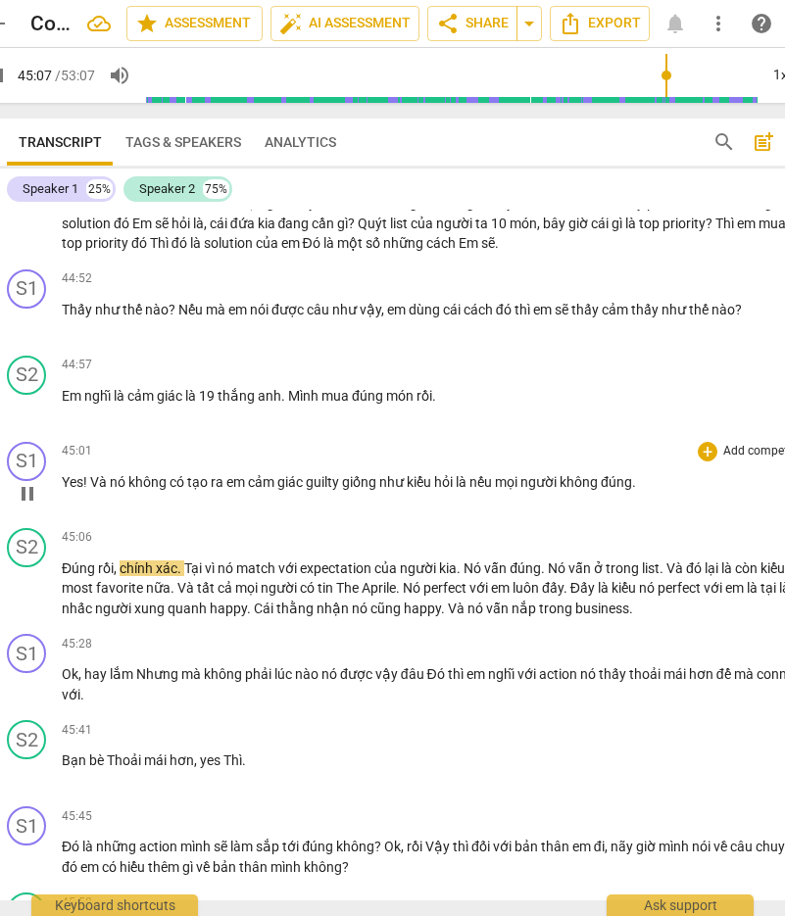
click at [495, 490] on span "nếu" at bounding box center [481, 482] width 25 height 16
click at [23, 506] on span "pause" at bounding box center [28, 494] width 24 height 24
click at [30, 506] on span "play_arrow" at bounding box center [28, 494] width 24 height 24
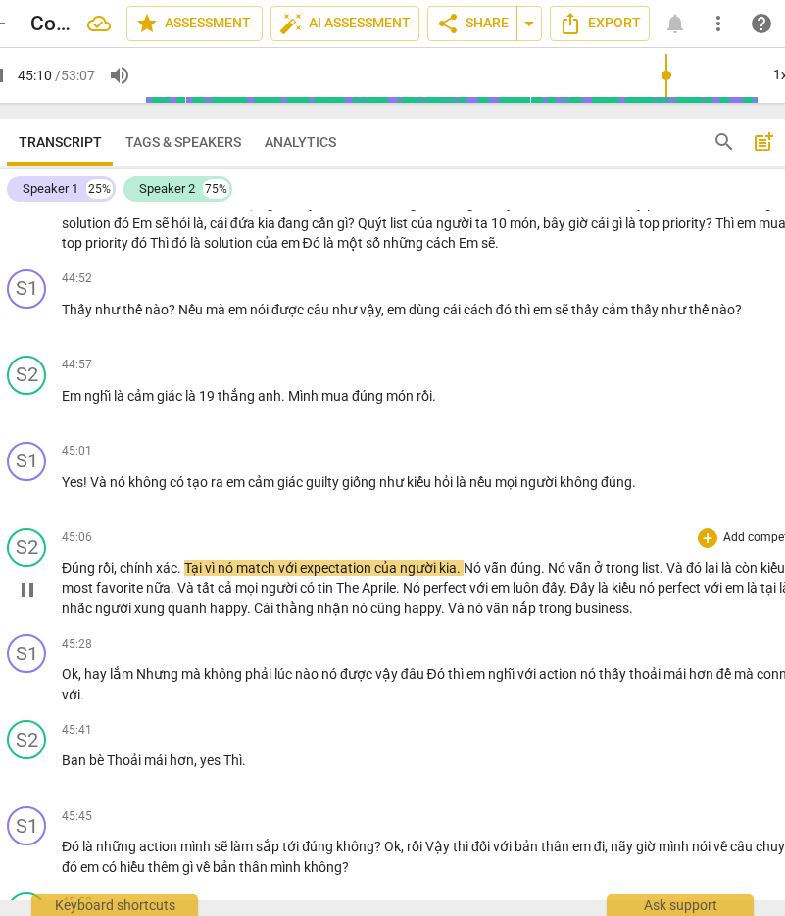
click at [222, 596] on span "cả" at bounding box center [227, 588] width 18 height 16
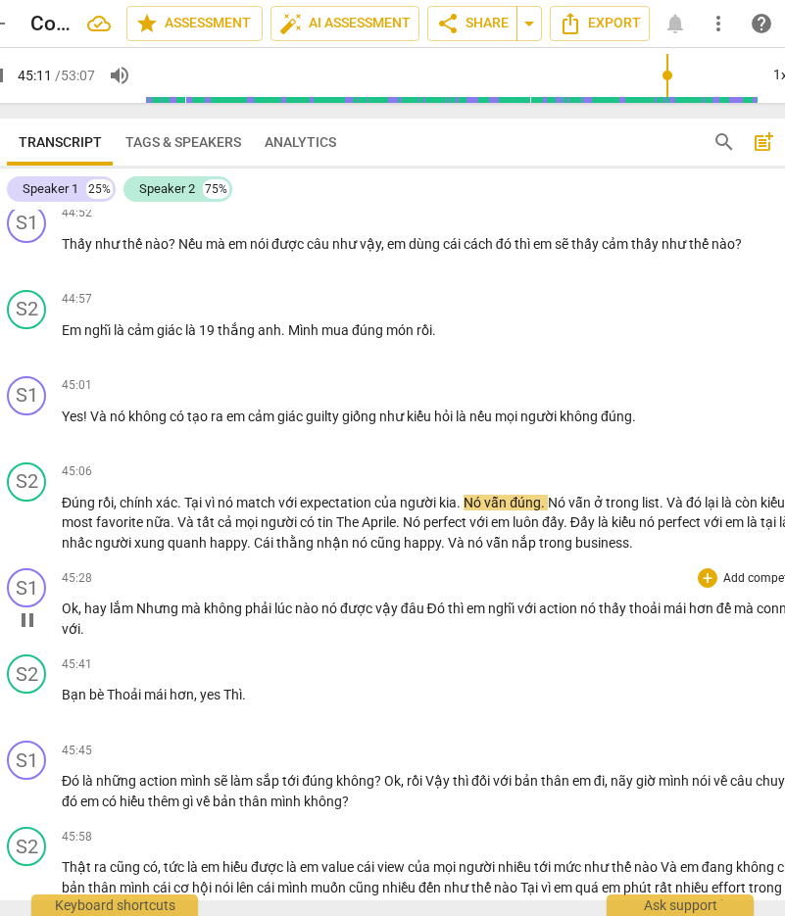
scroll to position [11809, 0]
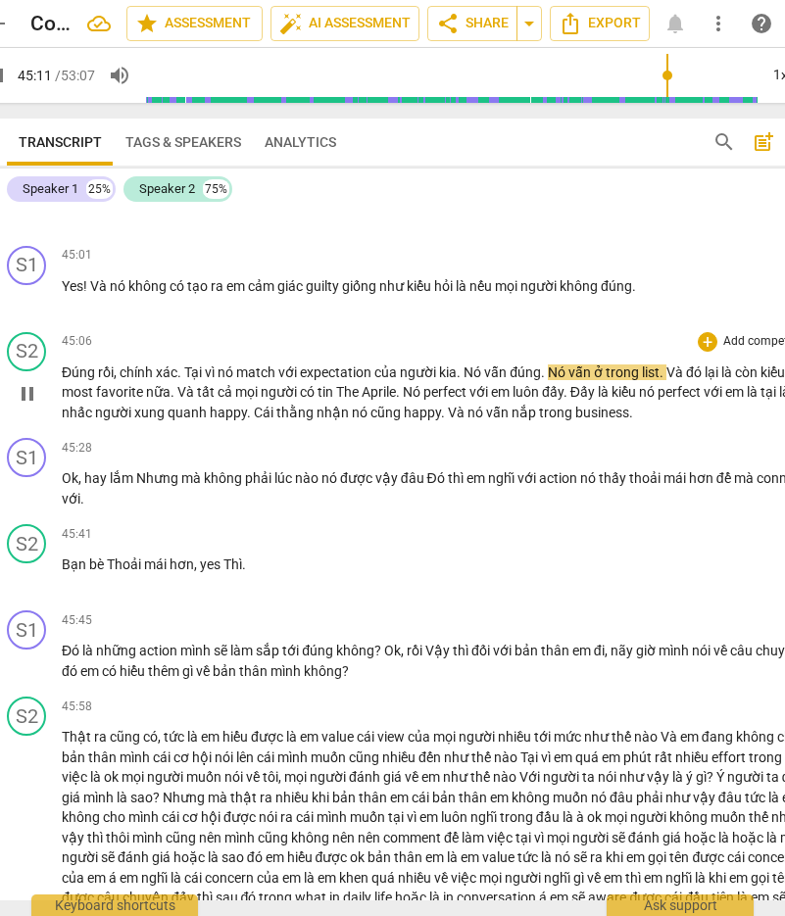
click at [515, 400] on span "Đấy" at bounding box center [583, 392] width 27 height 16
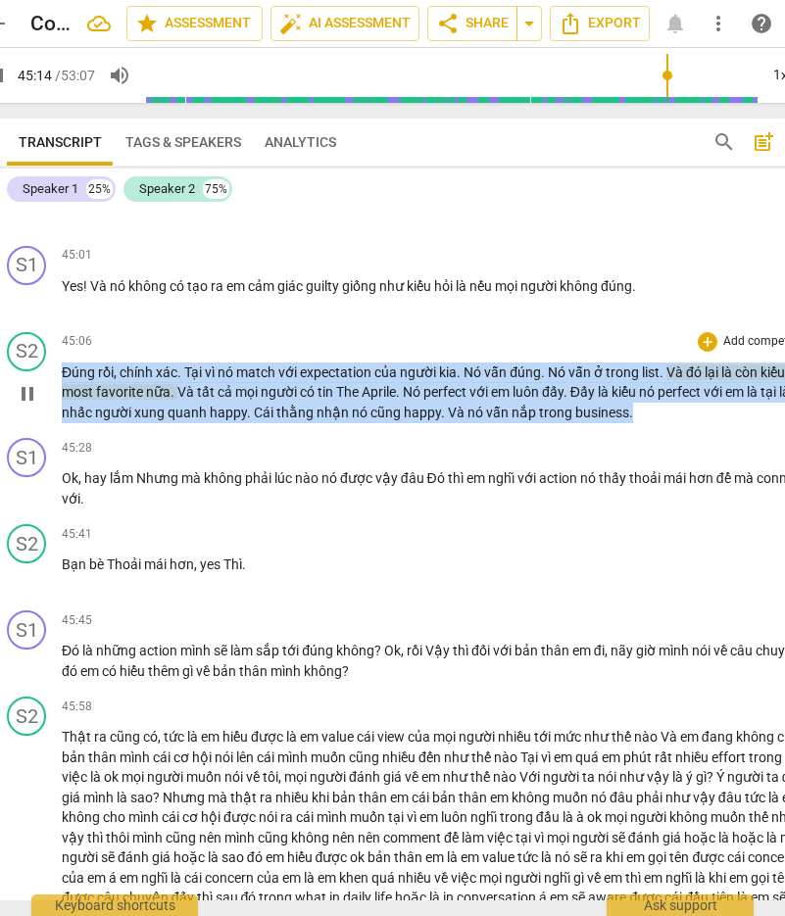
drag, startPoint x: 629, startPoint y: 549, endPoint x: 63, endPoint y: 516, distance: 567.2
click at [63, 423] on p "Đúng rồi , chính xác . Tại vì nó match với expectation của người kia . Nó vẫn đ…" at bounding box center [438, 393] width 752 height 61
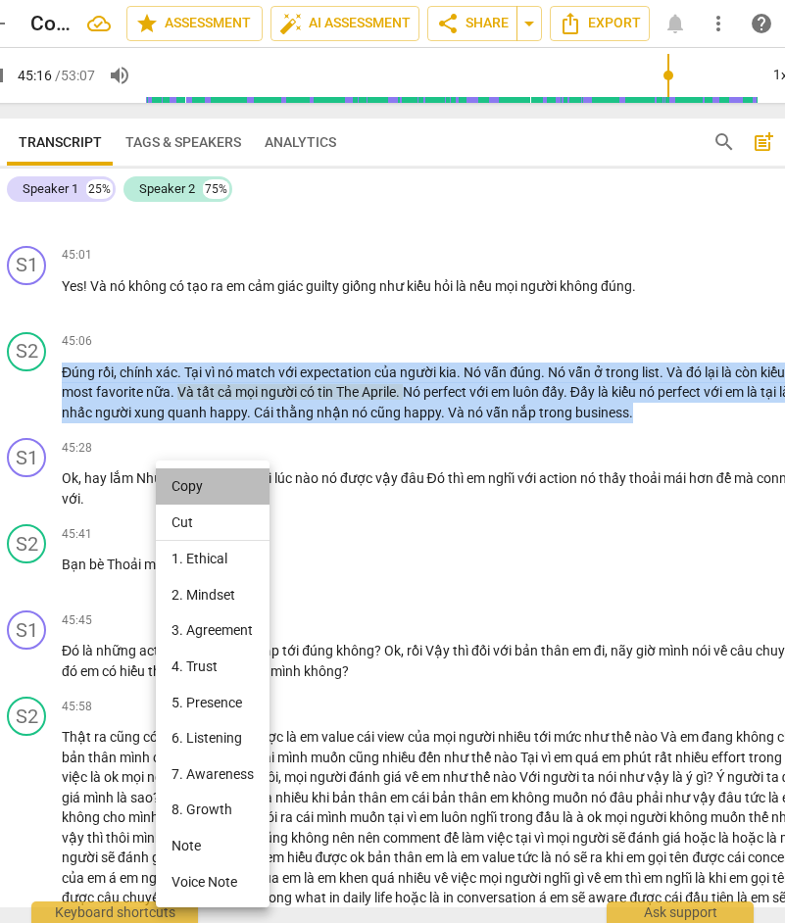
click at [232, 489] on li "Copy" at bounding box center [213, 486] width 114 height 36
copy p "Đúng rồi , chính xác . Tại vì nó match với expectation của người kia . Nó vẫn đ…"
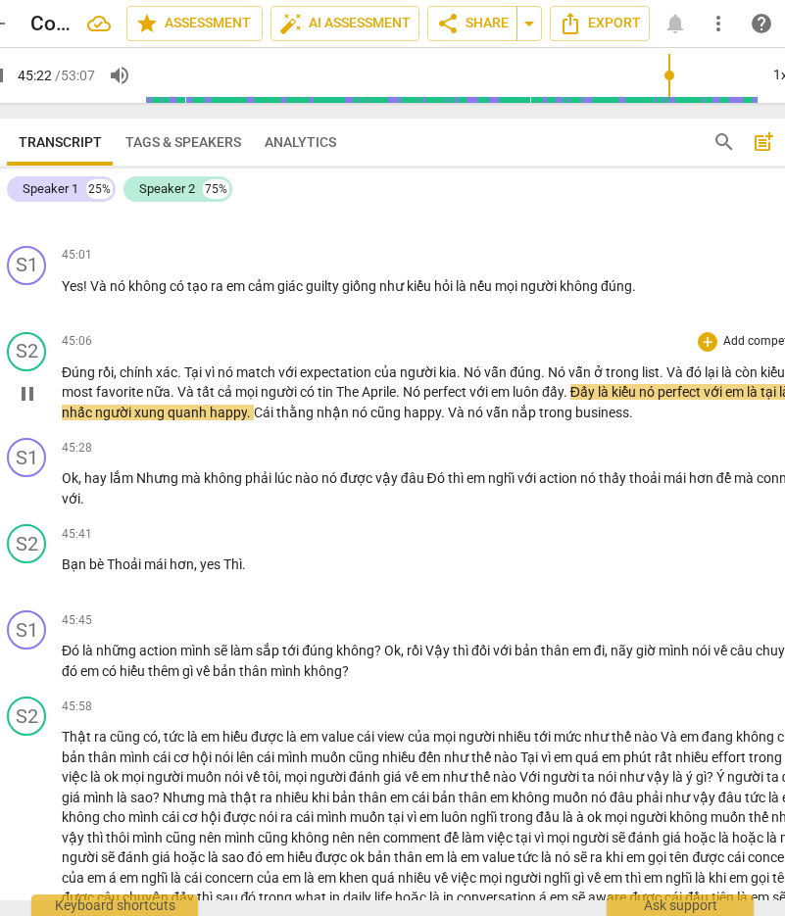
click at [33, 406] on span "pause" at bounding box center [28, 394] width 24 height 24
drag, startPoint x: 28, startPoint y: 536, endPoint x: 63, endPoint y: 521, distance: 37.3
click at [27, 406] on span "play_arrow" at bounding box center [28, 394] width 24 height 24
click at [24, 502] on span "pause" at bounding box center [28, 490] width 24 height 24
click at [24, 502] on span "play_arrow" at bounding box center [28, 490] width 24 height 24
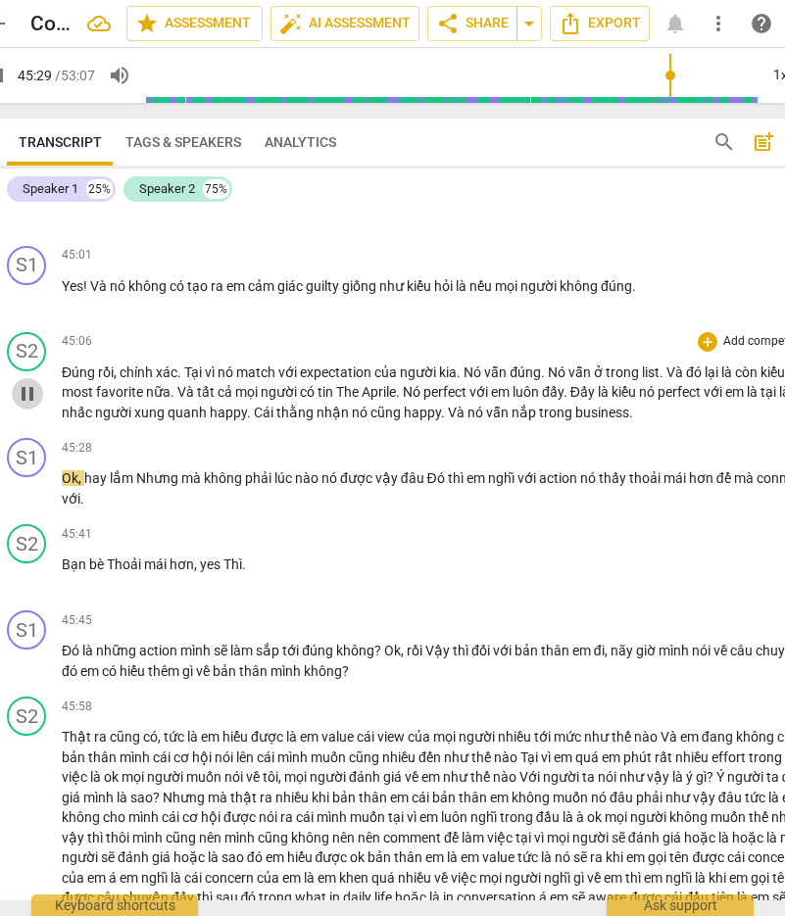
click at [22, 406] on span "pause" at bounding box center [28, 394] width 24 height 24
click at [34, 406] on span "play_arrow" at bounding box center [28, 394] width 24 height 24
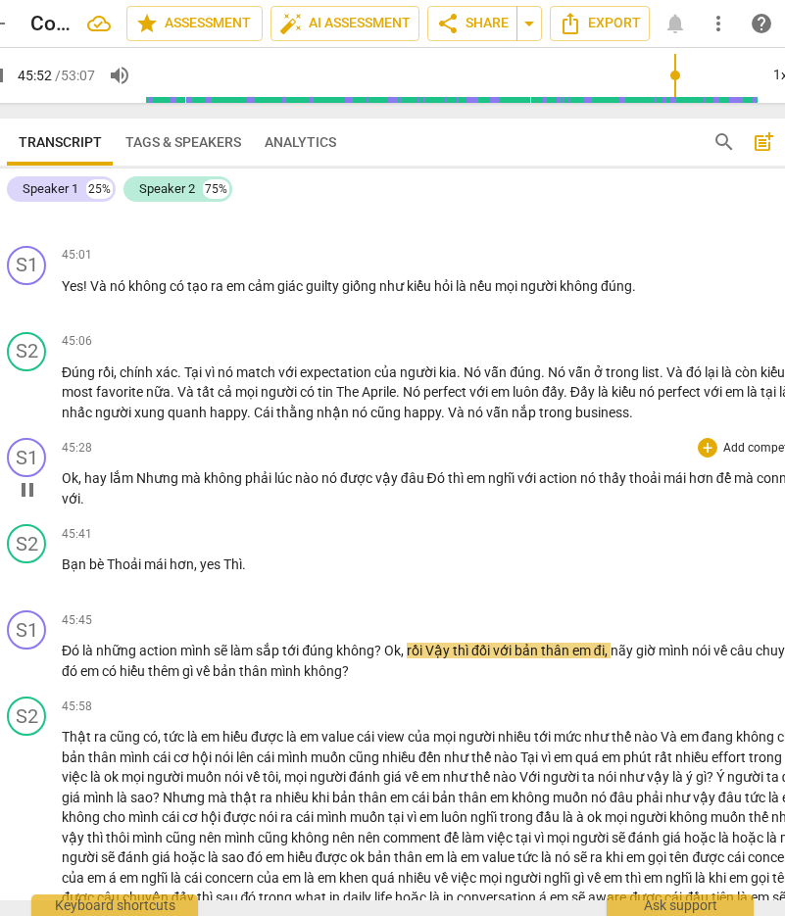
click at [37, 502] on span "pause" at bounding box center [28, 490] width 24 height 24
click at [434, 486] on span "Đó" at bounding box center [437, 478] width 21 height 16
drag, startPoint x: 422, startPoint y: 621, endPoint x: 136, endPoint y: 613, distance: 286.2
click at [136, 508] on p "Ok , hay lắm Nhưng mà không phải lúc nào nó được vậy đâu Đó thì em nghĩ với act…" at bounding box center [438, 488] width 752 height 40
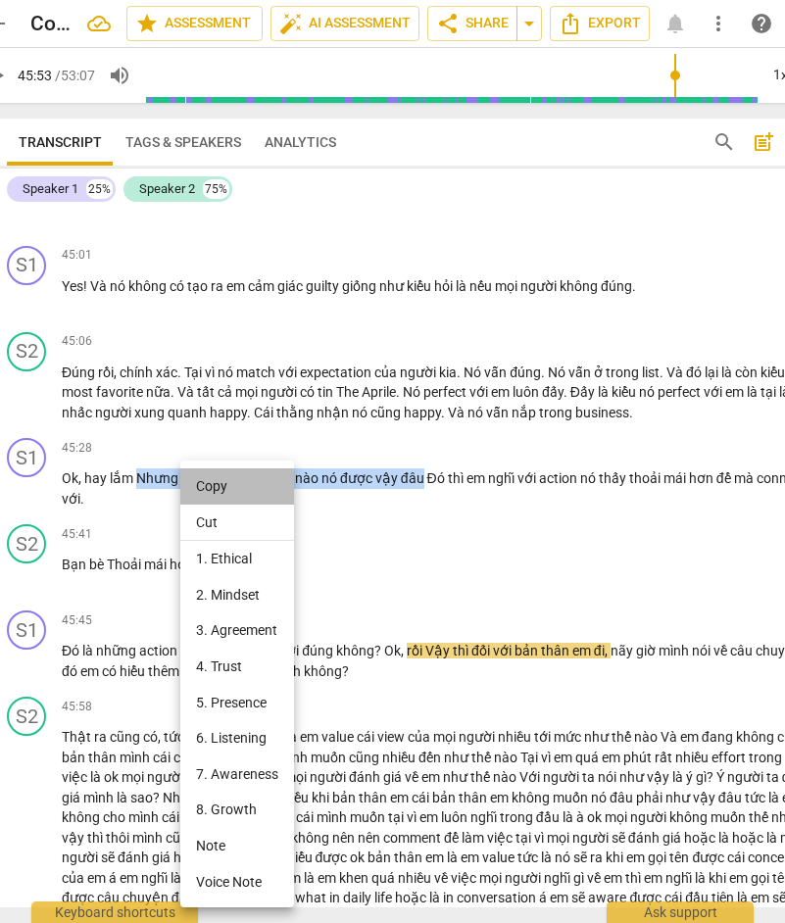
click at [249, 491] on li "Copy" at bounding box center [237, 486] width 114 height 36
copy p "Nhưng mà không phải lúc nào nó được vậy đâu"
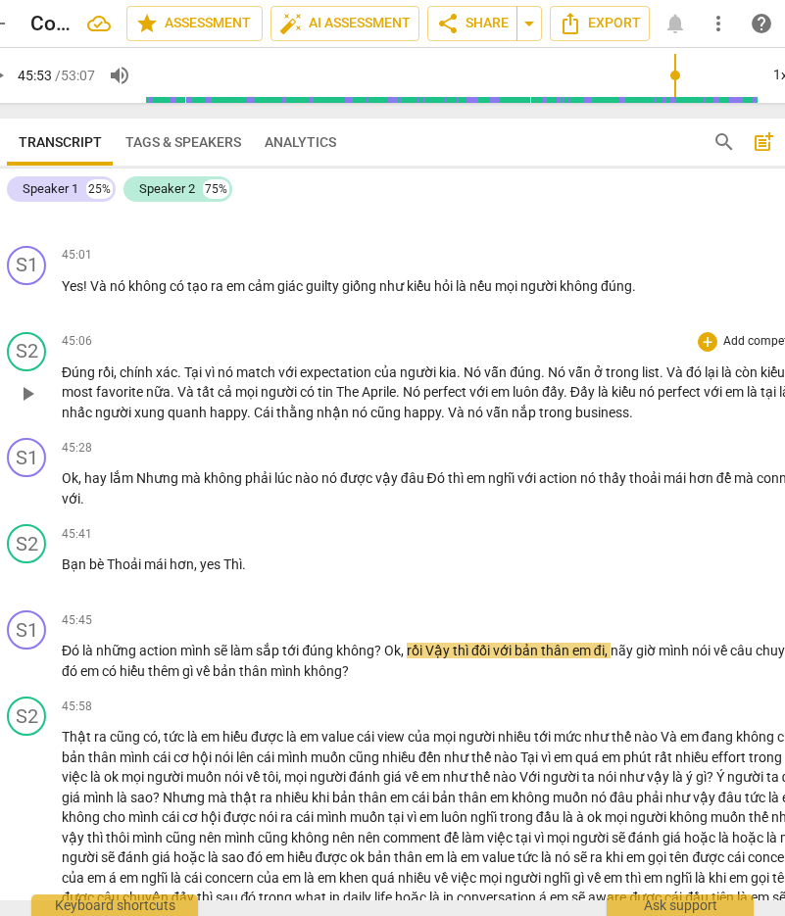
click at [360, 420] on span "nó" at bounding box center [361, 413] width 19 height 16
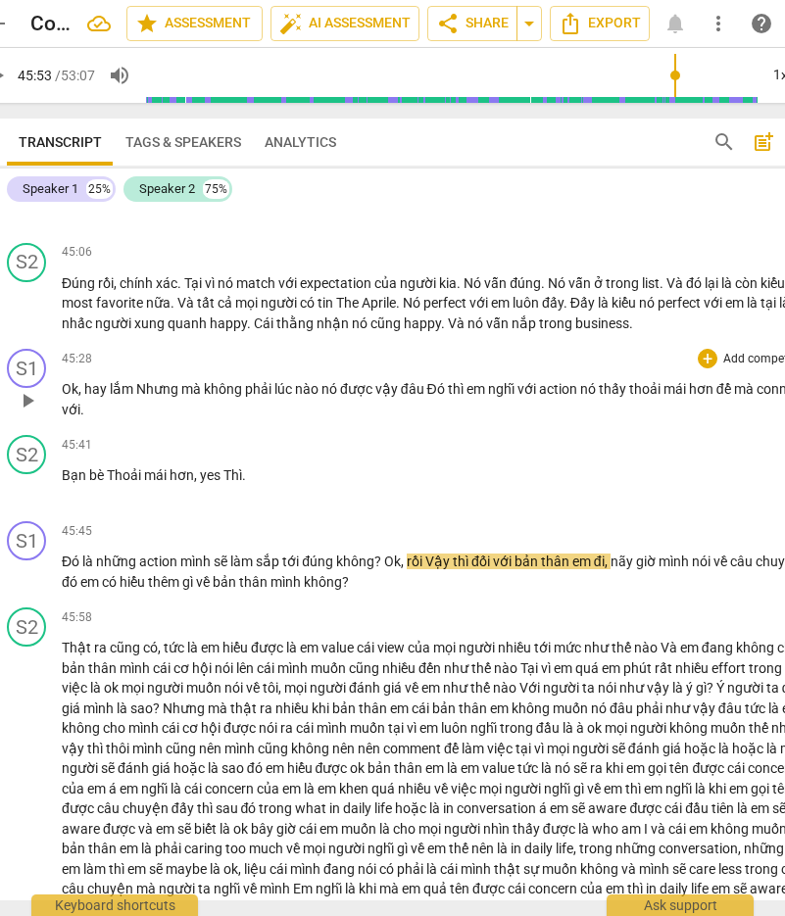
scroll to position [11907, 0]
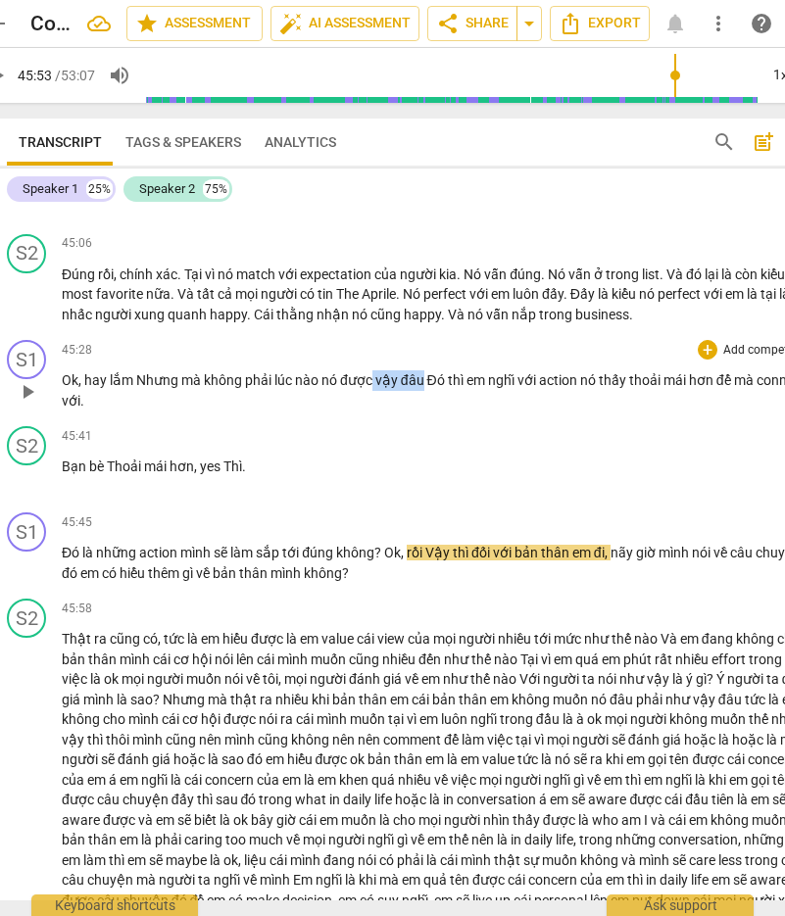
drag, startPoint x: 372, startPoint y: 529, endPoint x: 422, endPoint y: 514, distance: 52.1
click at [422, 411] on p "Ok , hay lắm Nhưng mà không phải lúc nào nó được vậy đâu Đó thì em nghĩ với act…" at bounding box center [438, 390] width 752 height 40
click at [437, 411] on p "Ok , hay lắm Nhưng mà không phải lúc nào nó được vậy đâu Đó thì em nghĩ với act…" at bounding box center [438, 390] width 752 height 40
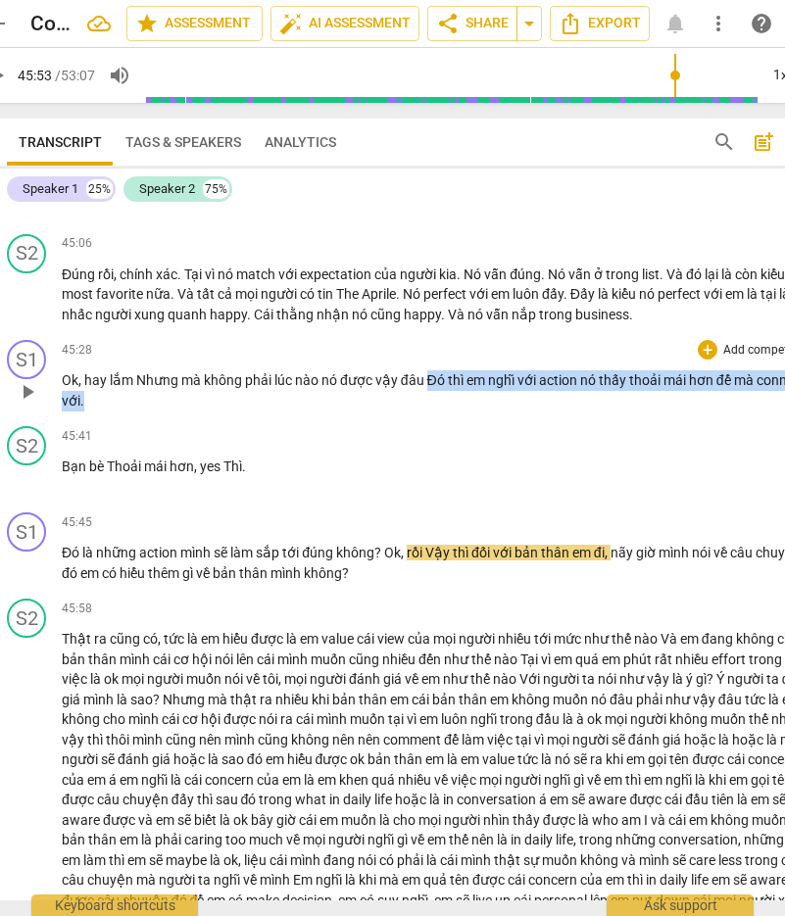
drag, startPoint x: 429, startPoint y: 521, endPoint x: 481, endPoint y: 547, distance: 57.8
click at [481, 411] on p "Ok , hay lắm Nhưng mà không phải lúc nào nó được vậy đâu Đó thì em nghĩ với act…" at bounding box center [438, 390] width 752 height 40
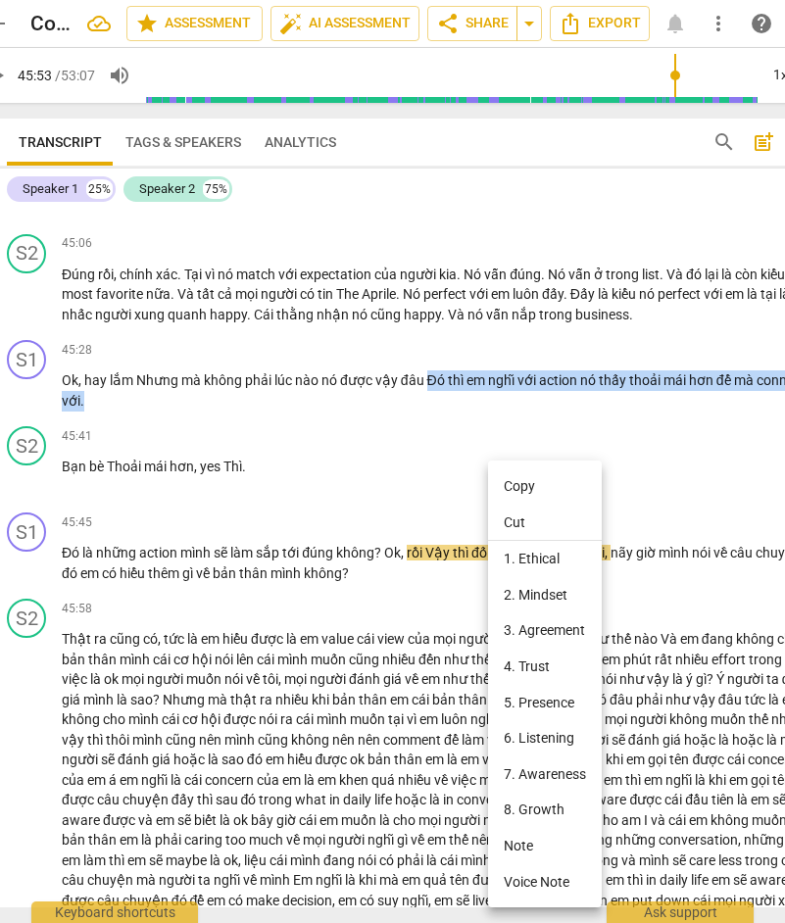
click at [514, 485] on li "Copy" at bounding box center [545, 486] width 114 height 36
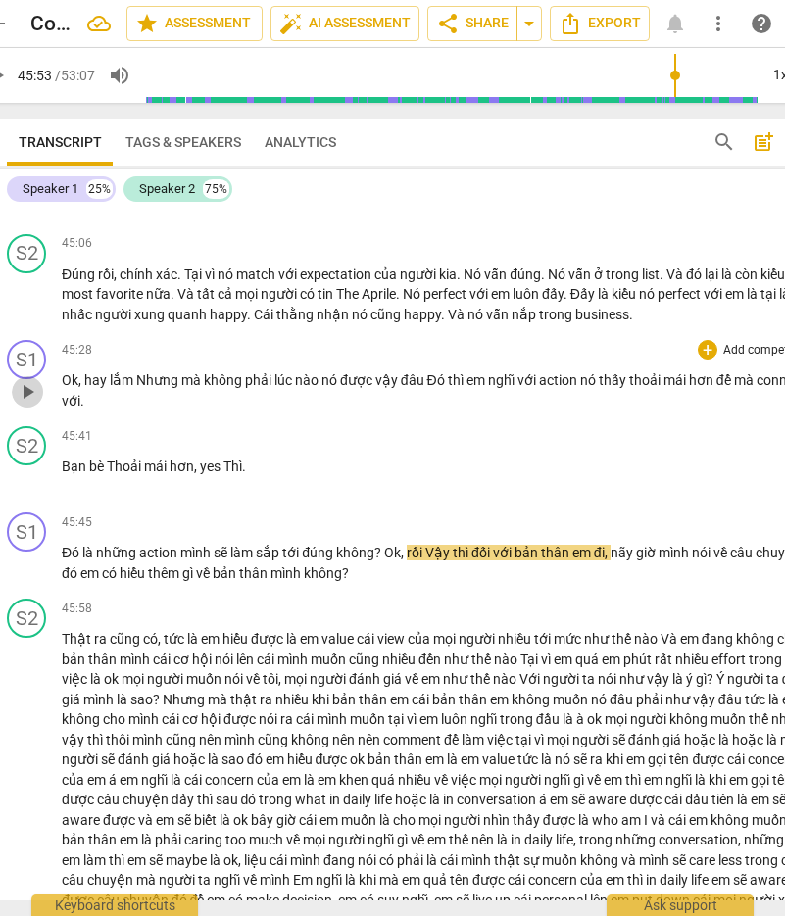
click at [24, 404] on span "play_arrow" at bounding box center [28, 392] width 24 height 24
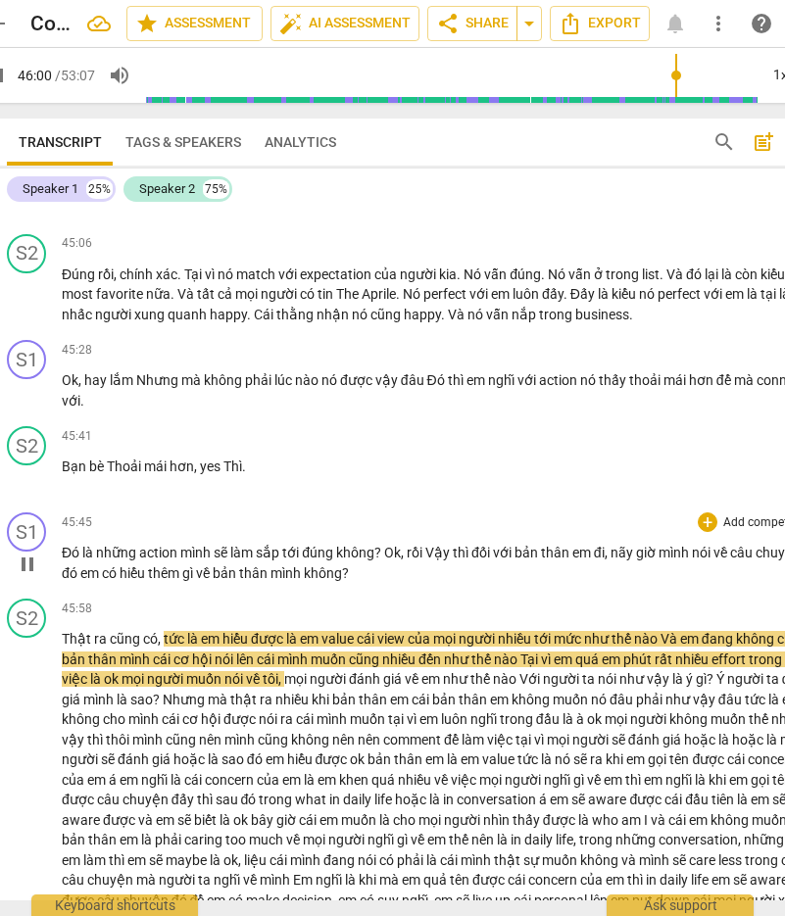
click at [99, 581] on span "em" at bounding box center [91, 573] width 22 height 16
click at [34, 576] on span "pause" at bounding box center [28, 565] width 24 height 24
click at [26, 576] on span "play_arrow" at bounding box center [28, 565] width 24 height 24
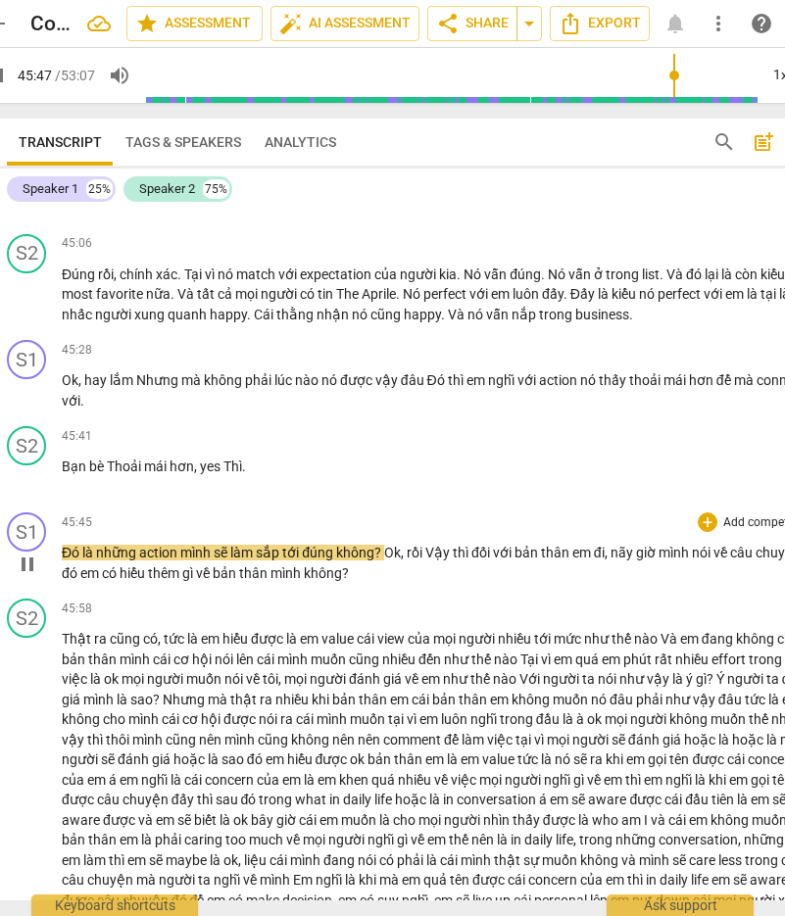
click at [363, 583] on p "Đó là những action mình sẽ làm sắp tới đúng không ? Ok , rồi Vậy thì đối với bả…" at bounding box center [438, 563] width 752 height 40
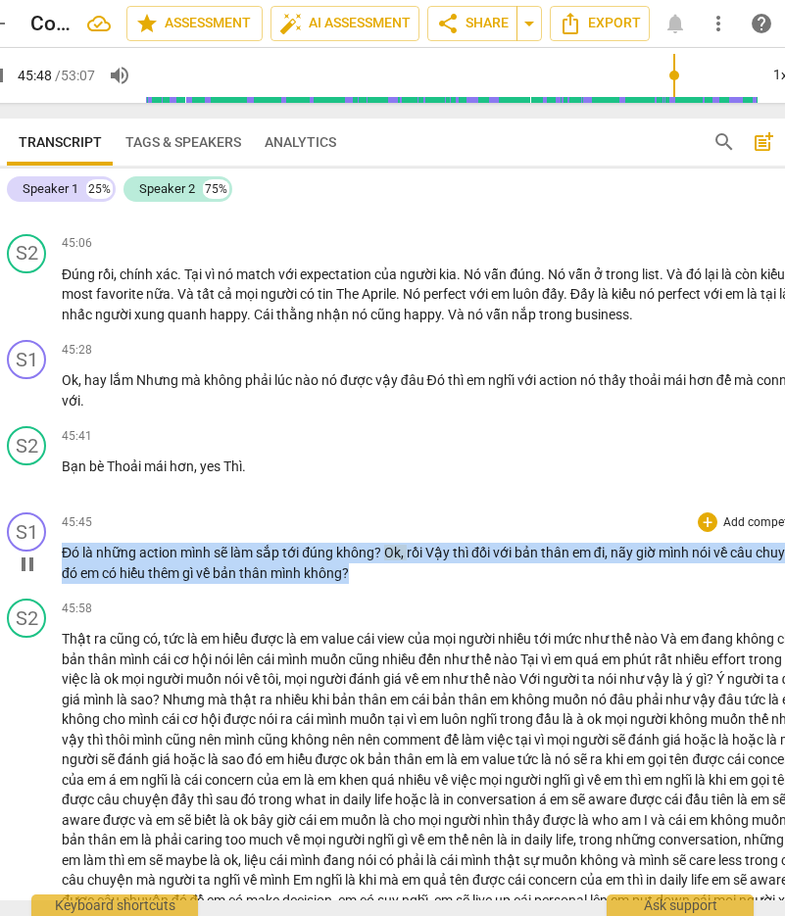
drag, startPoint x: 373, startPoint y: 713, endPoint x: 66, endPoint y: 692, distance: 308.4
click at [66, 583] on p "Đó là những action mình sẽ làm sắp tới đúng không ? Ok , rồi Vậy thì đối với bả…" at bounding box center [438, 563] width 752 height 40
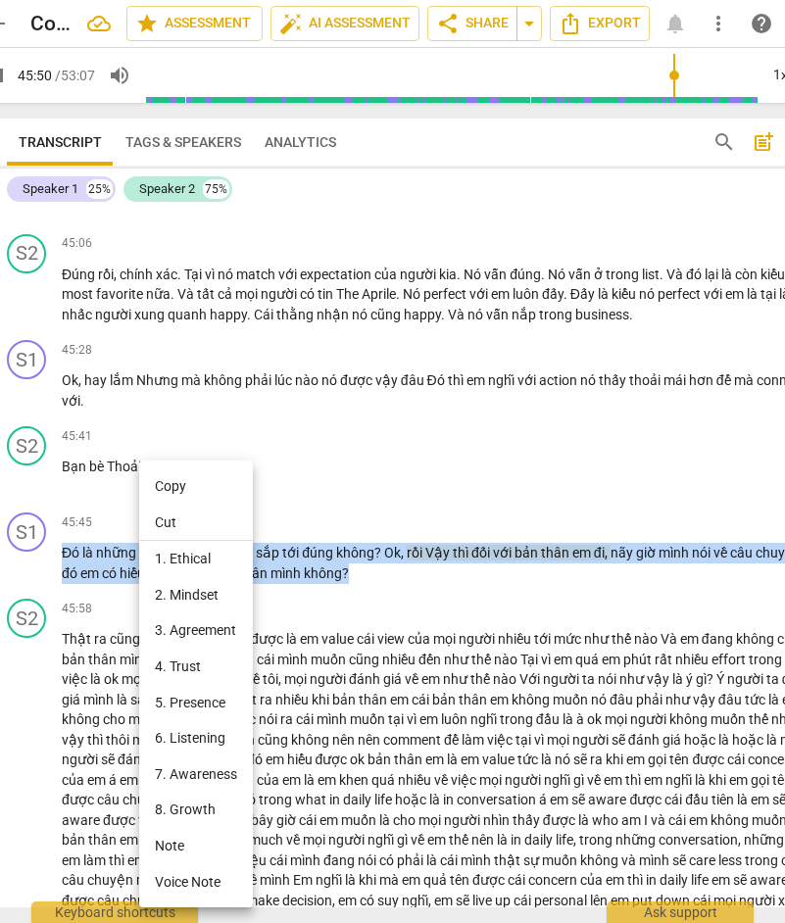
click at [197, 483] on li "Copy" at bounding box center [196, 486] width 114 height 36
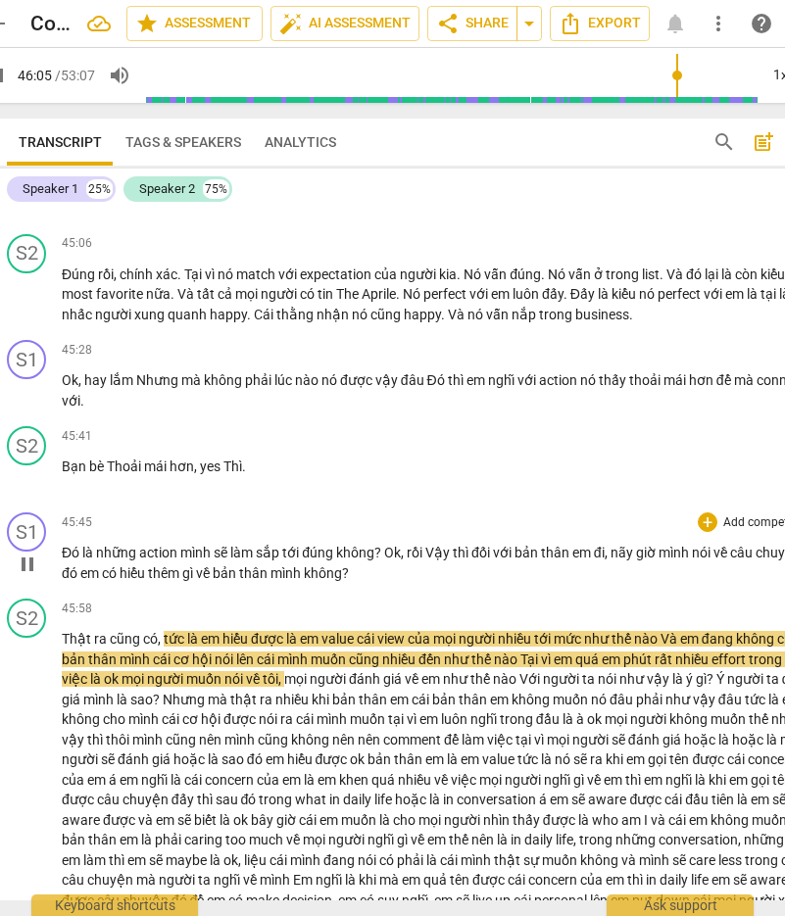
click at [280, 581] on span "mình" at bounding box center [286, 573] width 33 height 16
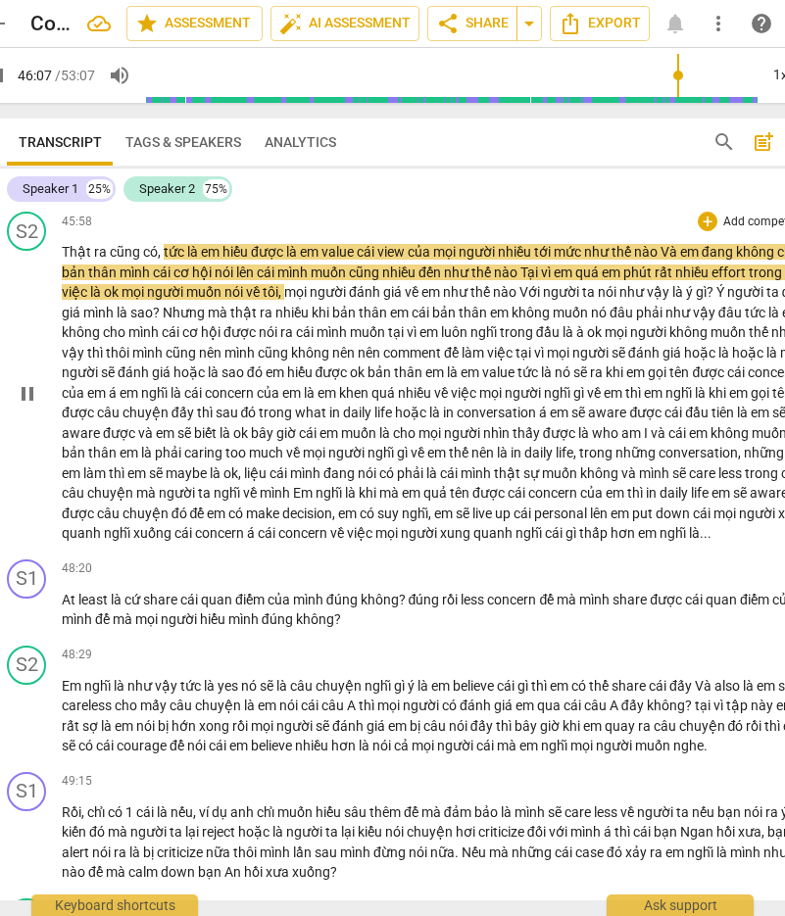
scroll to position [12299, 0]
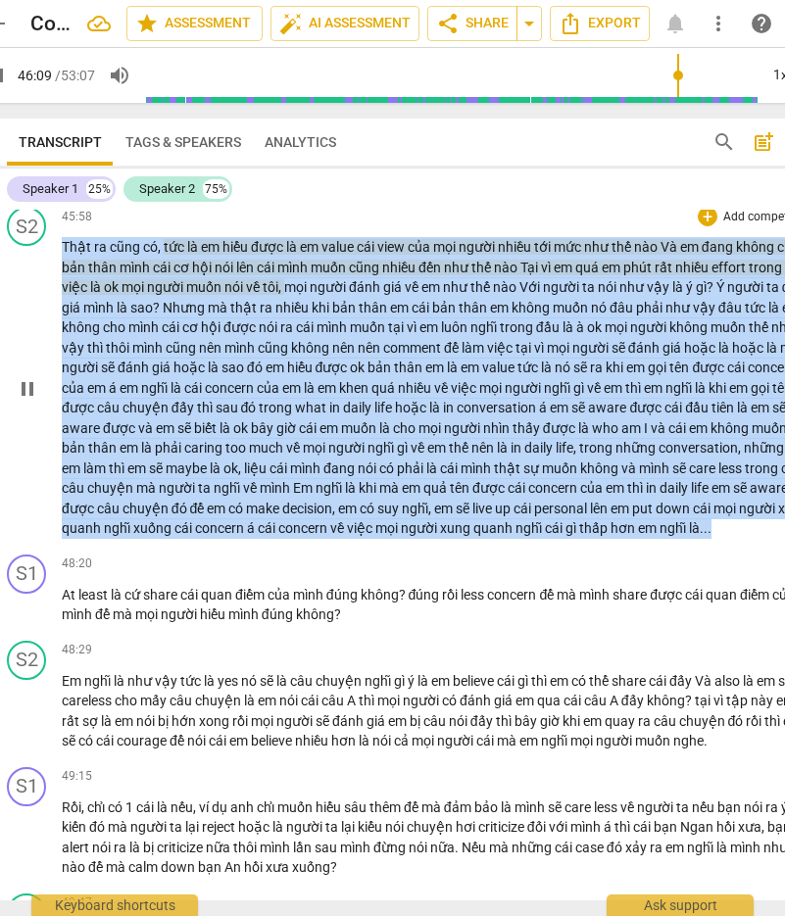
drag, startPoint x: 203, startPoint y: 690, endPoint x: 58, endPoint y: 389, distance: 333.9
click at [58, 389] on div "S2 play_arrow pause 45:58 + Add competency keyboard_arrow_right Thật ra cũng có…" at bounding box center [410, 373] width 839 height 348
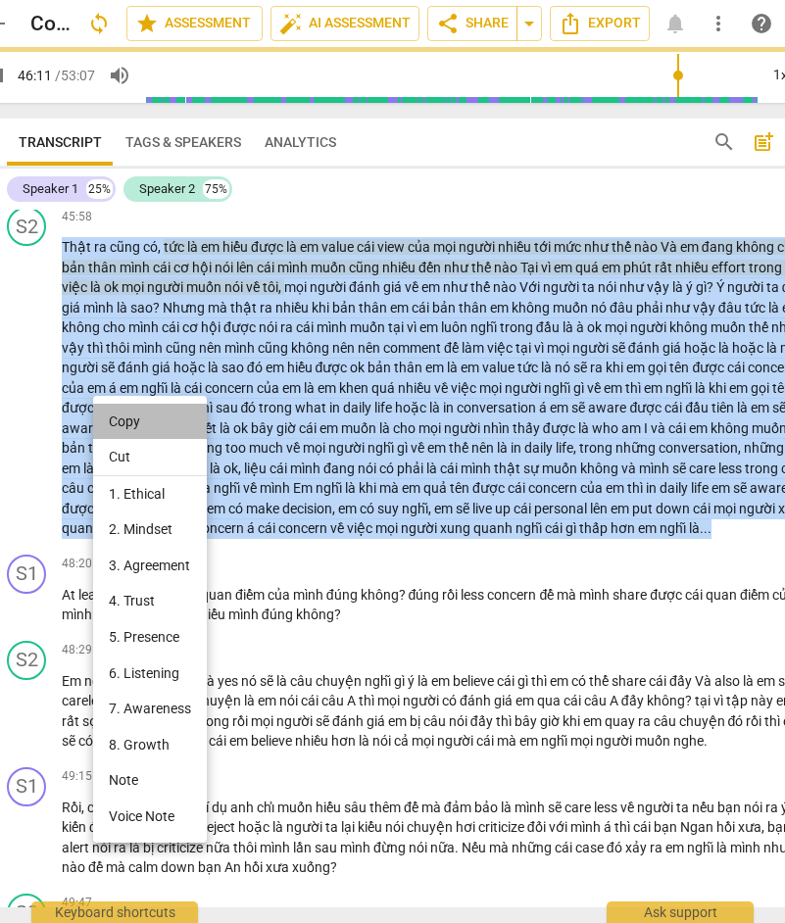
click at [134, 410] on li "Copy" at bounding box center [150, 422] width 114 height 36
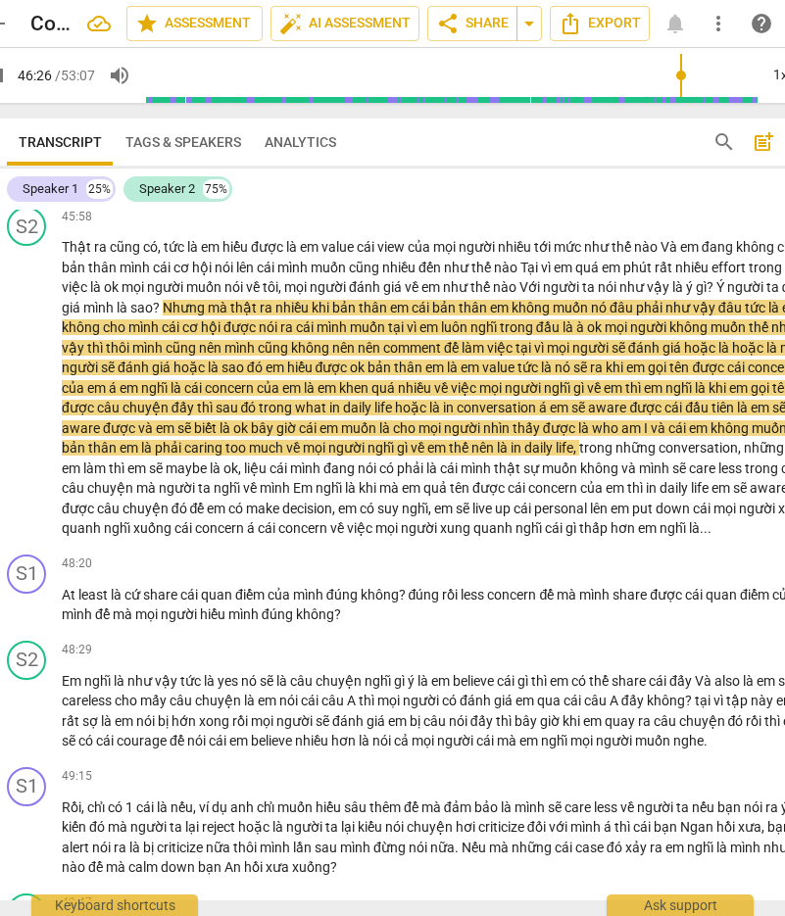
drag, startPoint x: 146, startPoint y: 312, endPoint x: 105, endPoint y: 327, distance: 44.0
click at [146, 191] on p "Đó là những action mình sẽ làm sắp tới đúng không ? Ok , rồi Vậy thì đối với bả…" at bounding box center [438, 171] width 752 height 40
click at [35, 184] on span "pause" at bounding box center [28, 173] width 24 height 24
click at [31, 184] on span "play_arrow" at bounding box center [28, 173] width 24 height 24
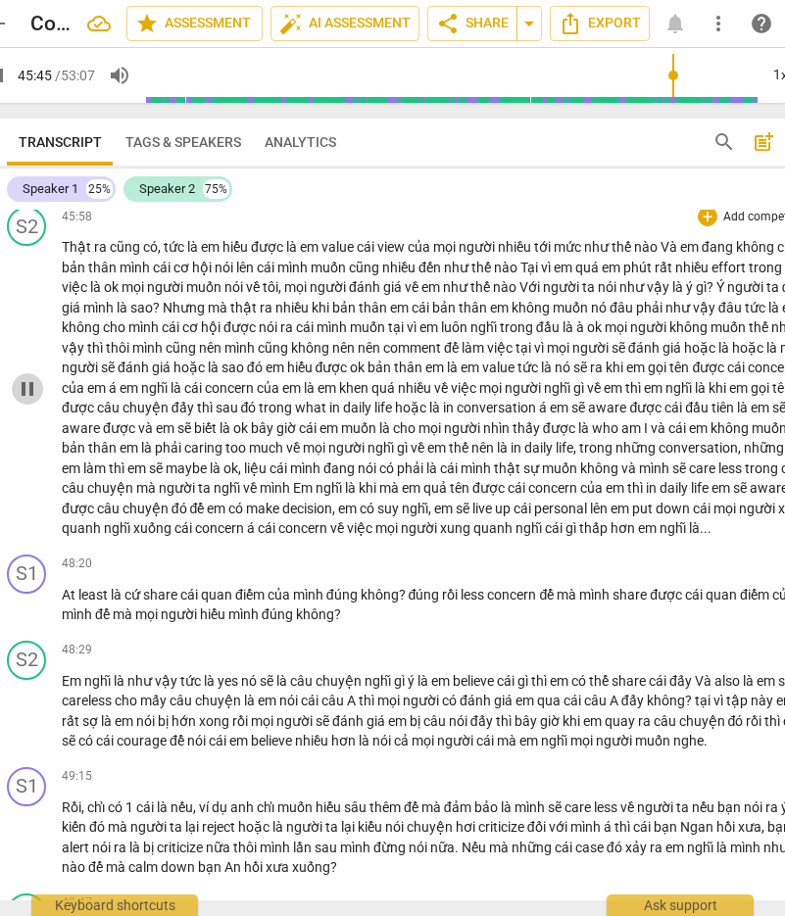
click at [36, 401] on span "pause" at bounding box center [28, 389] width 24 height 24
click at [32, 401] on span "play_arrow" at bounding box center [28, 389] width 24 height 24
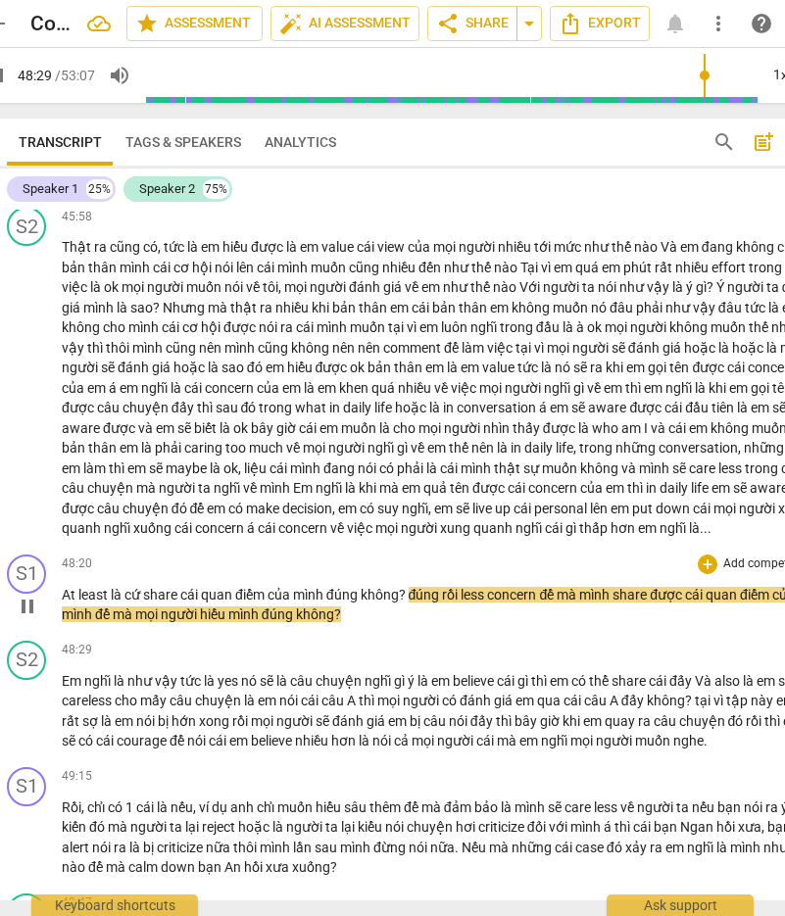
click at [262, 622] on span "mình" at bounding box center [244, 614] width 33 height 16
click at [334, 622] on span "không" at bounding box center [315, 614] width 38 height 16
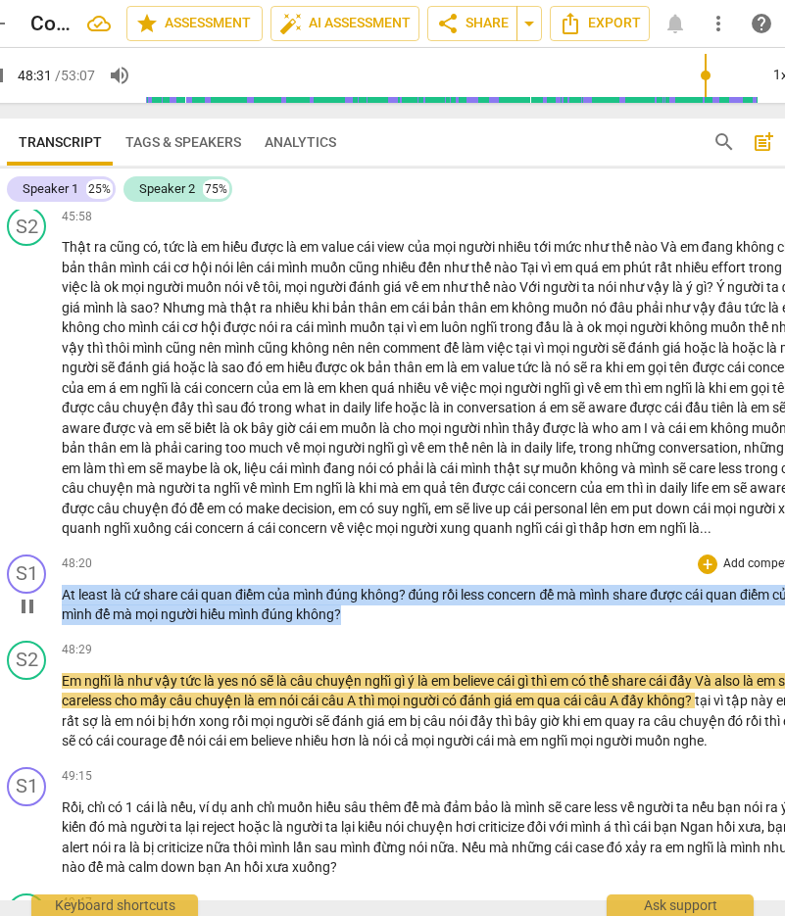
drag, startPoint x: 377, startPoint y: 780, endPoint x: 60, endPoint y: 760, distance: 318.0
click at [60, 633] on div "S1 play_arrow pause 48:20 + Add competency keyboard_arrow_right At least là cứ …" at bounding box center [410, 590] width 839 height 86
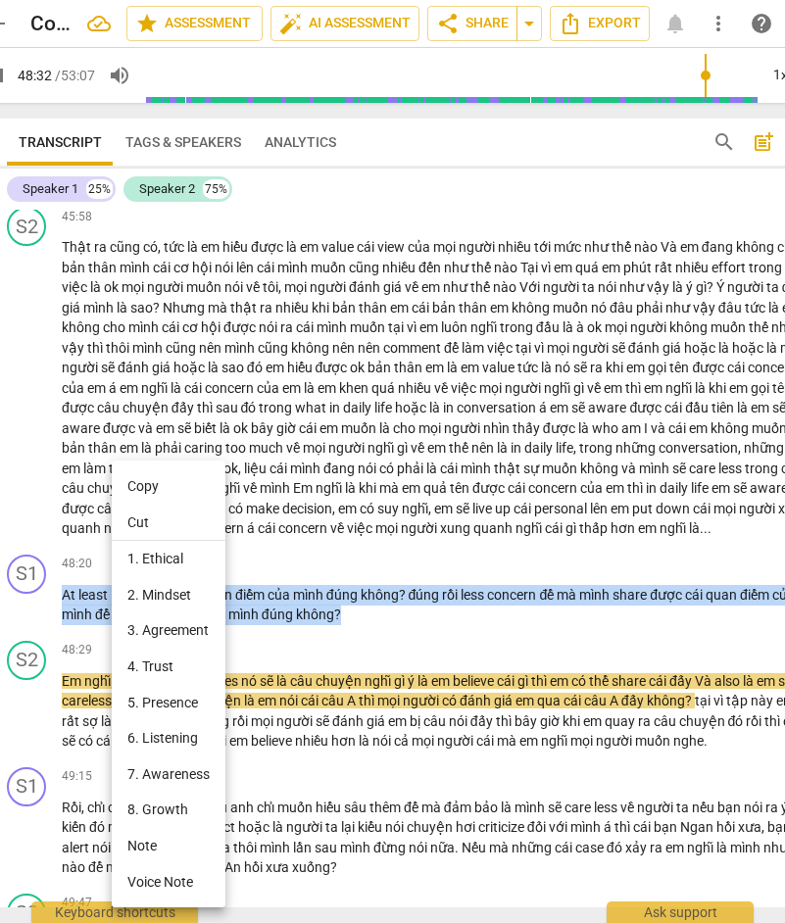
click at [174, 487] on li "Copy" at bounding box center [169, 486] width 114 height 36
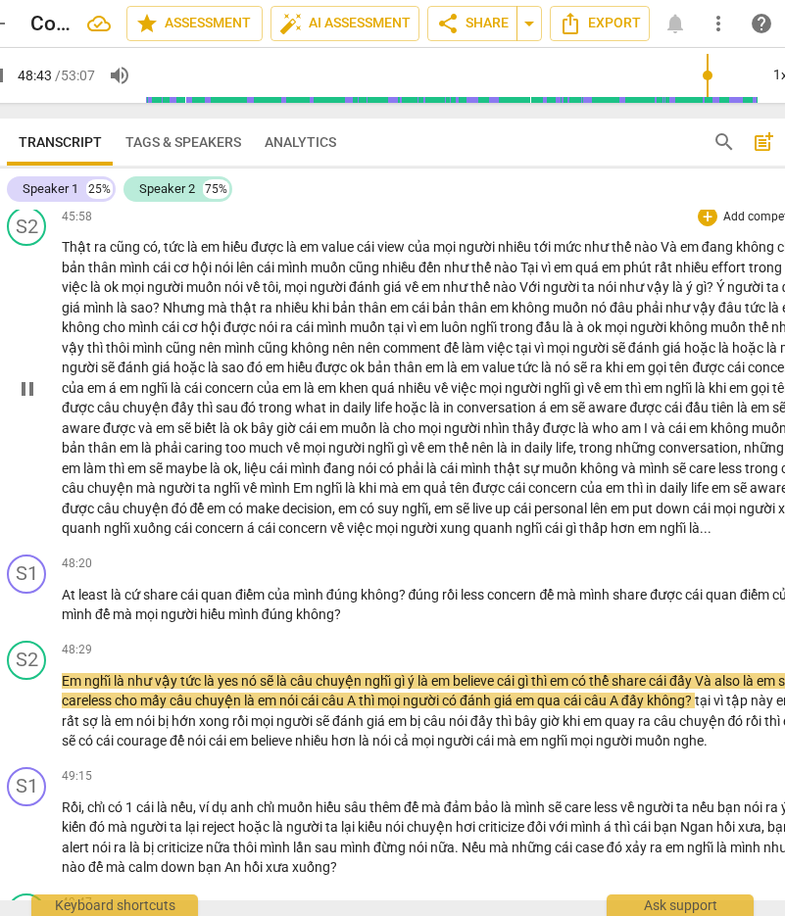
drag, startPoint x: 40, startPoint y: 535, endPoint x: 32, endPoint y: 546, distance: 13.3
click at [40, 401] on span "pause" at bounding box center [27, 389] width 31 height 24
click at [31, 401] on span "play_arrow" at bounding box center [28, 389] width 24 height 24
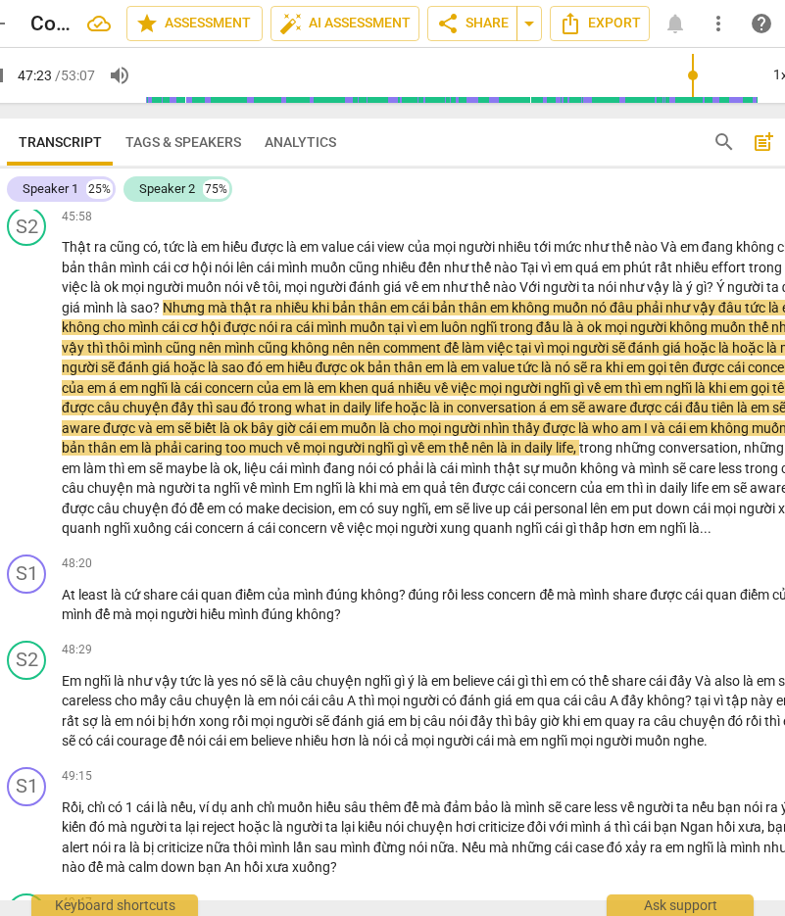
click at [515, 74] on input "range" at bounding box center [451, 75] width 612 height 63
click at [515, 75] on input "range" at bounding box center [451, 75] width 612 height 63
click at [515, 73] on input "range" at bounding box center [451, 75] width 612 height 63
click at [27, 401] on span "pause" at bounding box center [28, 389] width 24 height 24
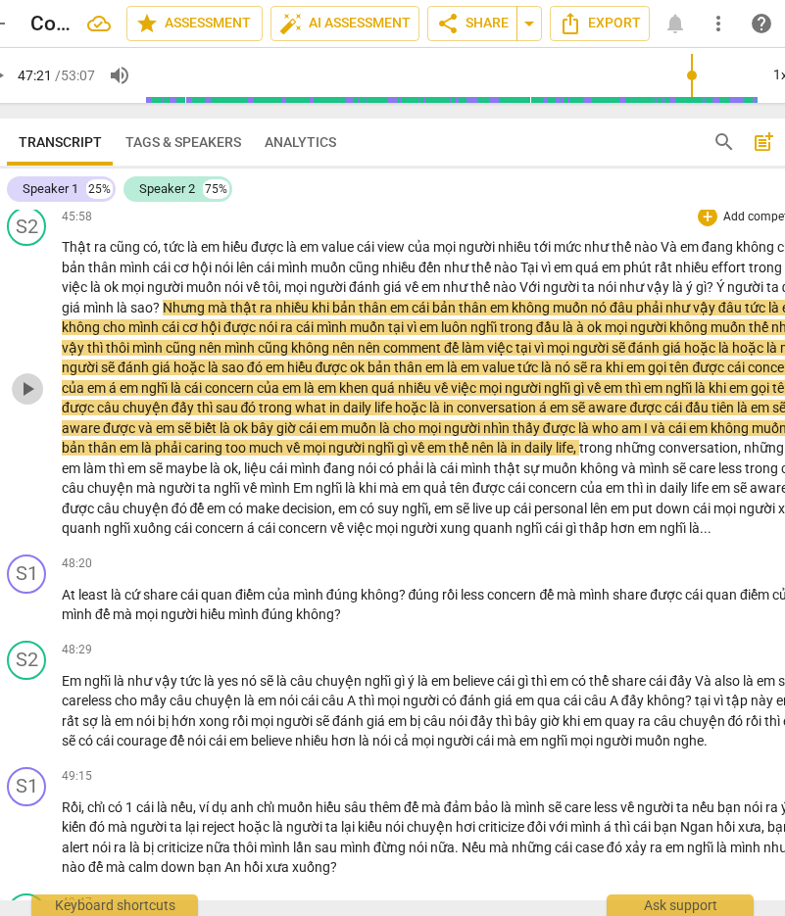
click at [29, 401] on span "play_arrow" at bounding box center [28, 389] width 24 height 24
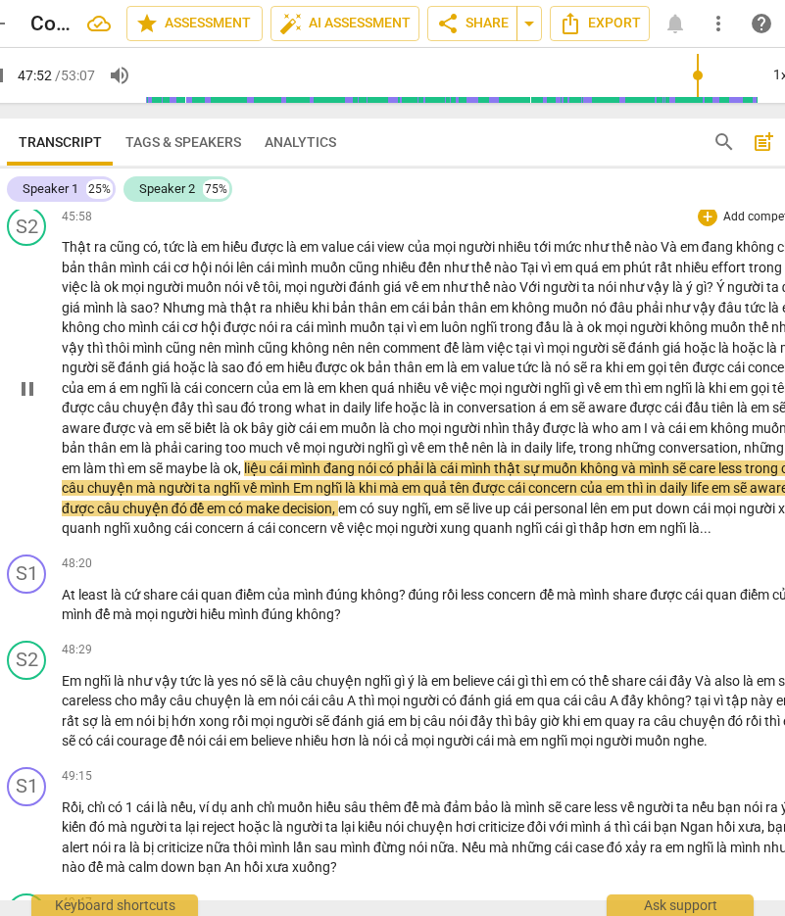
drag, startPoint x: 20, startPoint y: 546, endPoint x: 760, endPoint y: 499, distance: 742.2
click at [22, 401] on span "pause" at bounding box center [28, 389] width 24 height 24
click at [28, 401] on span "play_arrow" at bounding box center [28, 389] width 24 height 24
drag, startPoint x: 30, startPoint y: 540, endPoint x: 317, endPoint y: 500, distance: 289.9
click at [30, 401] on span "pause" at bounding box center [28, 389] width 24 height 24
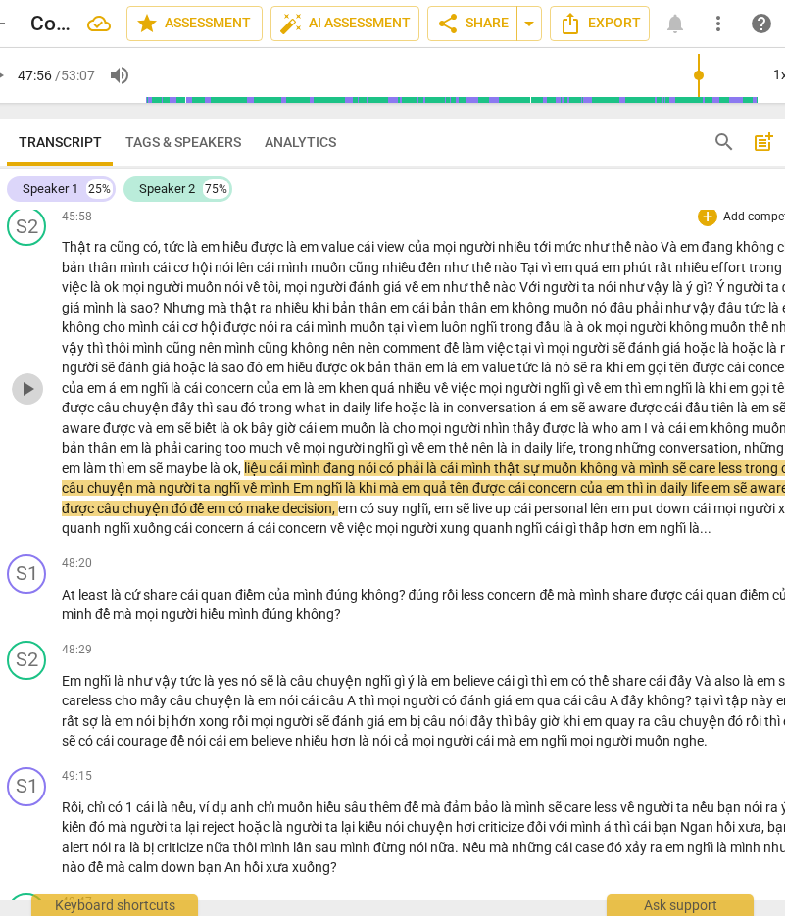
click at [28, 401] on span "play_arrow" at bounding box center [28, 389] width 24 height 24
click at [27, 401] on span "pause" at bounding box center [28, 389] width 24 height 24
click at [24, 401] on span "play_arrow" at bounding box center [28, 389] width 24 height 24
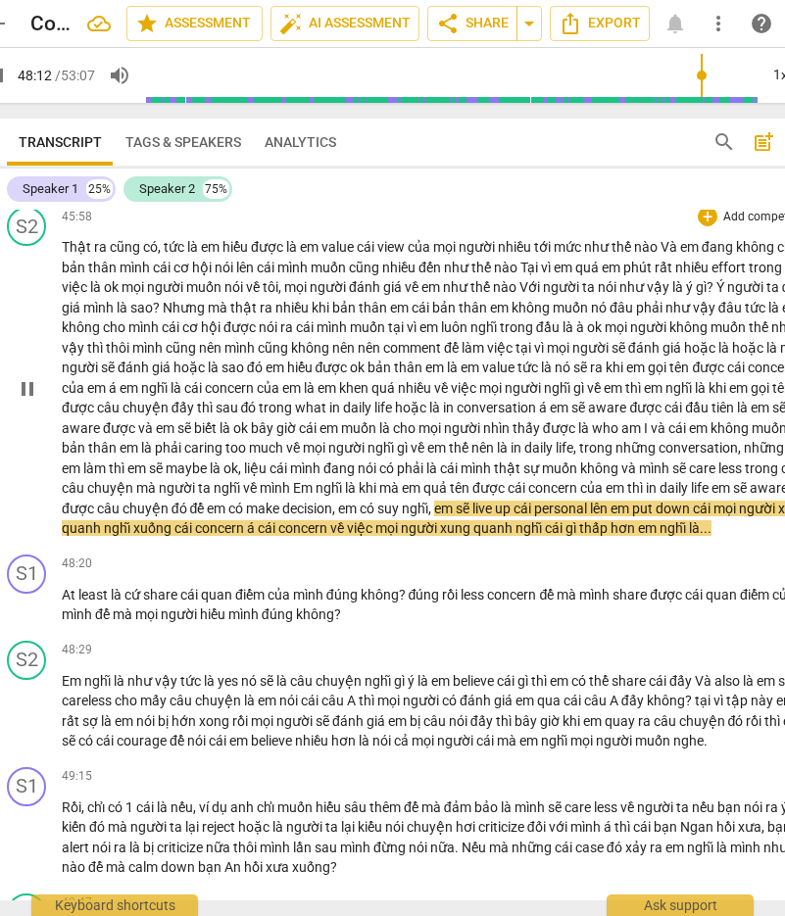
click at [24, 401] on span "pause" at bounding box center [28, 389] width 24 height 24
click at [23, 401] on span "play_arrow" at bounding box center [28, 389] width 24 height 24
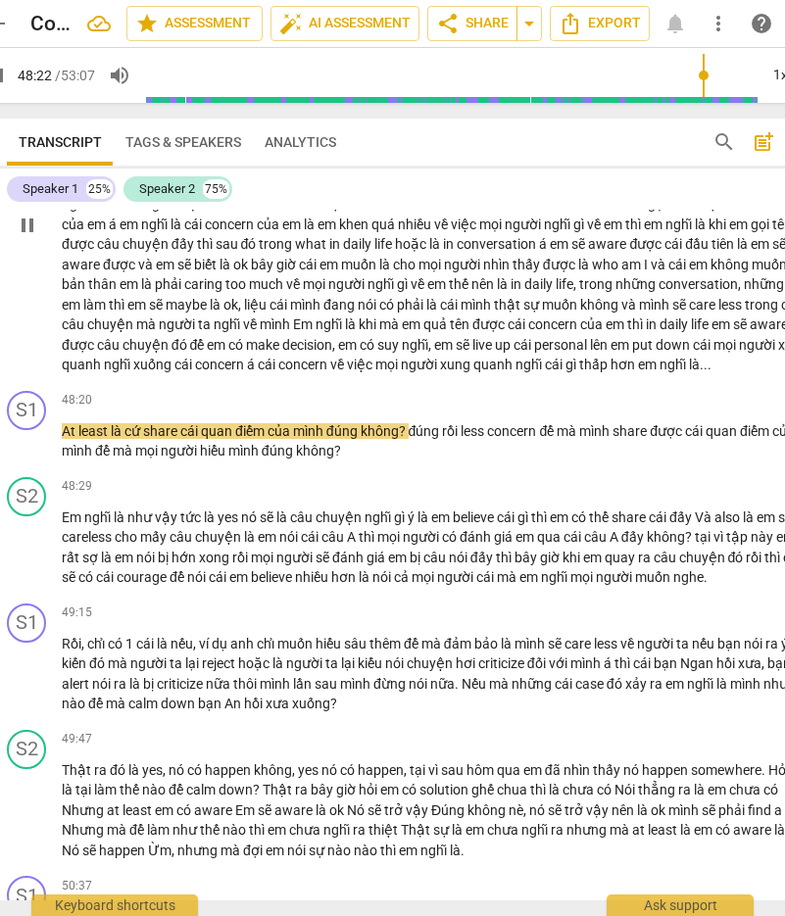
scroll to position [12495, 0]
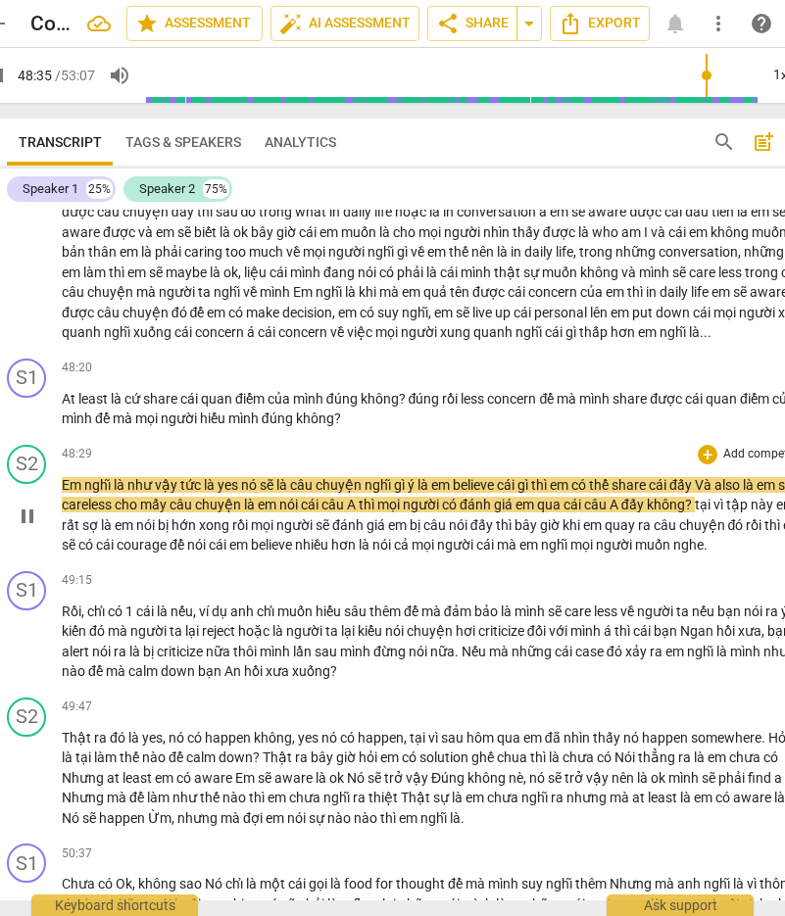
drag, startPoint x: 251, startPoint y: 720, endPoint x: 314, endPoint y: 699, distance: 66.3
click at [251, 563] on div "S2 play_arrow pause 48:29 + Add competency keyboard_arrow_right Em nghĩ là như …" at bounding box center [410, 500] width 839 height 126
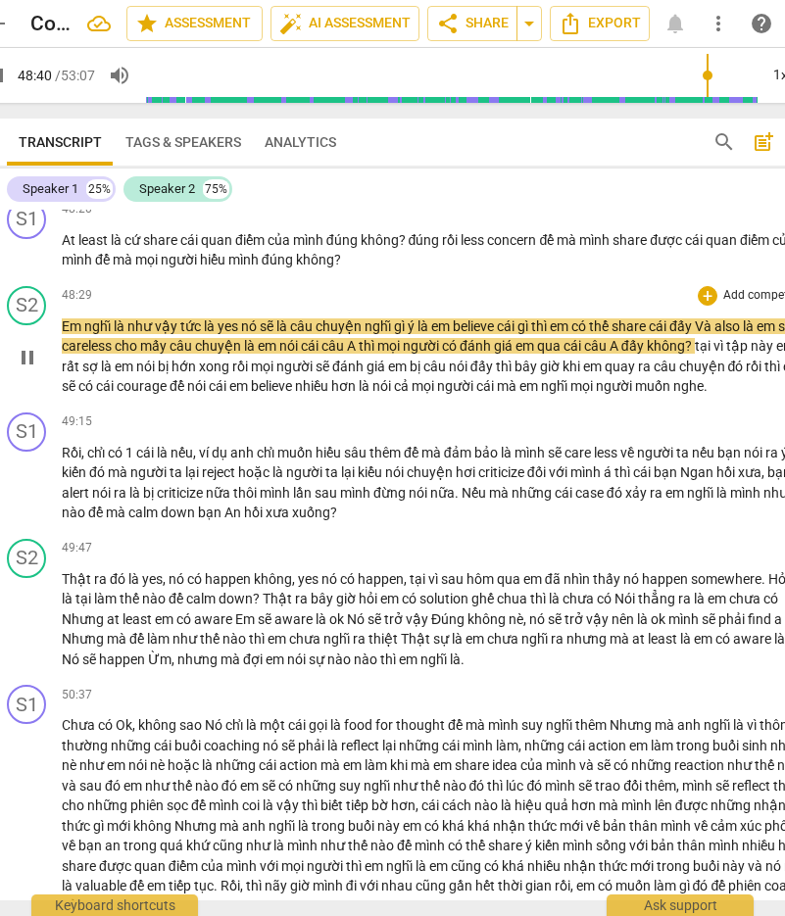
scroll to position [12658, 0]
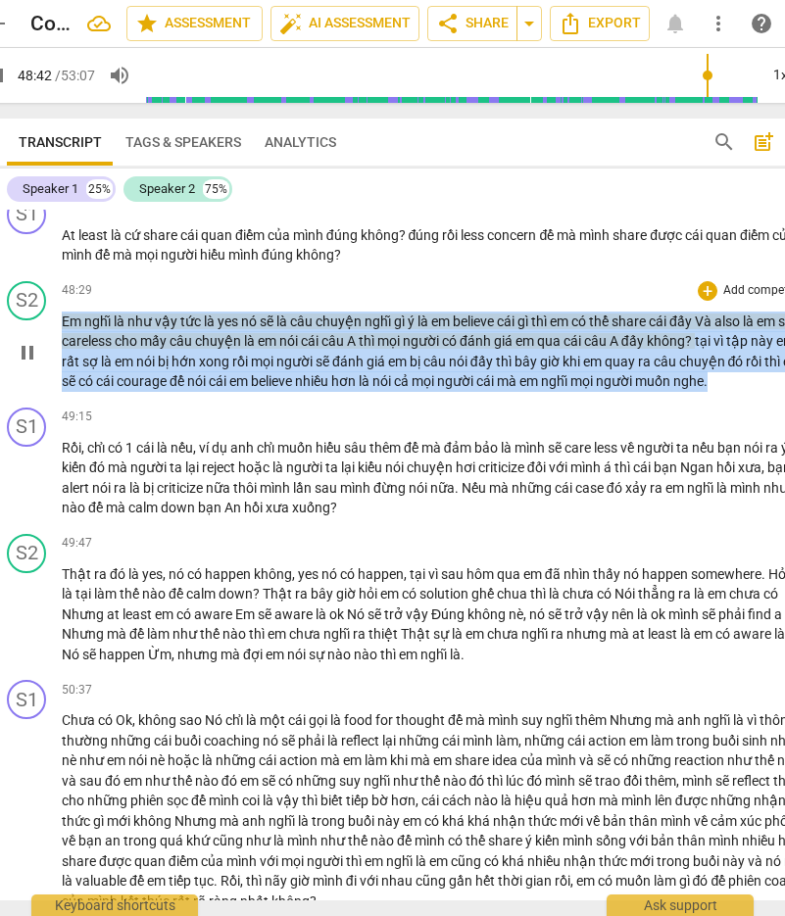
drag, startPoint x: 727, startPoint y: 540, endPoint x: 59, endPoint y: 475, distance: 671.3
click at [59, 400] on div "S2 play_arrow pause 48:29 + Add competency keyboard_arrow_right Em nghĩ là như …" at bounding box center [410, 336] width 839 height 126
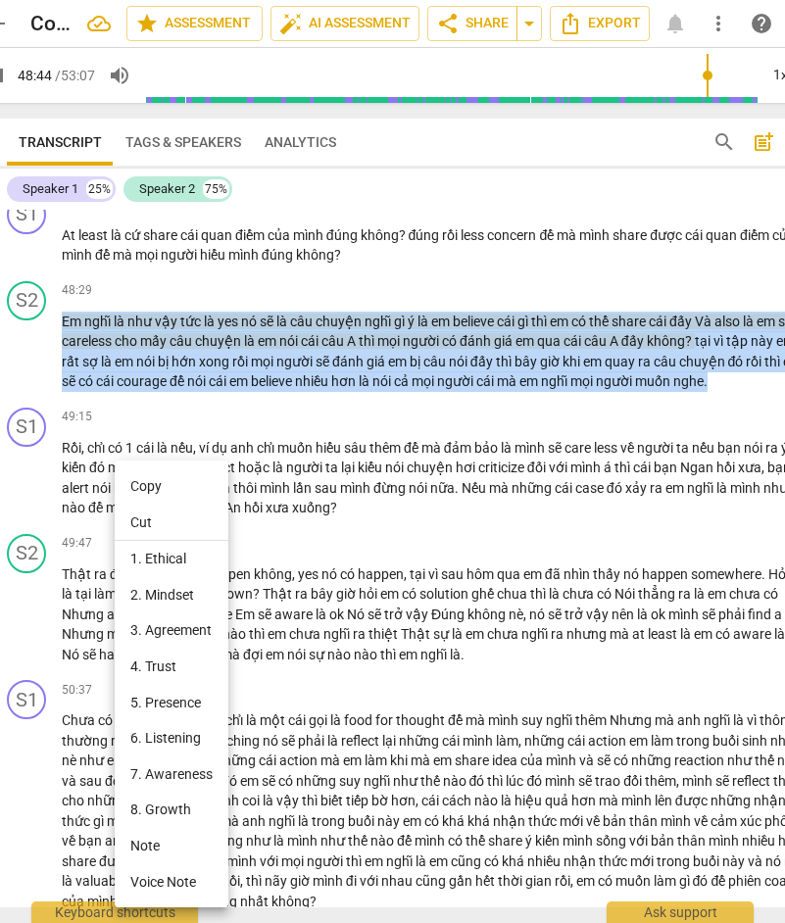
click at [185, 478] on li "Copy" at bounding box center [172, 486] width 114 height 36
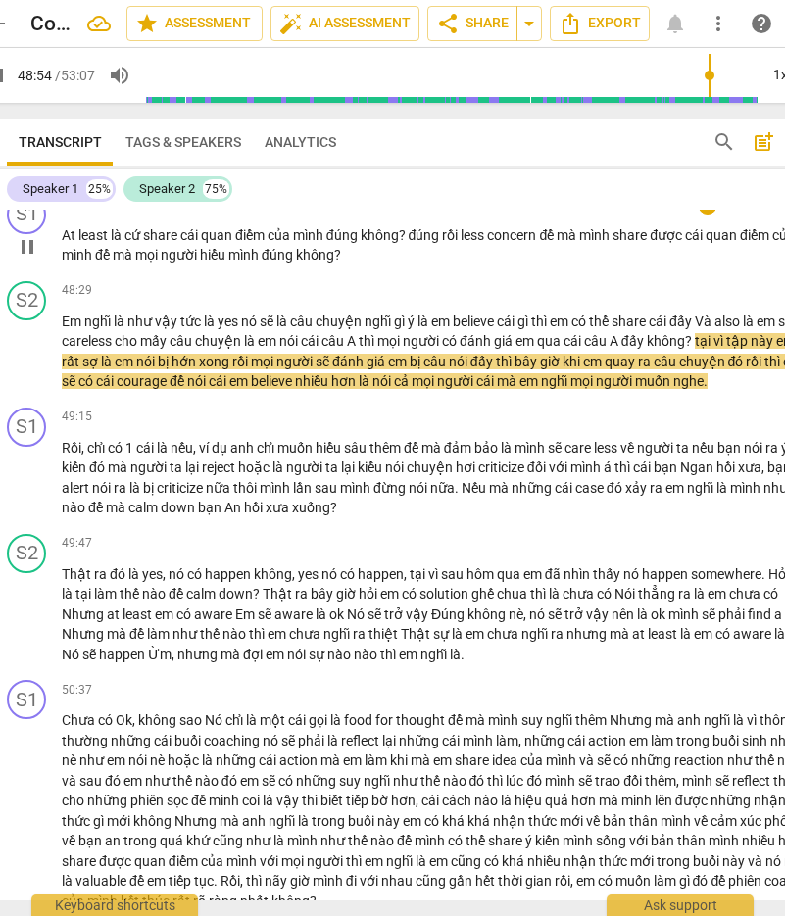
click at [27, 259] on span "pause" at bounding box center [28, 247] width 24 height 24
click at [27, 259] on span "play_arrow" at bounding box center [28, 247] width 24 height 24
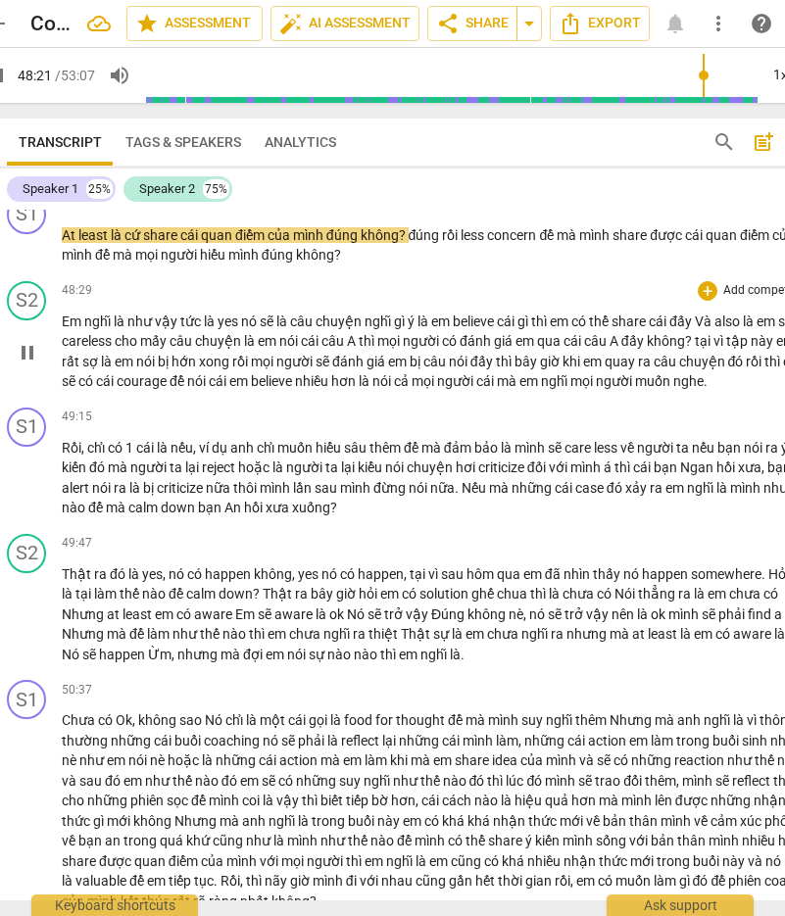
click at [28, 364] on span "pause" at bounding box center [28, 353] width 24 height 24
click at [27, 364] on span "play_arrow" at bounding box center [28, 353] width 24 height 24
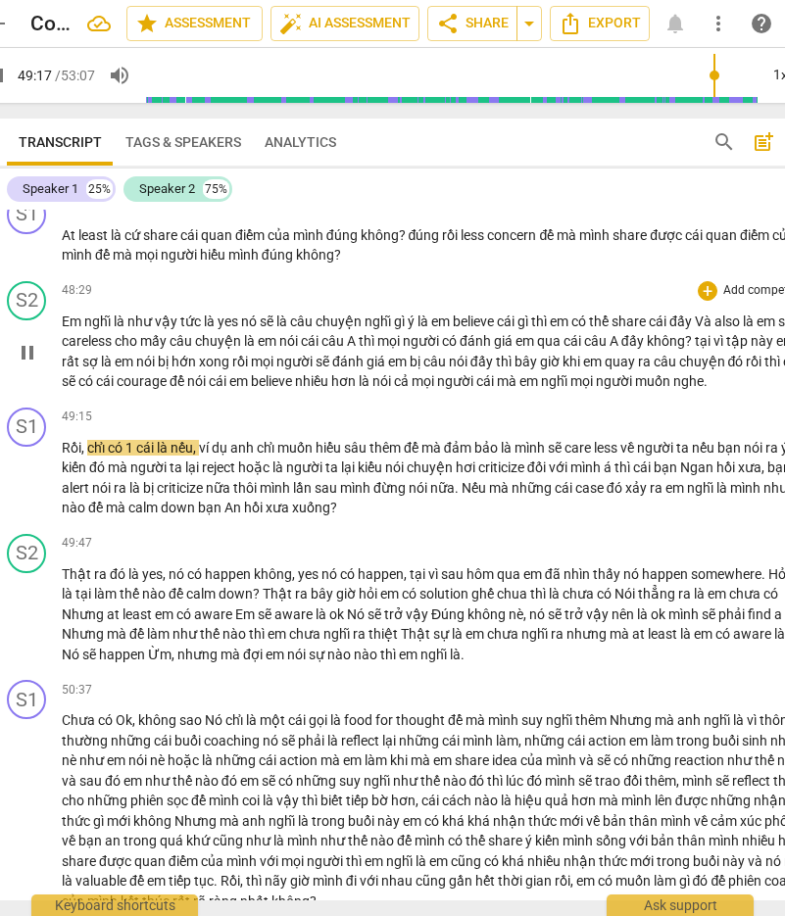
click at [26, 364] on span "pause" at bounding box center [28, 353] width 24 height 24
click at [32, 364] on span "play_arrow" at bounding box center [28, 353] width 24 height 24
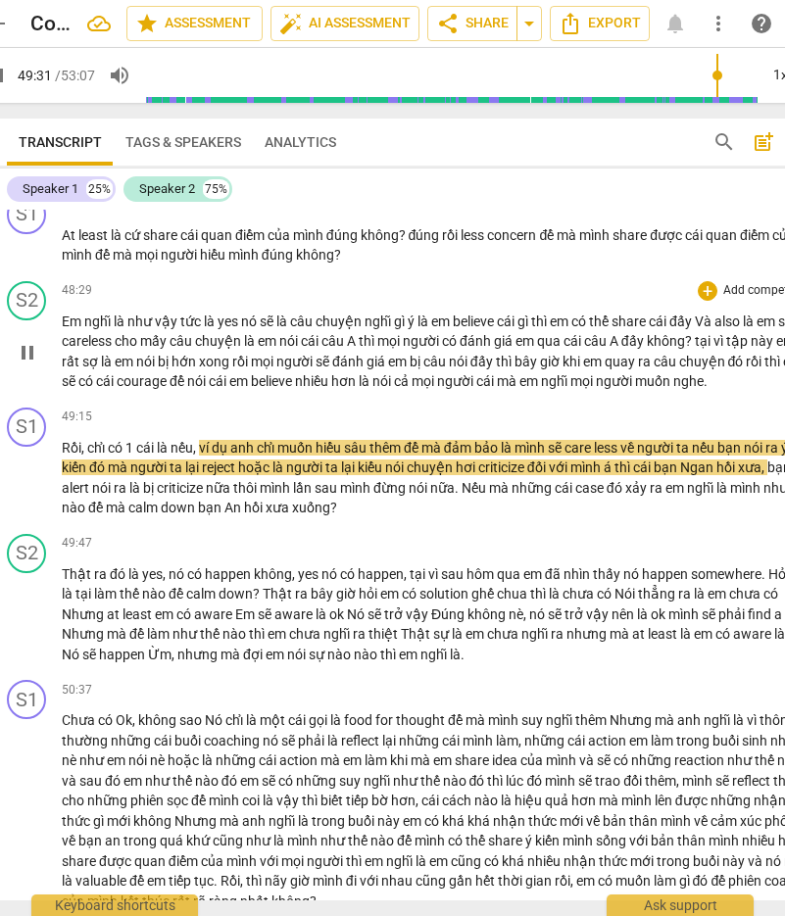
click at [257, 369] on span "mọi" at bounding box center [263, 362] width 25 height 16
drag, startPoint x: 40, startPoint y: 529, endPoint x: 28, endPoint y: 517, distance: 16.6
click at [39, 386] on div "play_arrow pause" at bounding box center [37, 353] width 50 height 66
click at [28, 364] on span "pause" at bounding box center [28, 353] width 24 height 24
click at [27, 364] on span "play_arrow" at bounding box center [28, 353] width 24 height 24
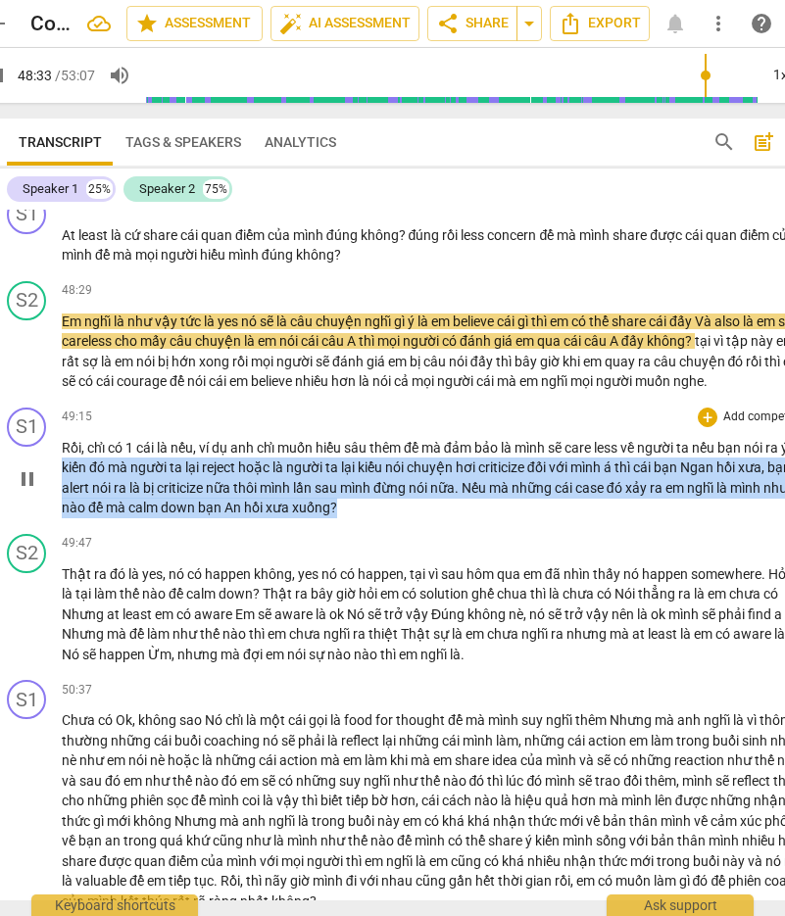
drag, startPoint x: 422, startPoint y: 671, endPoint x: 56, endPoint y: 618, distance: 370.2
click at [56, 526] on div "S1 play_arrow pause 49:15 + Add competency keyboard_arrow_right Rồi , chỉ có 1 …" at bounding box center [410, 463] width 839 height 126
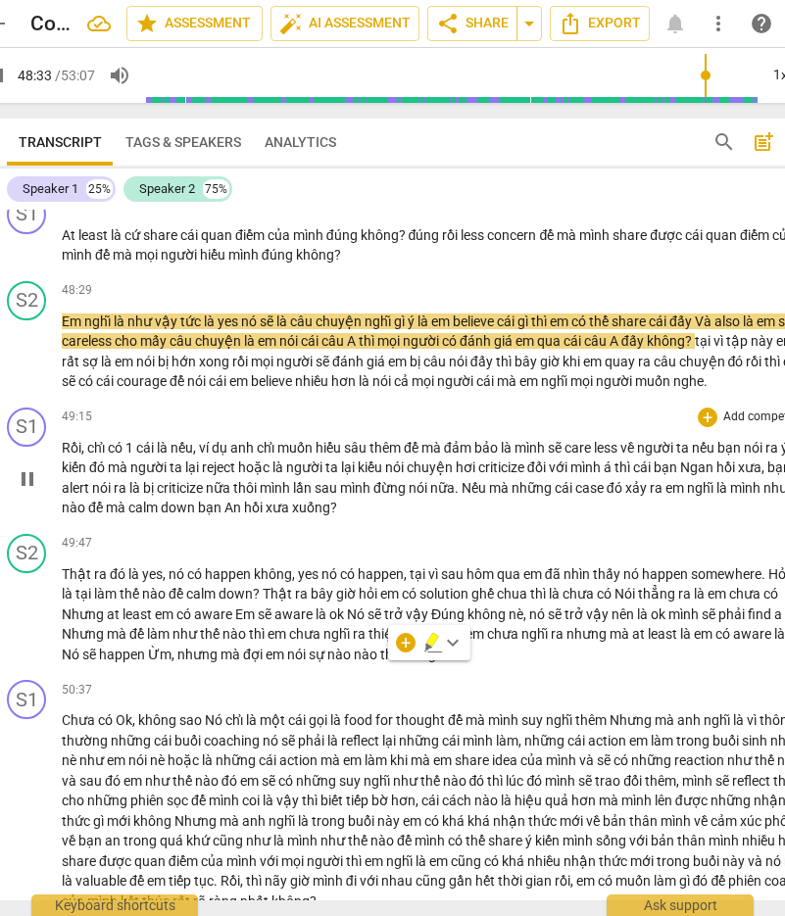
click at [63, 526] on div "S1 play_arrow pause 49:15 + Add competency keyboard_arrow_right Rồi , chỉ có 1 …" at bounding box center [410, 463] width 839 height 126
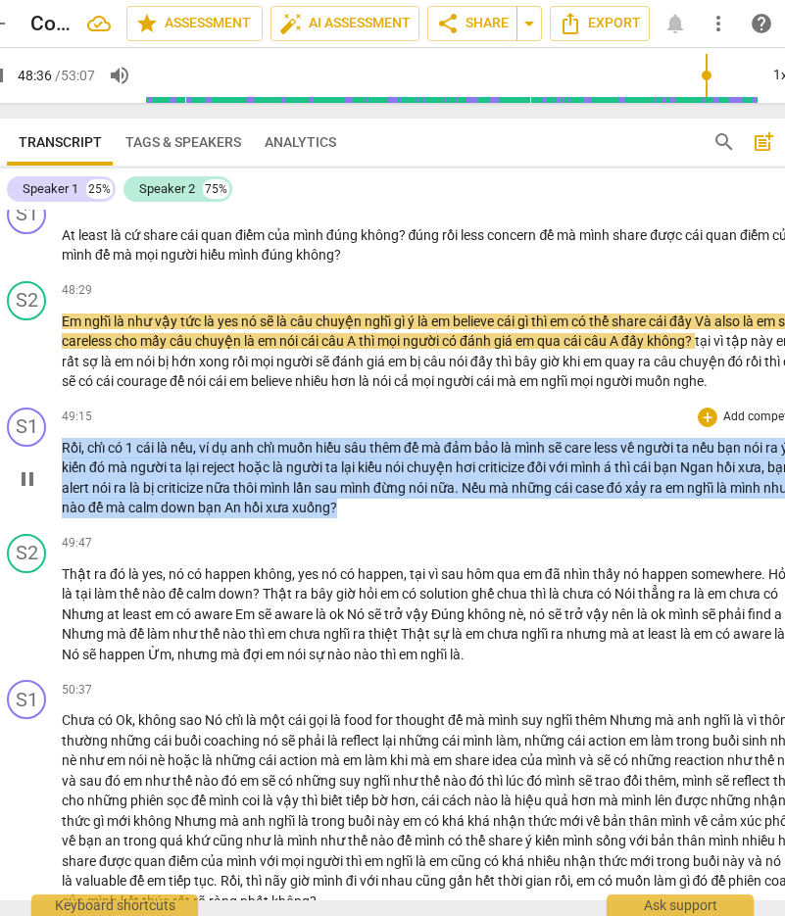
drag, startPoint x: 275, startPoint y: 646, endPoint x: 58, endPoint y: 611, distance: 220.2
click at [58, 526] on div "S1 play_arrow pause 49:15 + Add competency keyboard_arrow_right Rồi , chỉ có 1 …" at bounding box center [410, 463] width 839 height 126
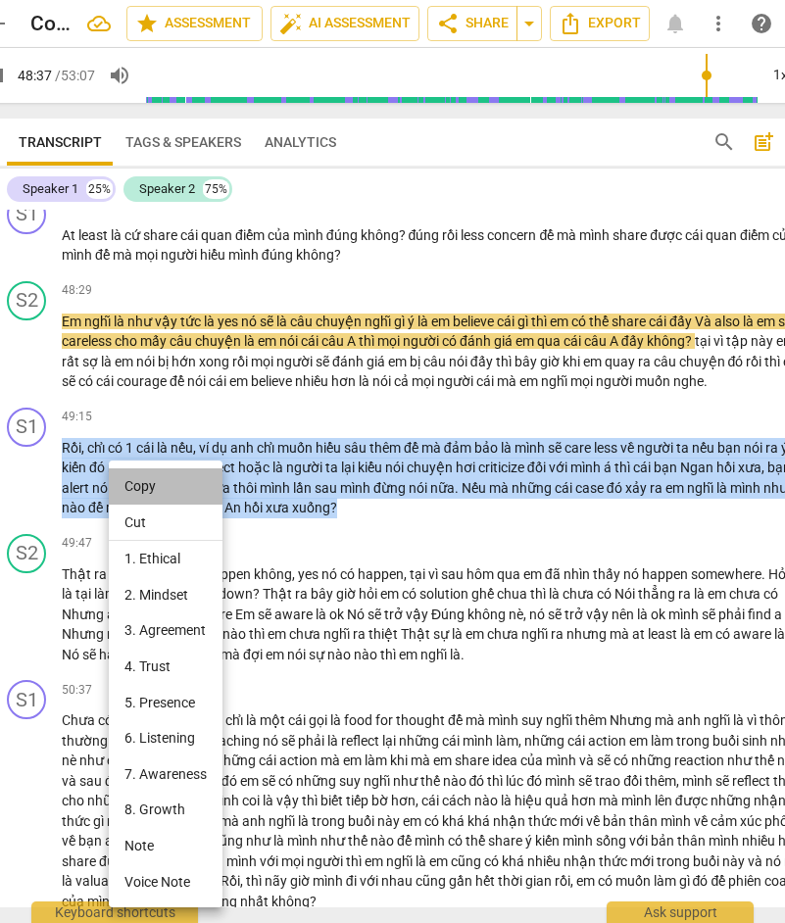
click at [167, 488] on li "Copy" at bounding box center [166, 486] width 114 height 36
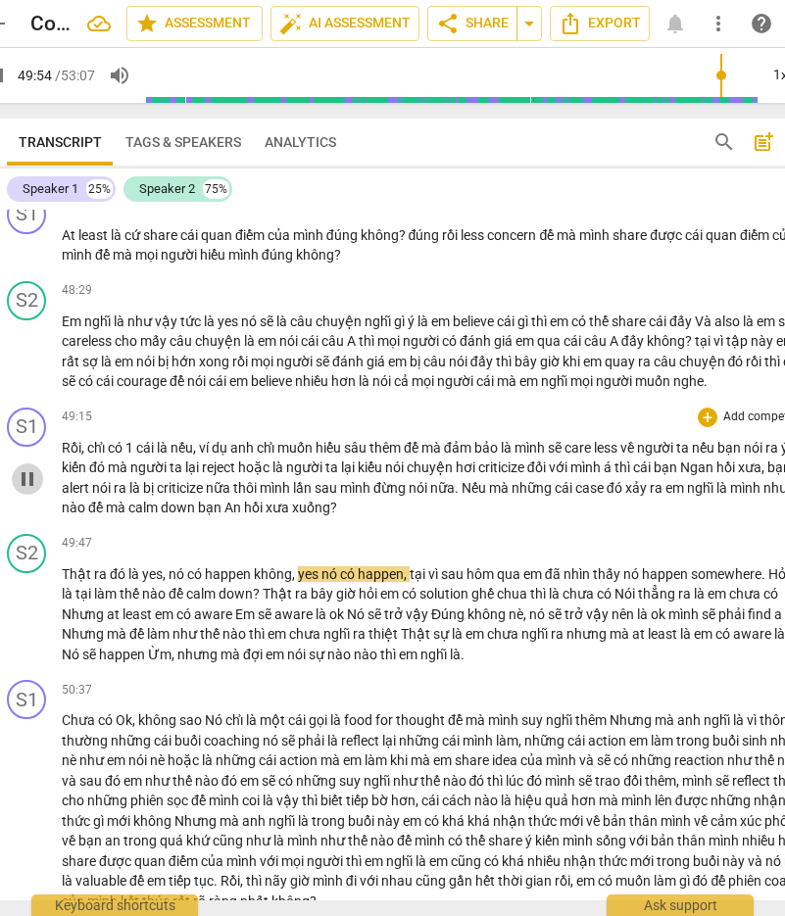
click at [24, 491] on span "pause" at bounding box center [28, 479] width 24 height 24
click at [30, 491] on span "play_arrow" at bounding box center [28, 479] width 24 height 24
click at [424, 526] on div "S1 play_arrow pause 49:15 + Add competency keyboard_arrow_right Rồi , chỉ có 1 …" at bounding box center [410, 463] width 839 height 126
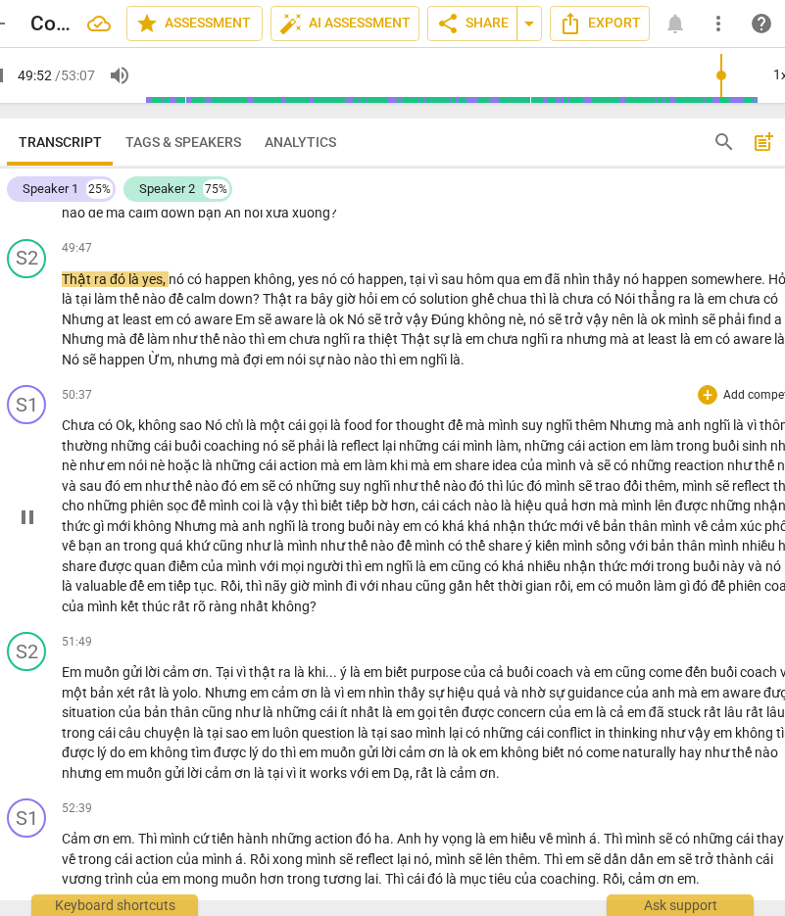
scroll to position [12952, 0]
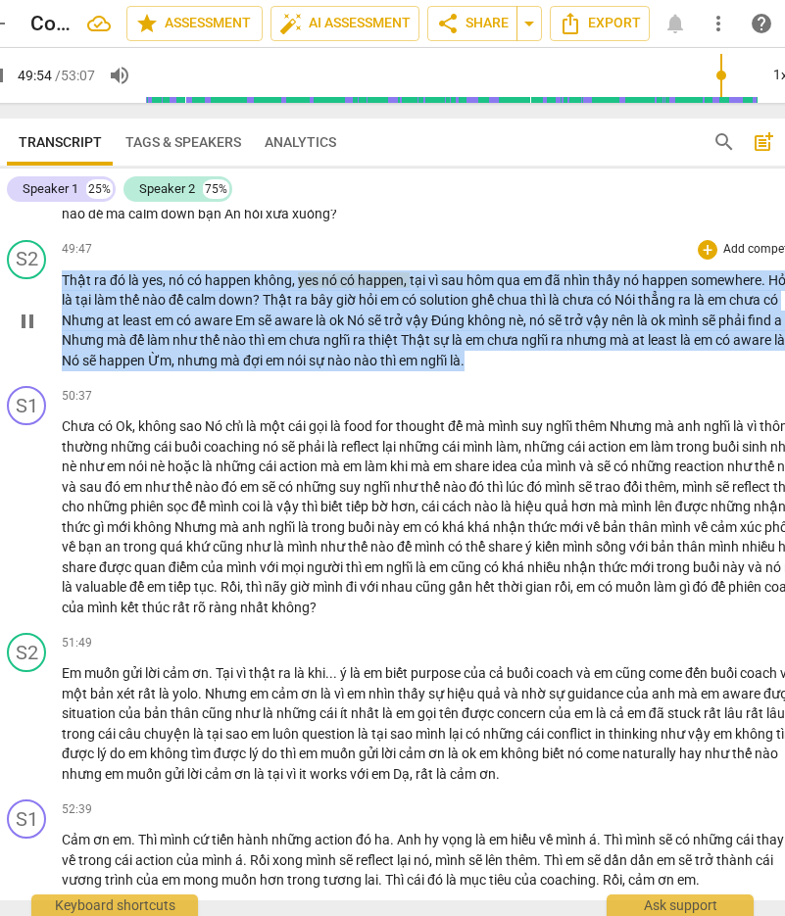
drag, startPoint x: 491, startPoint y: 520, endPoint x: 61, endPoint y: 439, distance: 437.7
click at [61, 379] on div "S2 play_arrow pause 49:47 + Add competency keyboard_arrow_right Thật ra đó là y…" at bounding box center [410, 305] width 839 height 147
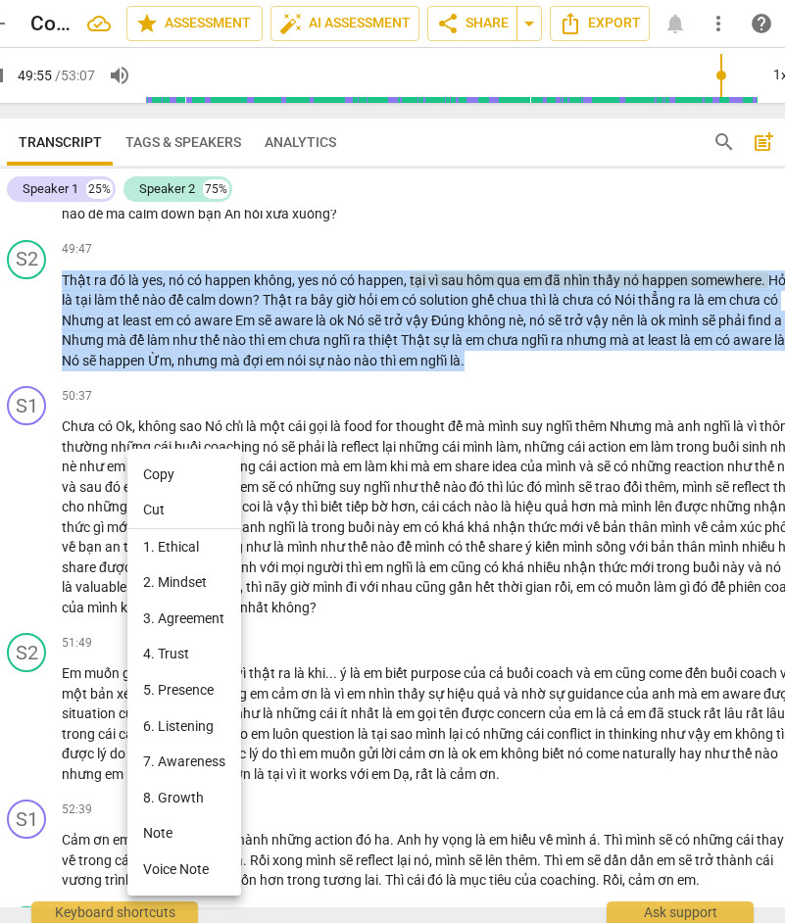
click at [187, 464] on li "Copy" at bounding box center [184, 475] width 114 height 36
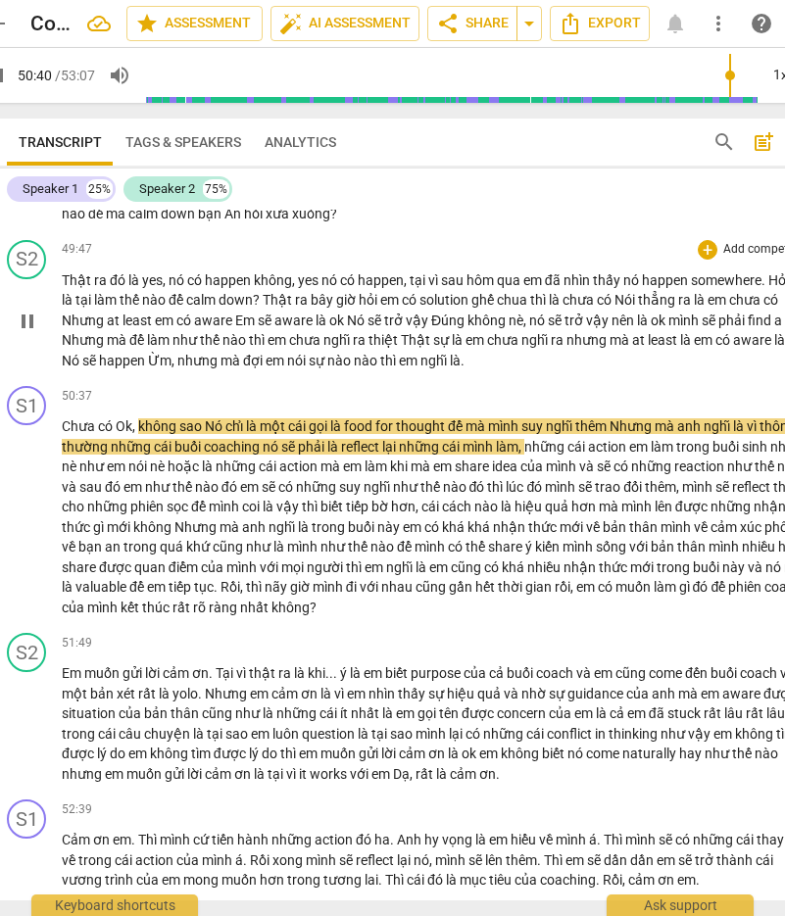
click at [24, 333] on span "pause" at bounding box center [28, 322] width 24 height 24
click at [27, 333] on span "play_arrow" at bounding box center [28, 322] width 24 height 24
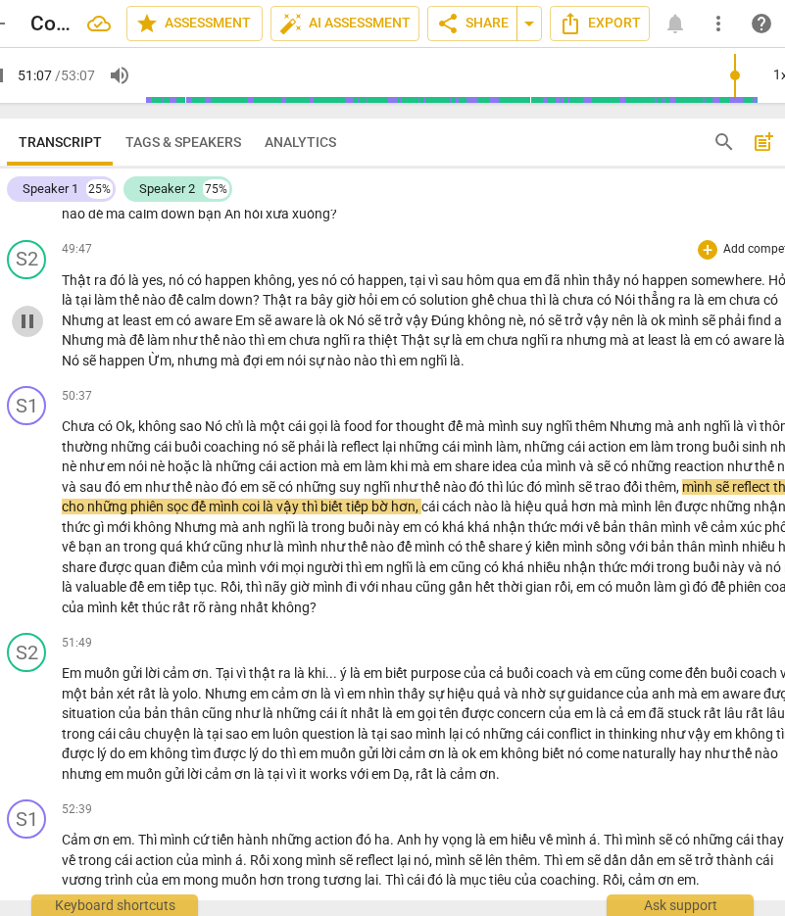
click at [27, 333] on span "pause" at bounding box center [28, 322] width 24 height 24
click at [28, 333] on span "play_arrow" at bounding box center [28, 322] width 24 height 24
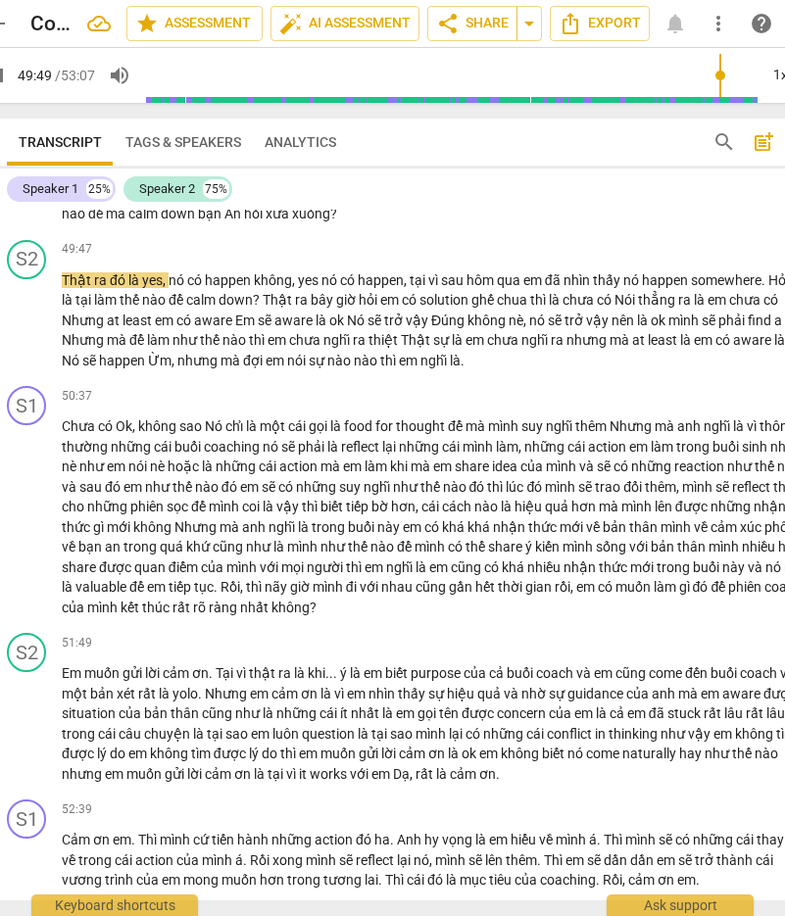
click at [515, 75] on input "range" at bounding box center [451, 75] width 612 height 63
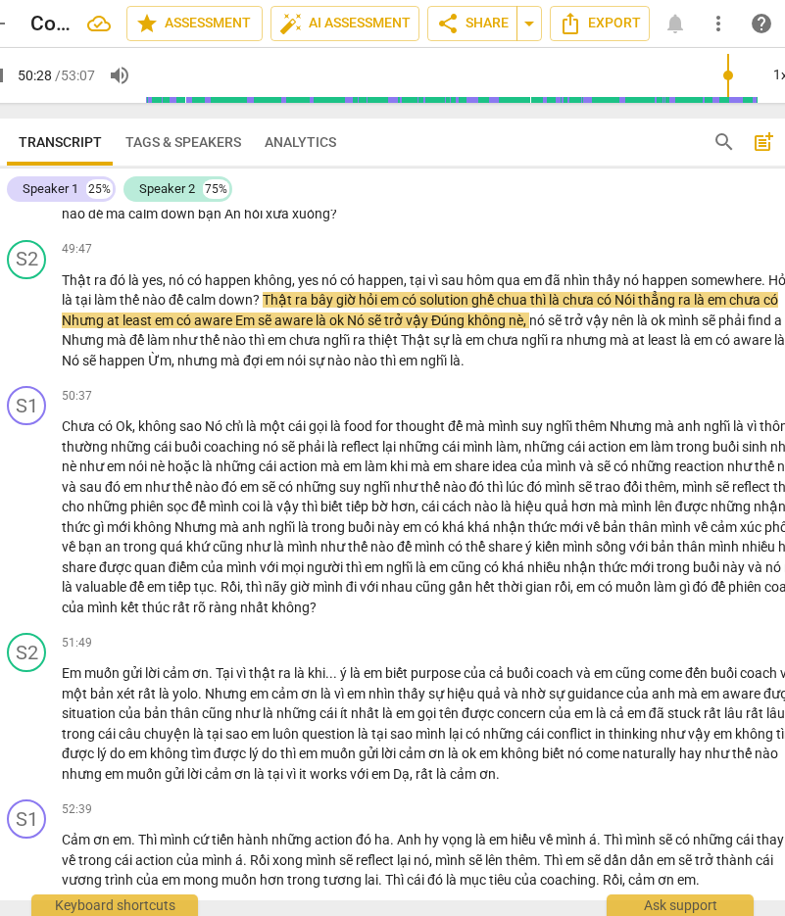
click at [515, 75] on input "range" at bounding box center [451, 75] width 612 height 63
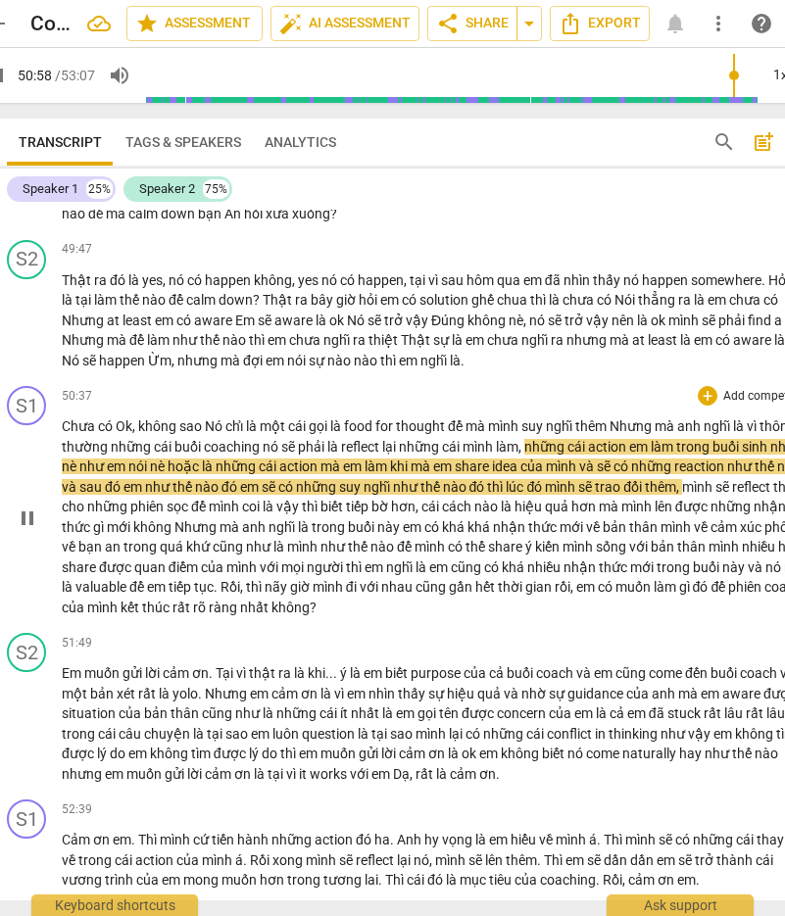
click at [172, 495] on span "như" at bounding box center [158, 487] width 27 height 16
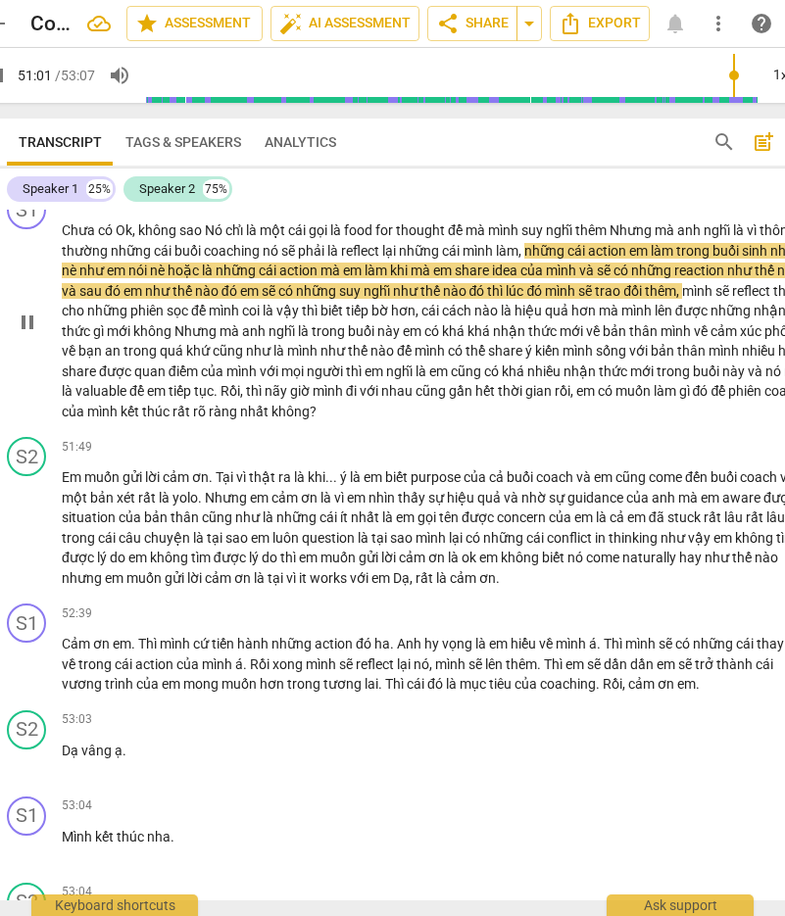
click at [515, 421] on p "Chưa có Ok , không sao Nó chỉ là một cái gọi là food for thought để mà mình suy…" at bounding box center [438, 320] width 752 height 201
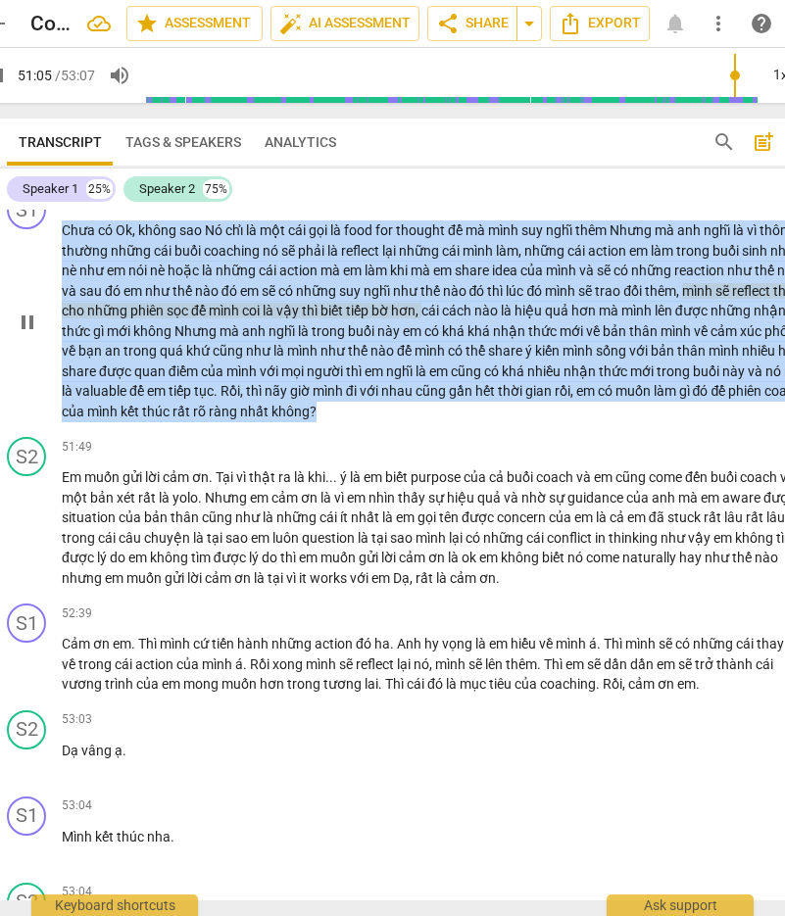
drag, startPoint x: 475, startPoint y: 576, endPoint x: 62, endPoint y: 398, distance: 450.3
click at [62, 398] on p "Chưa có Ok , không sao Nó chỉ là một cái gọi là food for thought để mà mình suy…" at bounding box center [438, 320] width 752 height 201
click at [120, 238] on span "Ok" at bounding box center [124, 230] width 17 height 16
click at [268, 339] on span "anh" at bounding box center [255, 331] width 26 height 16
click at [201, 379] on span "điểm" at bounding box center [185, 371] width 32 height 16
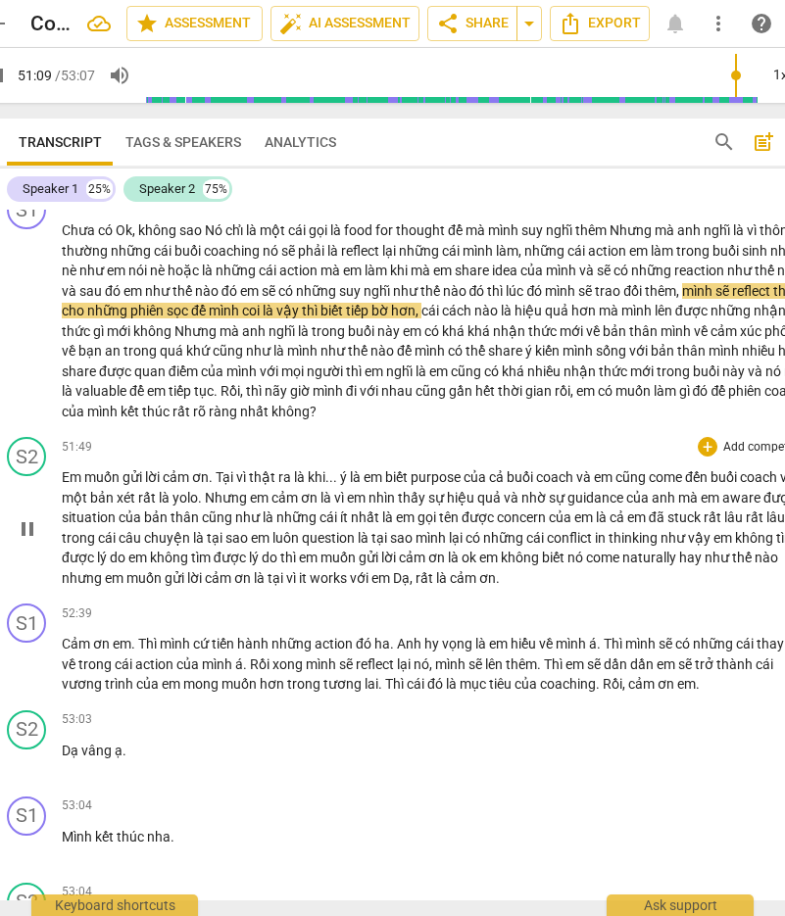
click at [320, 506] on span "ơn" at bounding box center [311, 498] width 20 height 16
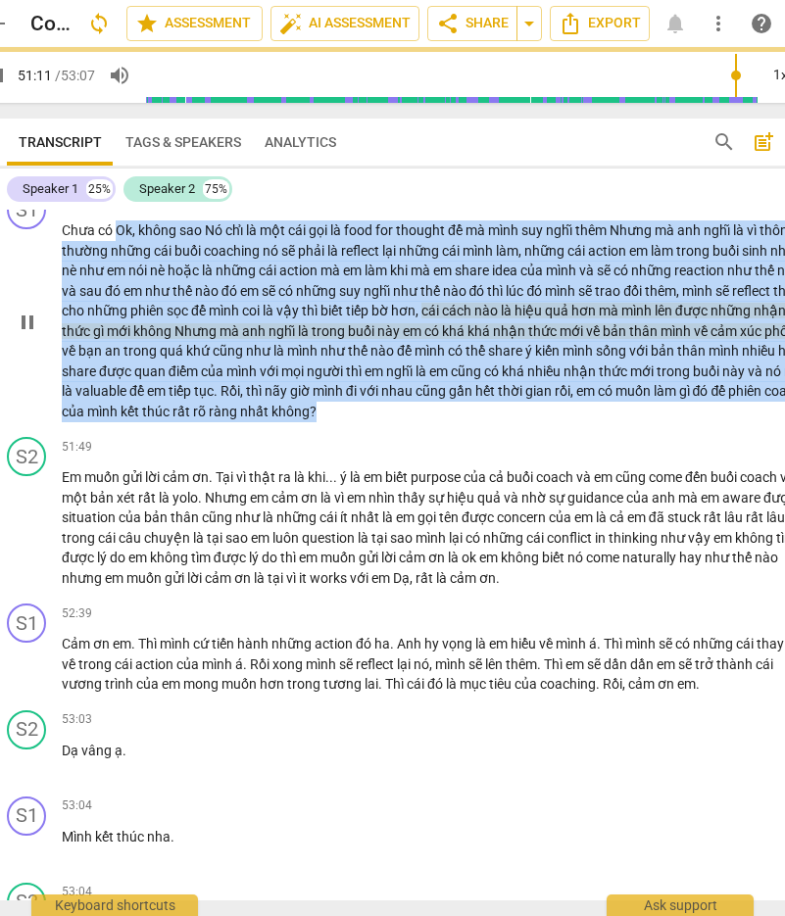
drag, startPoint x: 421, startPoint y: 552, endPoint x: 115, endPoint y: 386, distance: 348.5
click at [115, 386] on p "Chưa có Ok , không sao Nó chỉ là một cái gọi là food for thought để mà mình suy…" at bounding box center [438, 320] width 752 height 201
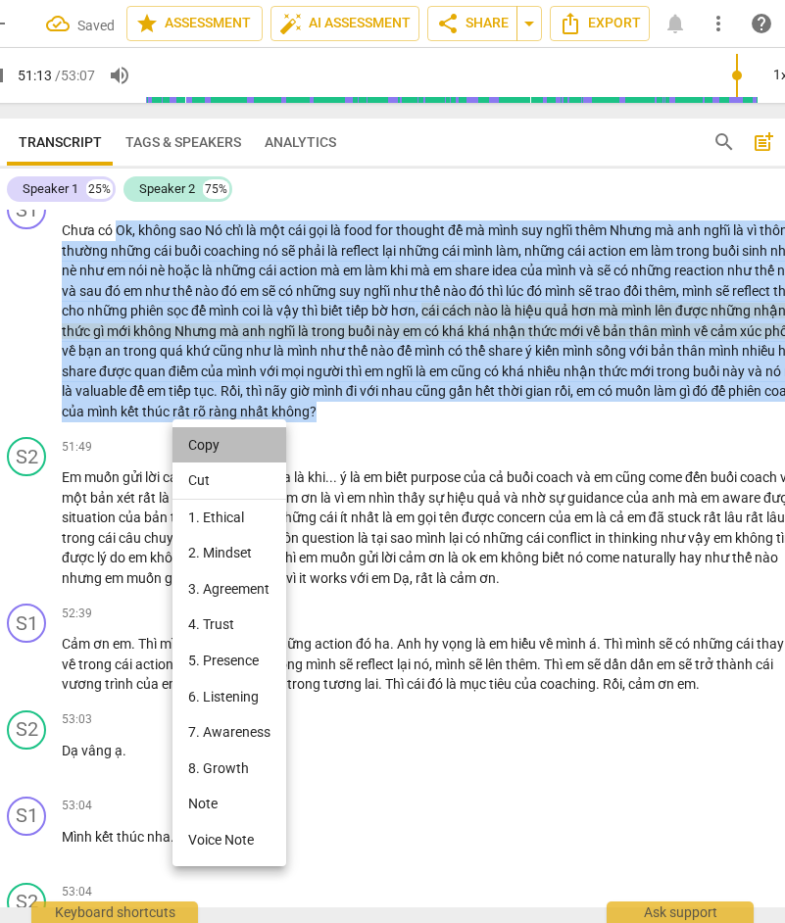
click at [206, 439] on li "Copy" at bounding box center [229, 445] width 114 height 36
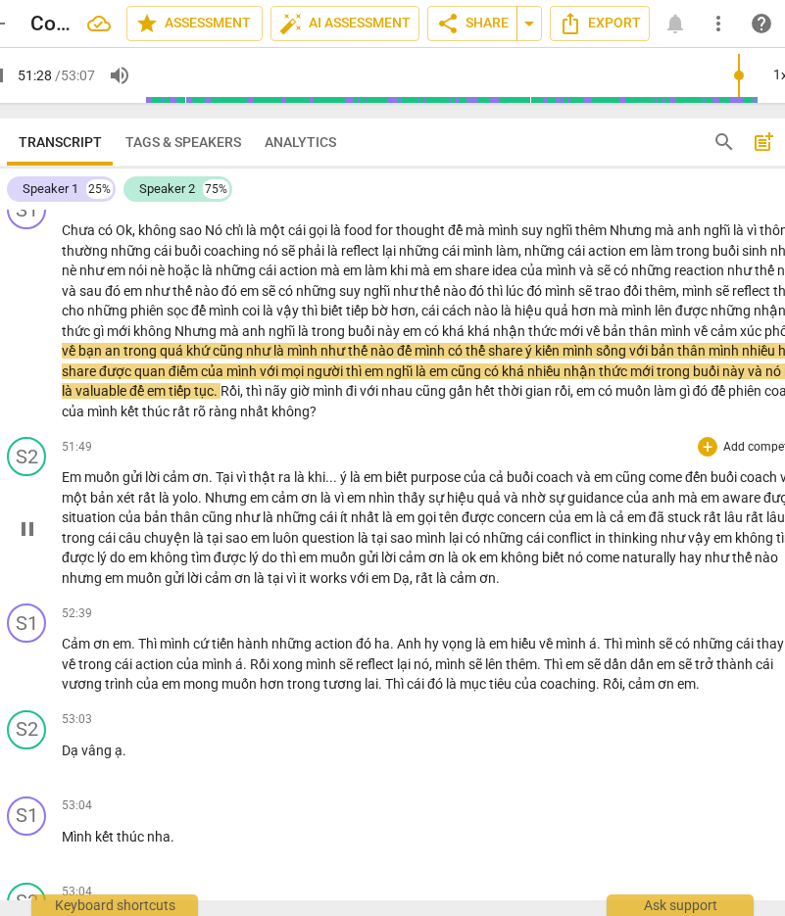
click at [23, 541] on span "pause" at bounding box center [28, 529] width 24 height 24
click at [24, 541] on span "play_arrow" at bounding box center [28, 529] width 24 height 24
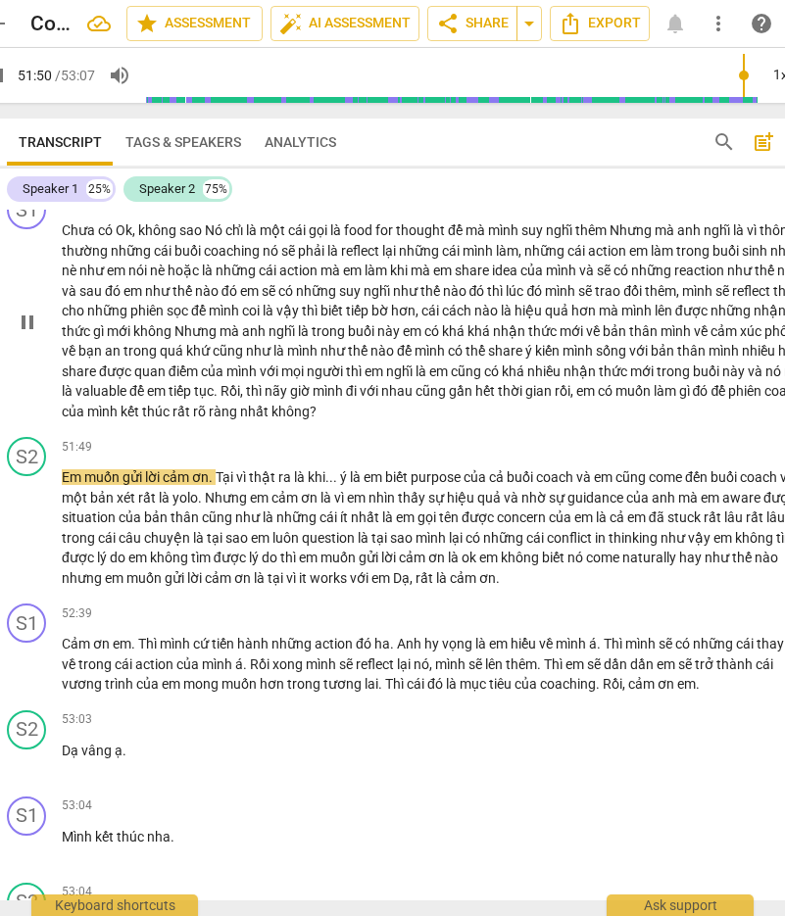
click at [23, 334] on span "pause" at bounding box center [28, 323] width 24 height 24
click at [25, 334] on span "play_arrow" at bounding box center [28, 323] width 24 height 24
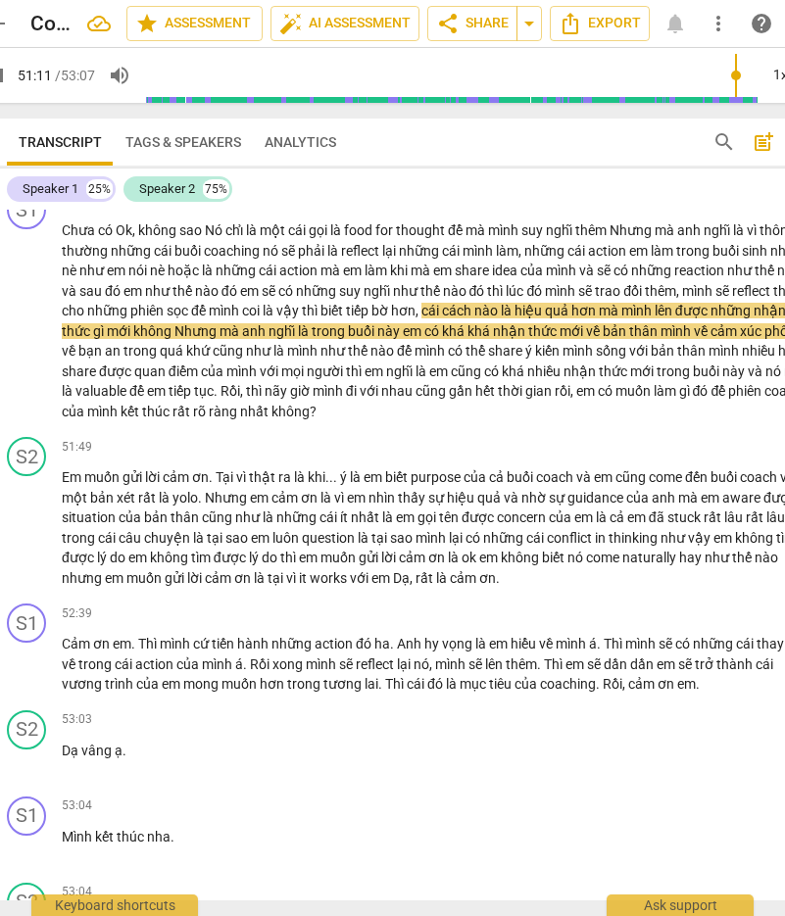
click at [515, 76] on input "range" at bounding box center [451, 75] width 612 height 63
click at [515, 74] on input "range" at bounding box center [451, 75] width 612 height 63
click at [515, 73] on input "range" at bounding box center [451, 75] width 612 height 63
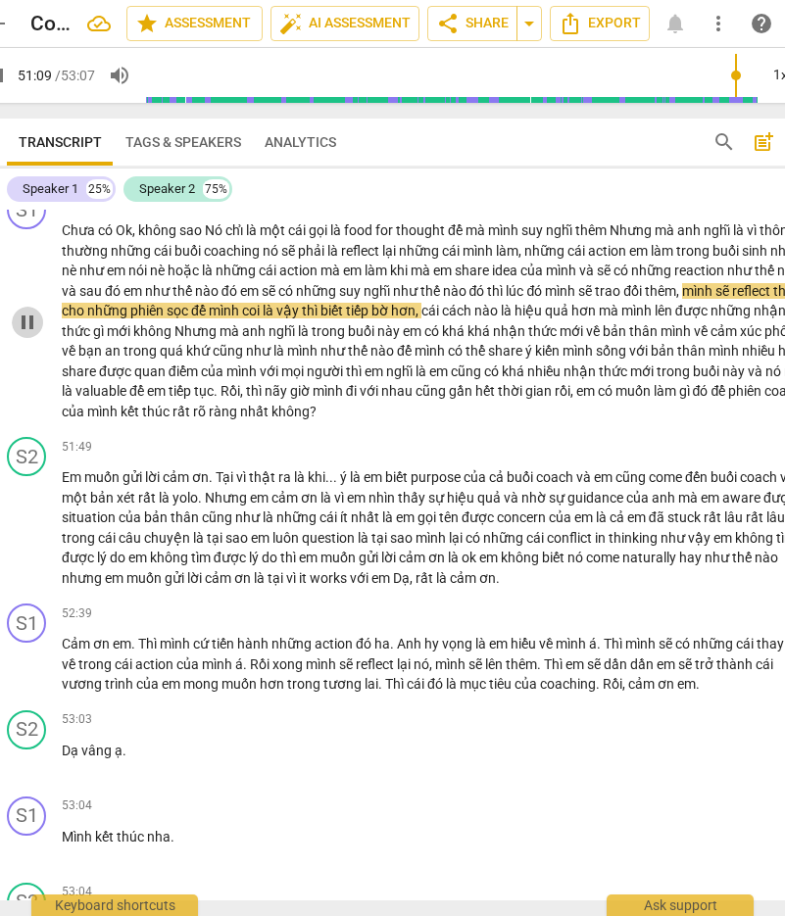
click at [26, 334] on span "pause" at bounding box center [28, 323] width 24 height 24
click at [26, 334] on span "play_arrow" at bounding box center [28, 323] width 24 height 24
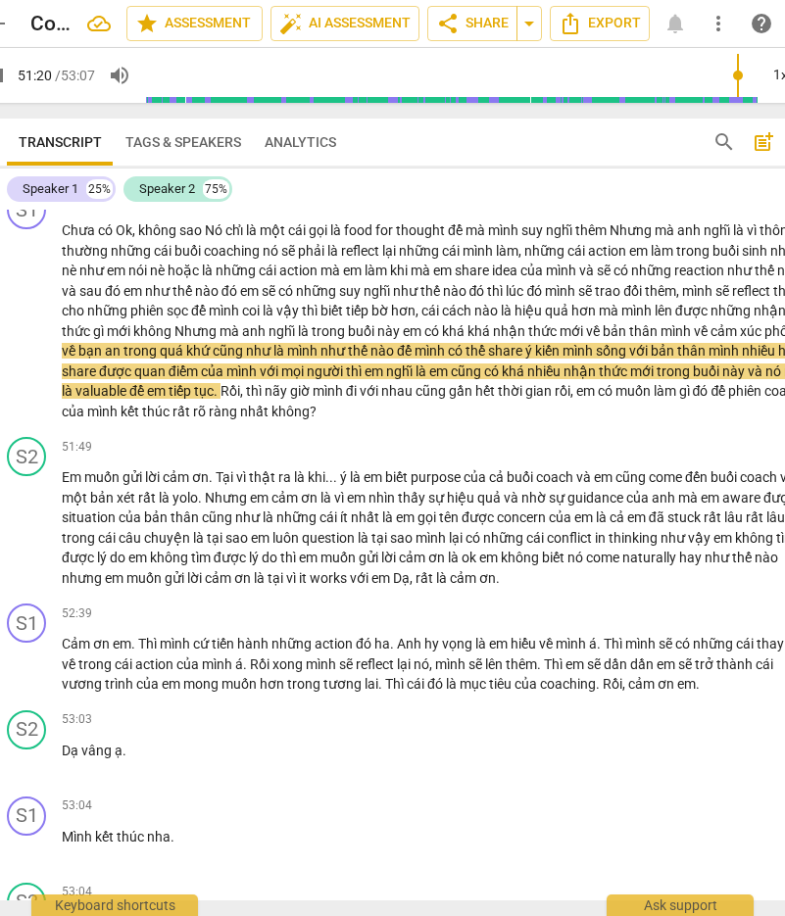
click at [515, 73] on input "range" at bounding box center [451, 75] width 612 height 63
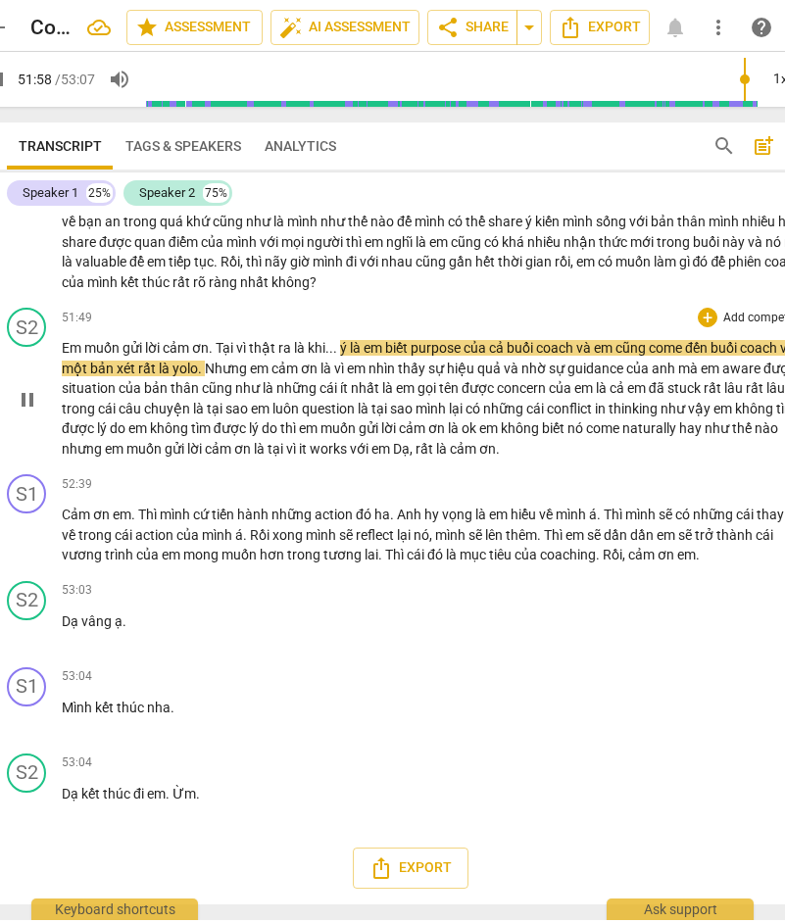
scroll to position [13442, 0]
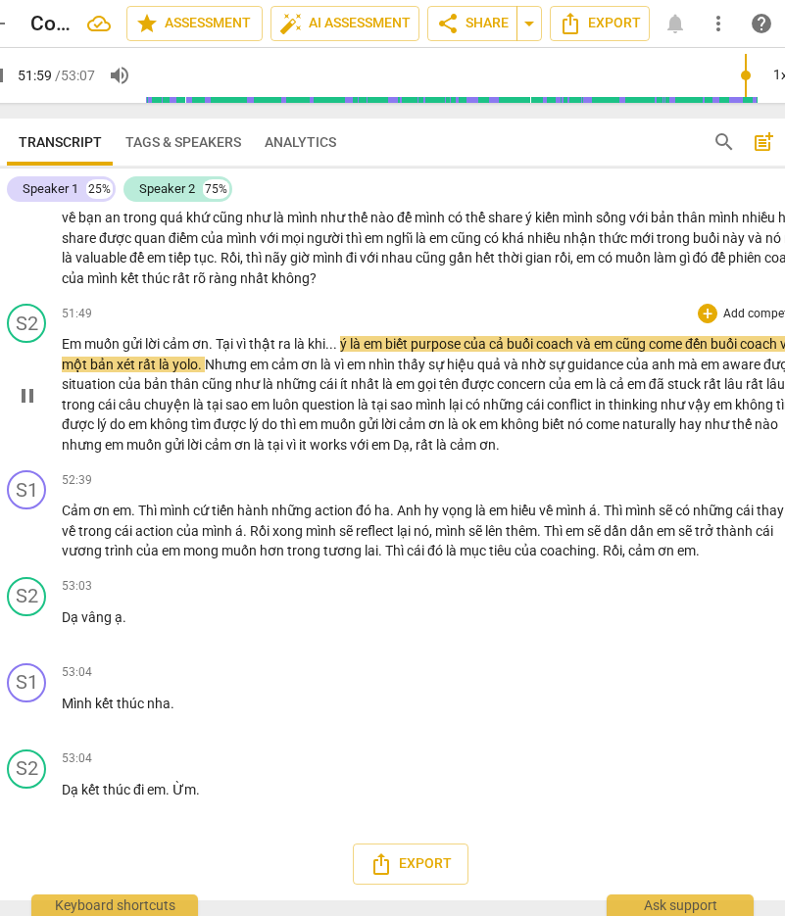
click at [350, 437] on span "works" at bounding box center [330, 445] width 40 height 16
click at [496, 437] on span "ơn" at bounding box center [487, 445] width 17 height 16
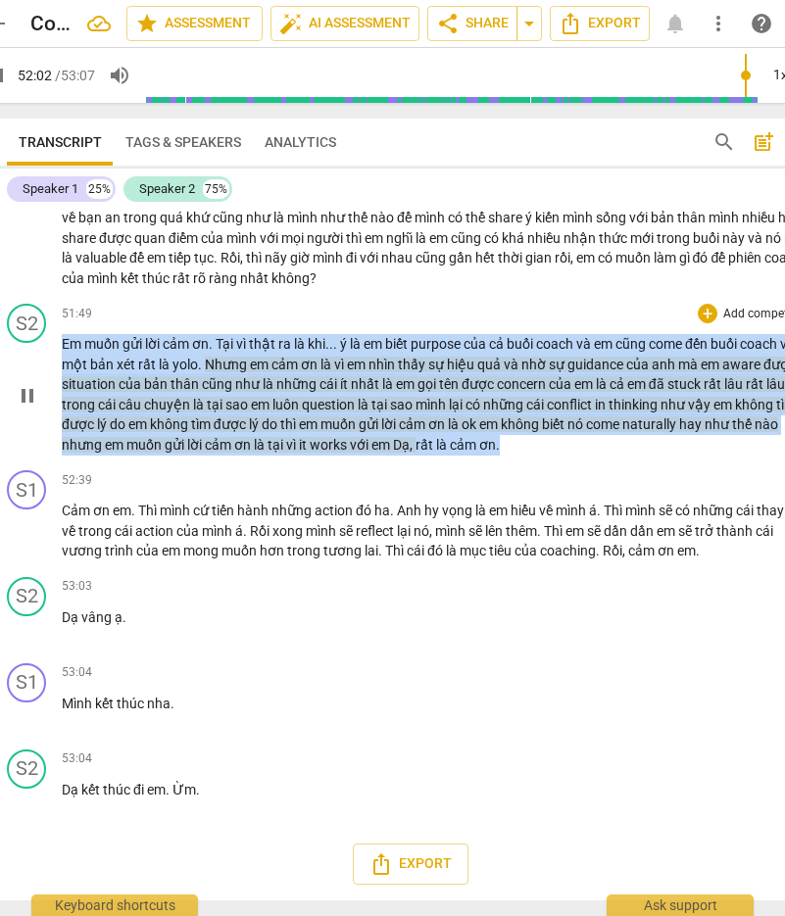
drag, startPoint x: 536, startPoint y: 431, endPoint x: 63, endPoint y: 345, distance: 481.0
click at [63, 345] on p "Em muốn gửi lời cảm ơn . Tại vì thật ra là khi . . . ý là em biết purpose của c…" at bounding box center [438, 394] width 752 height 121
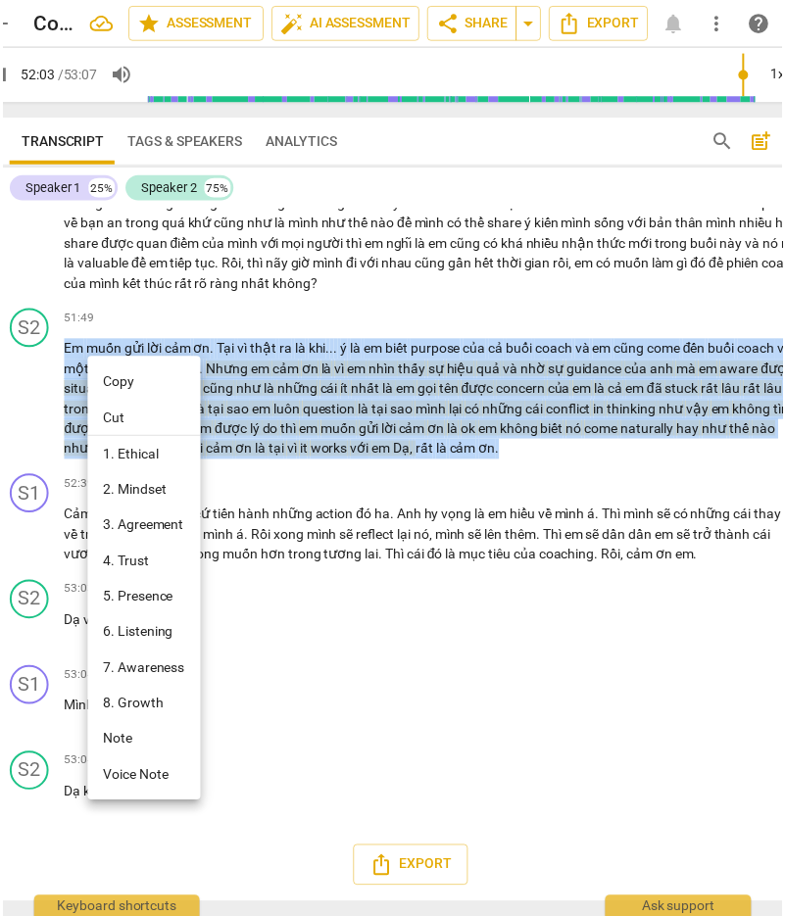
scroll to position [13435, 0]
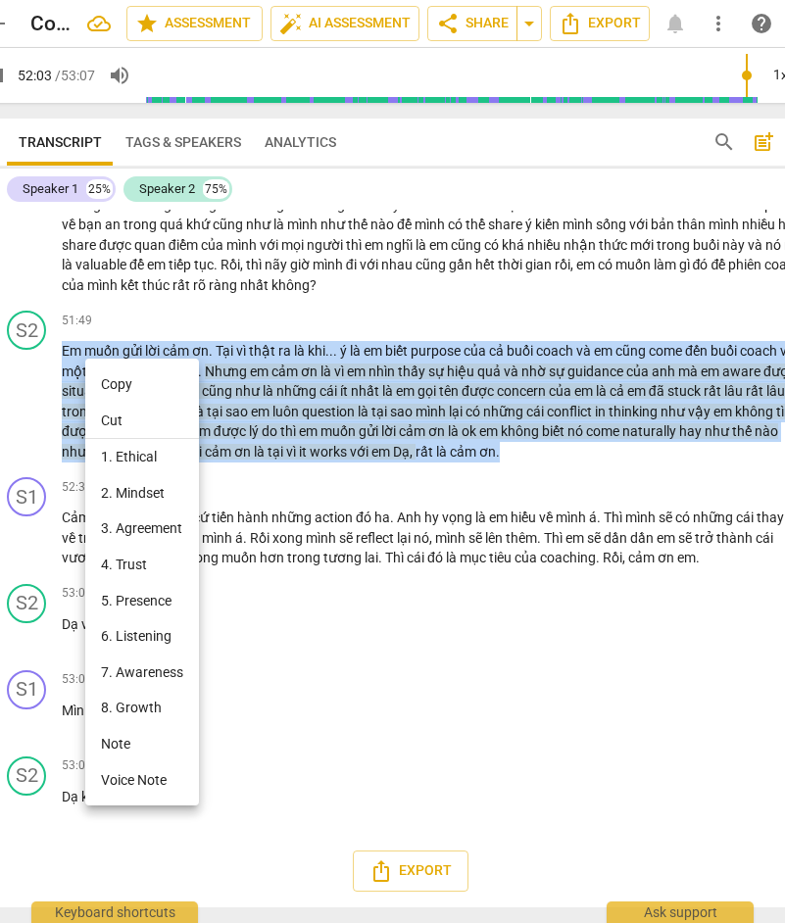
click at [137, 378] on li "Copy" at bounding box center [142, 384] width 114 height 36
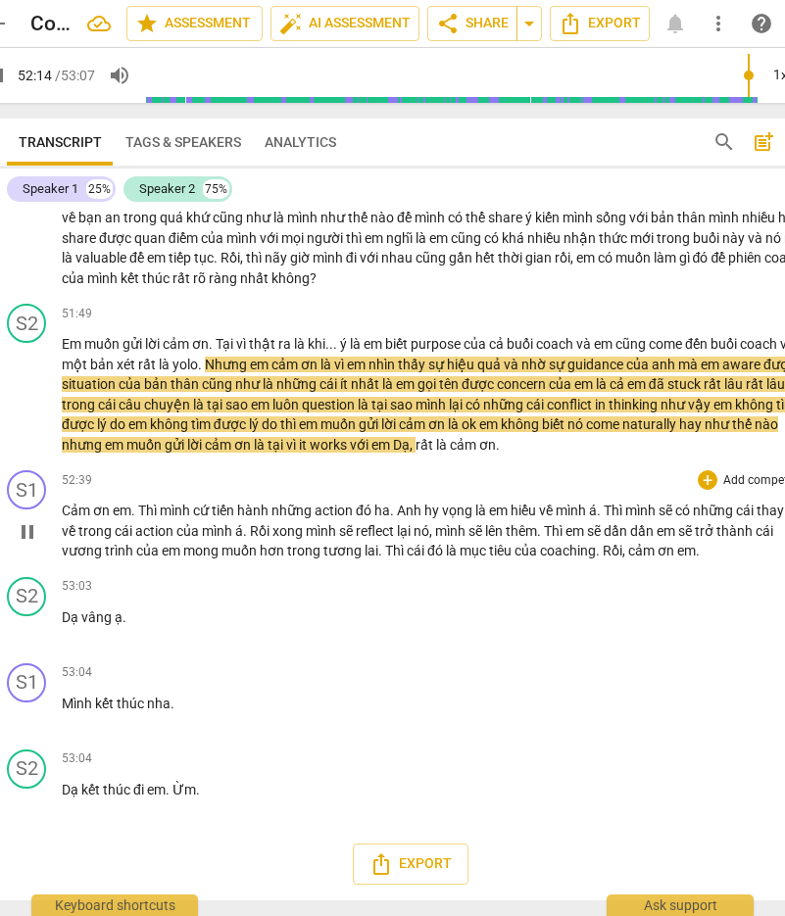
click at [24, 535] on span "pause" at bounding box center [28, 532] width 24 height 24
click at [31, 540] on span "play_arrow" at bounding box center [28, 532] width 24 height 24
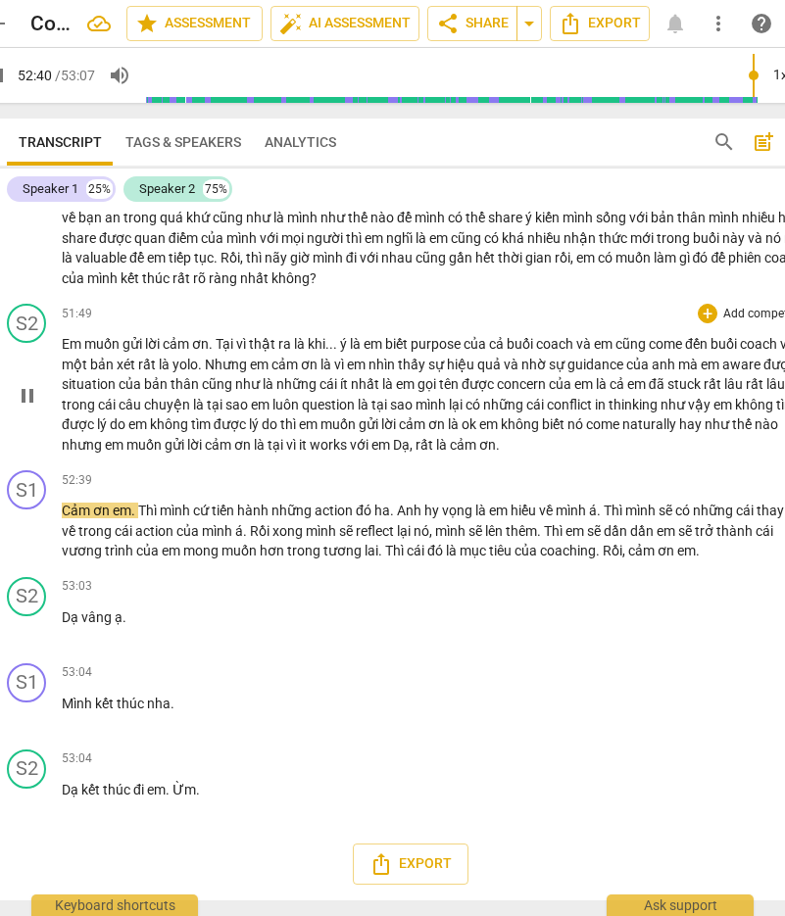
click at [36, 399] on span "pause" at bounding box center [28, 396] width 24 height 24
click at [36, 399] on span "play_arrow" at bounding box center [28, 396] width 24 height 24
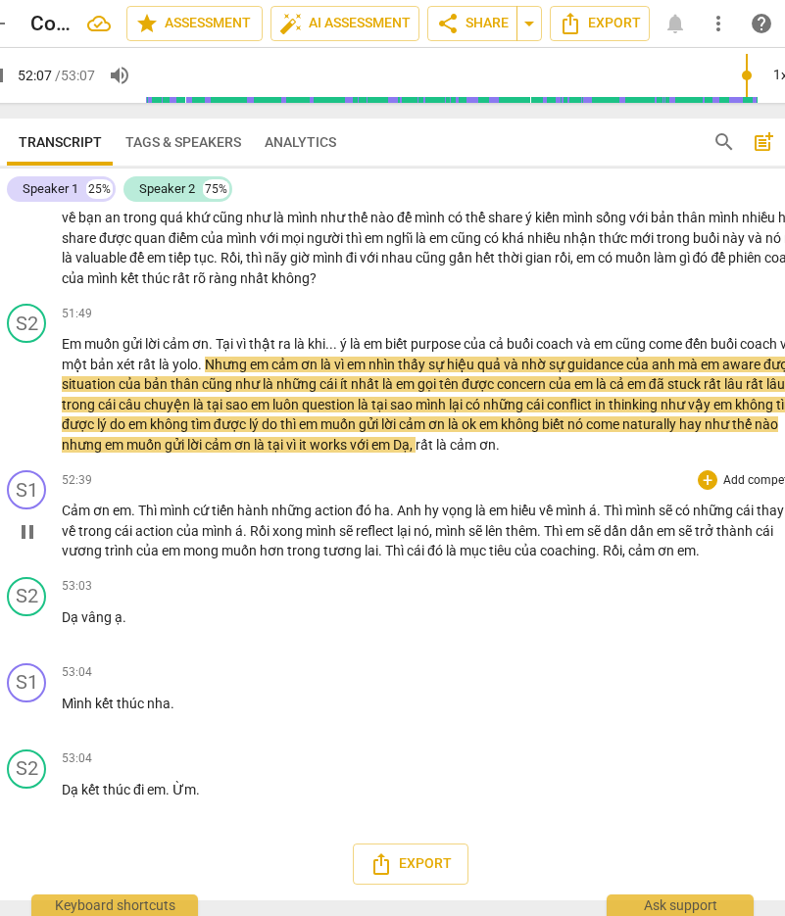
type input "3128"
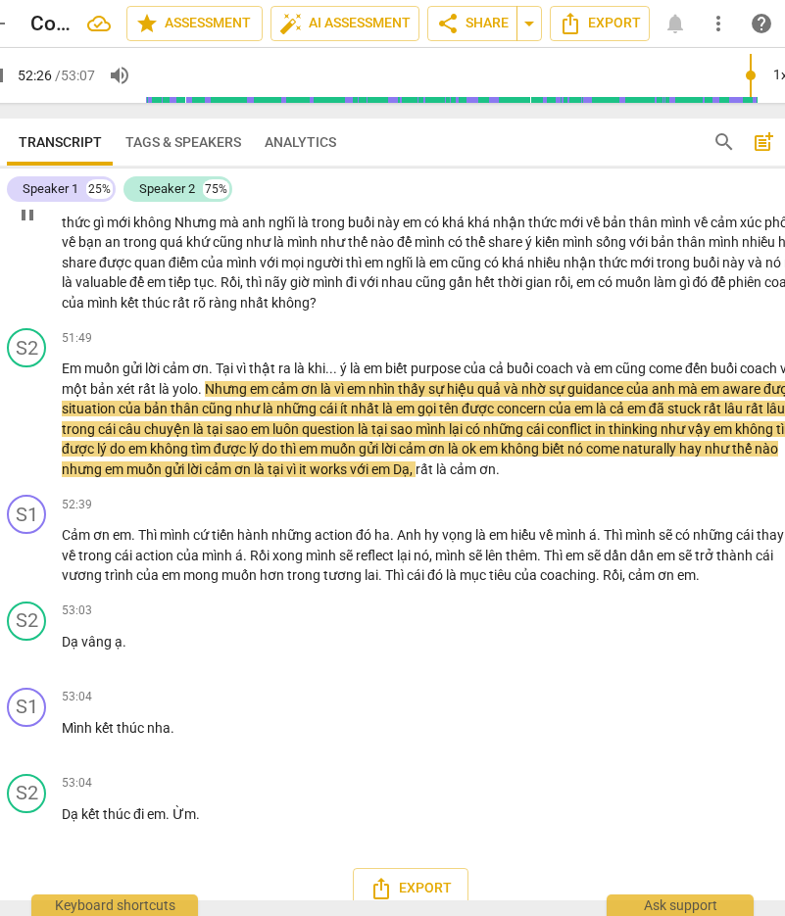
scroll to position [13239, 0]
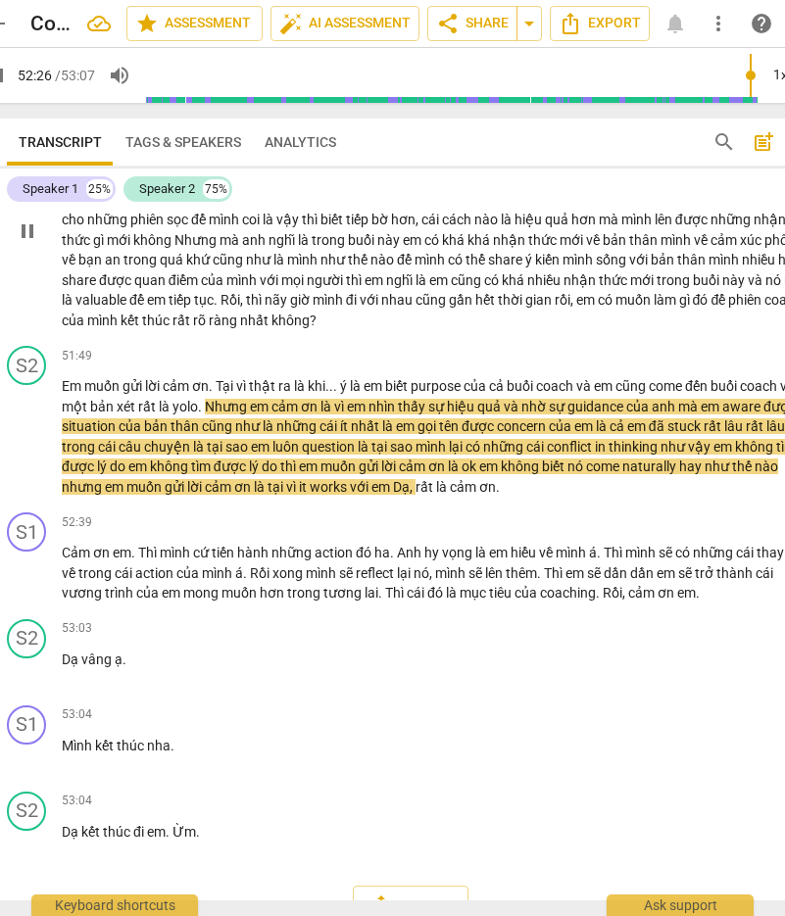
click at [31, 243] on span "pause" at bounding box center [28, 231] width 24 height 24
click at [32, 243] on span "play_arrow" at bounding box center [28, 231] width 24 height 24
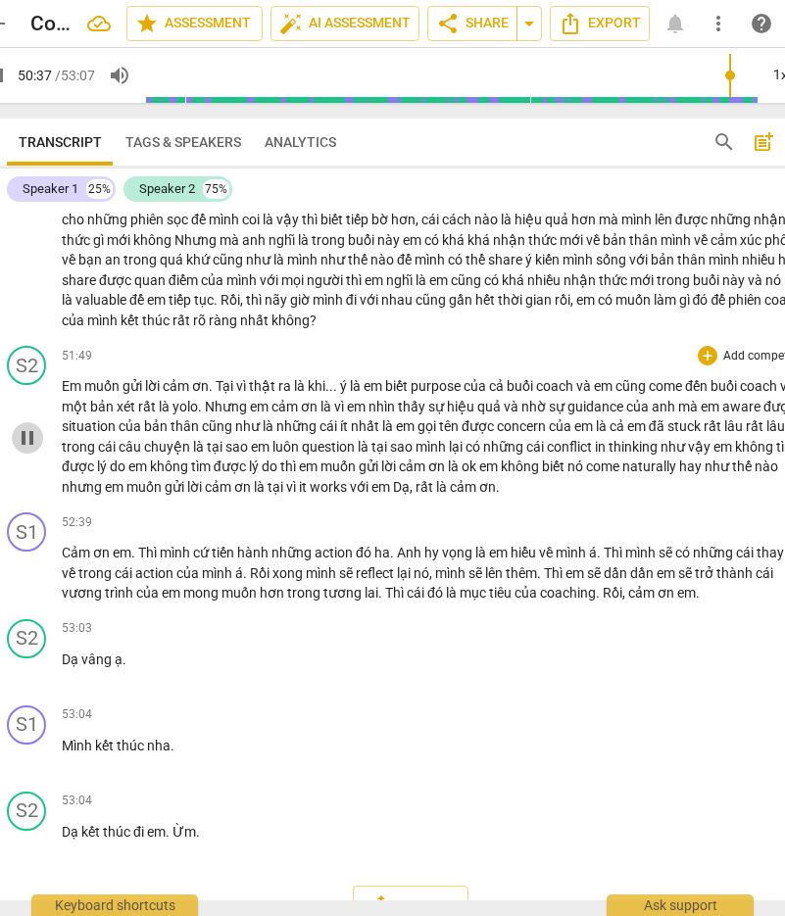
click at [24, 450] on span "pause" at bounding box center [28, 438] width 24 height 24
click at [30, 450] on span "play_arrow" at bounding box center [28, 438] width 24 height 24
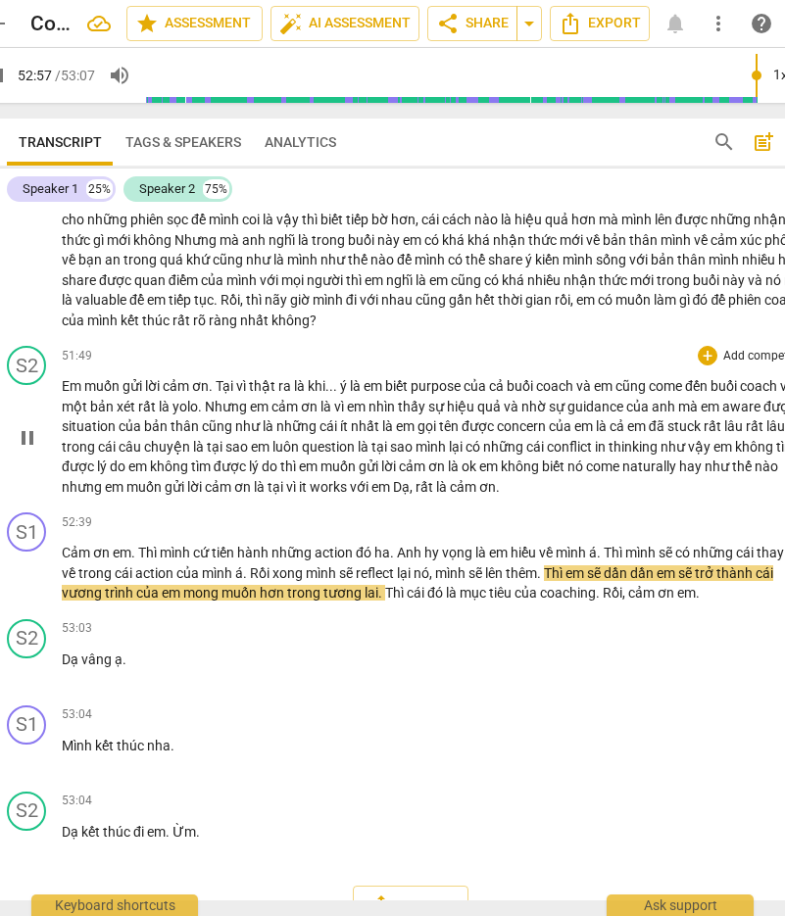
click at [415, 455] on span "sao" at bounding box center [402, 447] width 25 height 16
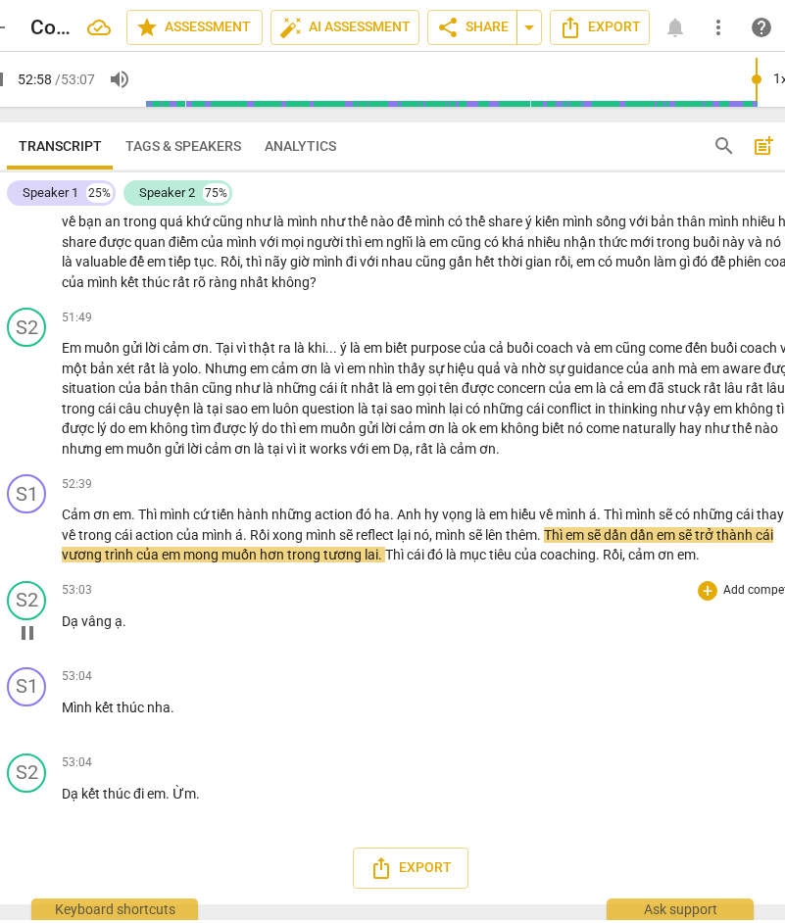
scroll to position [13442, 0]
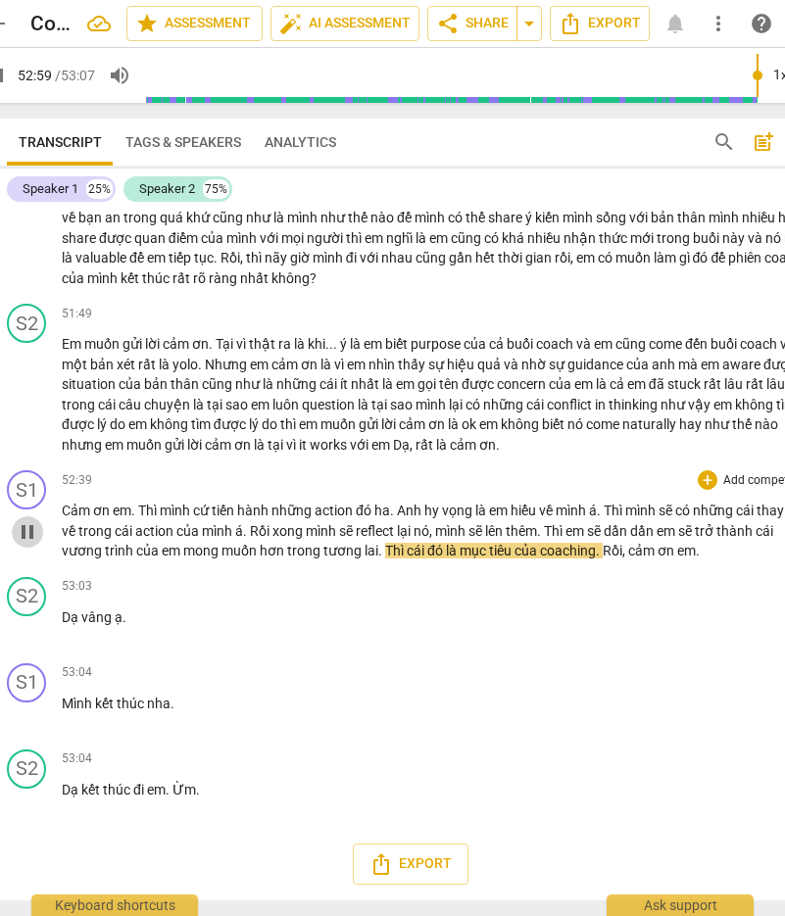
click at [25, 530] on span "pause" at bounding box center [28, 532] width 24 height 24
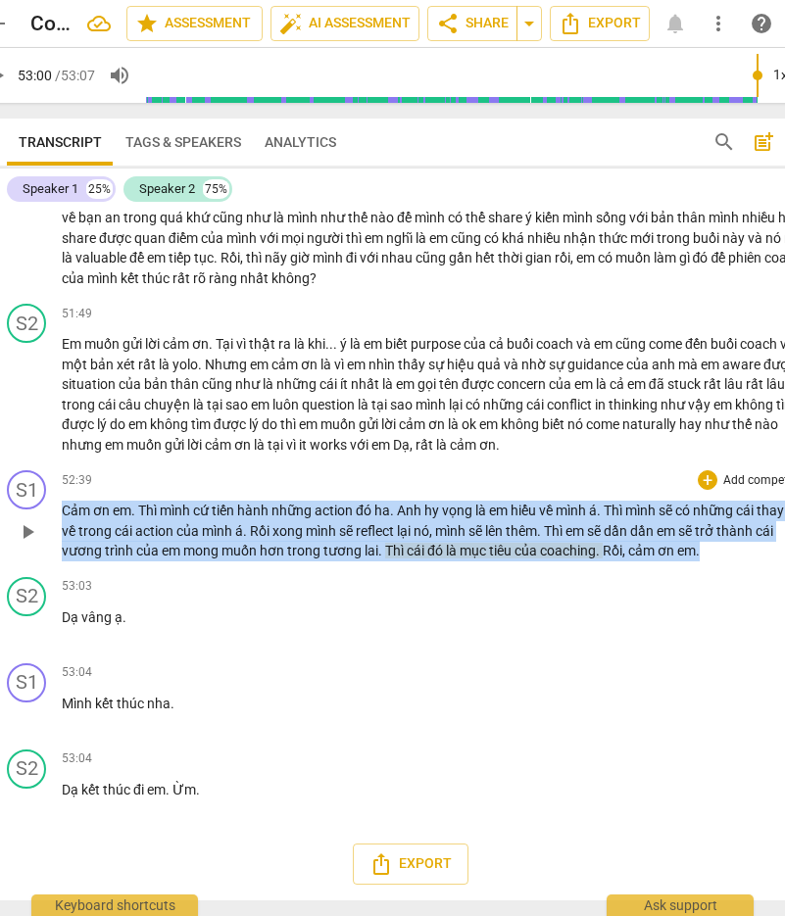
drag, startPoint x: 679, startPoint y: 548, endPoint x: 63, endPoint y: 512, distance: 617.3
click at [63, 512] on p "Cảm ơn em . Thì mình cứ tiến hành những action đó ha . Anh hy vọng là em hiểu v…" at bounding box center [438, 531] width 752 height 61
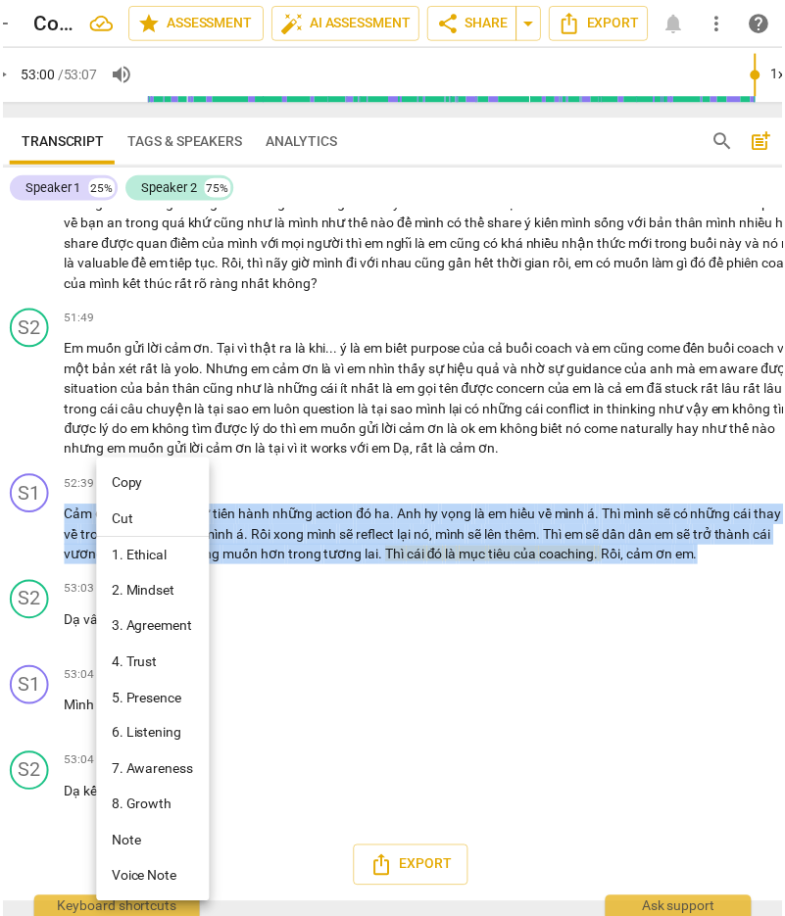
scroll to position [13435, 0]
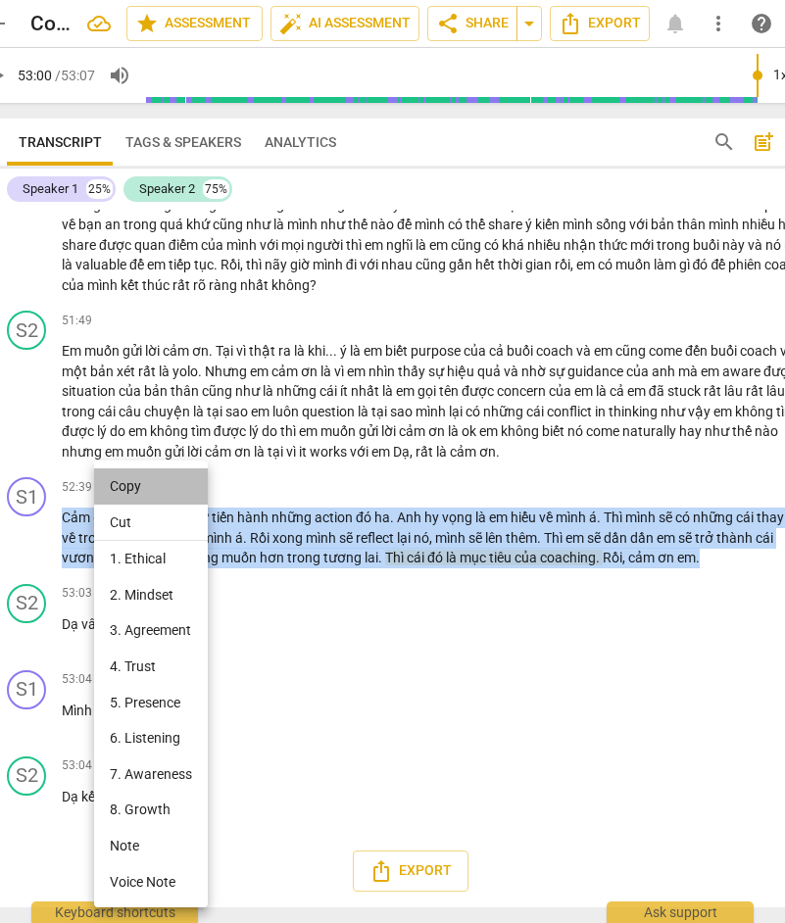
click at [148, 484] on li "Copy" at bounding box center [151, 486] width 114 height 36
copy p "Cảm ơn em . Thì mình cứ tiến hành những action đó ha . Anh hy vọng là em hiểu v…"
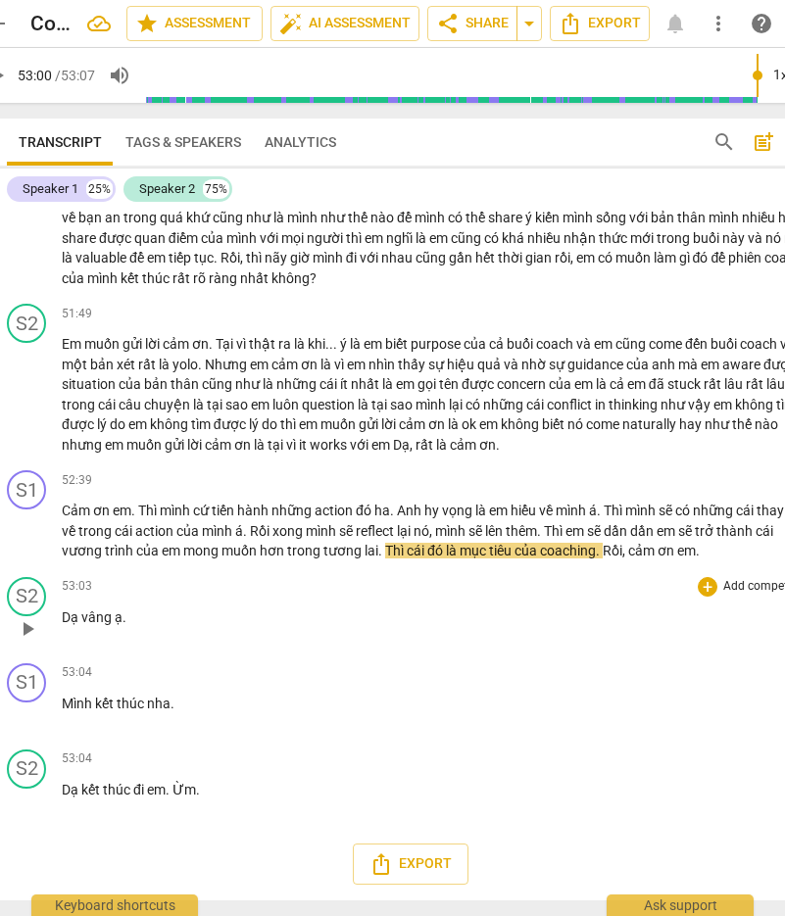
click at [31, 630] on span "play_arrow" at bounding box center [28, 629] width 24 height 24
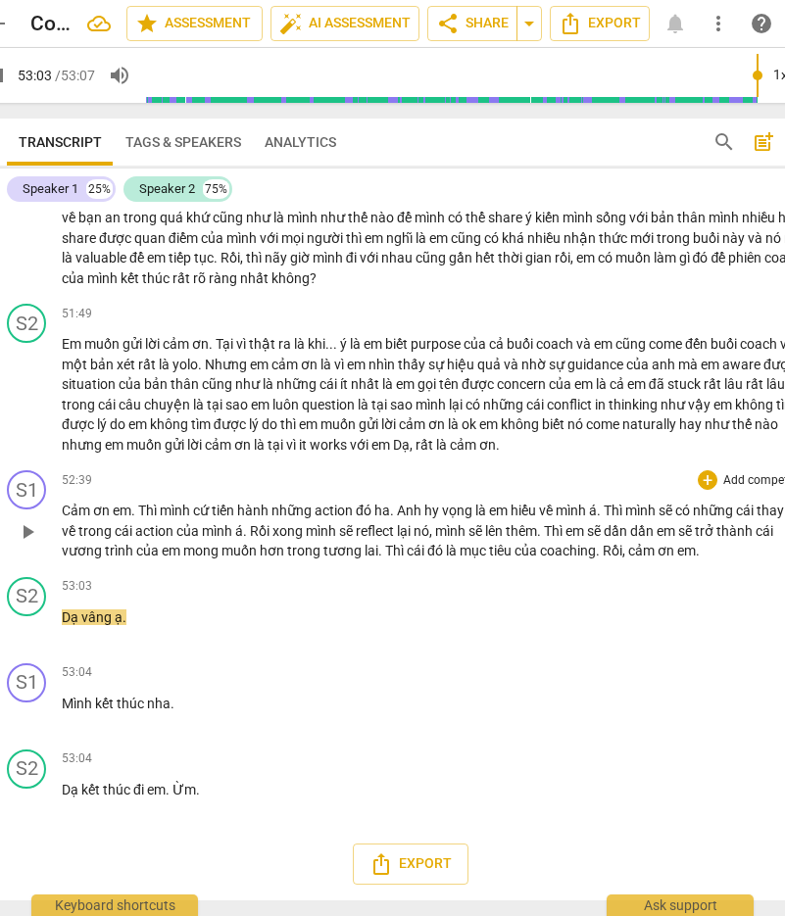
click at [0, 0] on span "pause" at bounding box center [0, 0] width 0 height 0
click at [23, 539] on span "play_arrow" at bounding box center [28, 532] width 24 height 24
click at [29, 535] on span "play_arrow" at bounding box center [28, 532] width 24 height 24
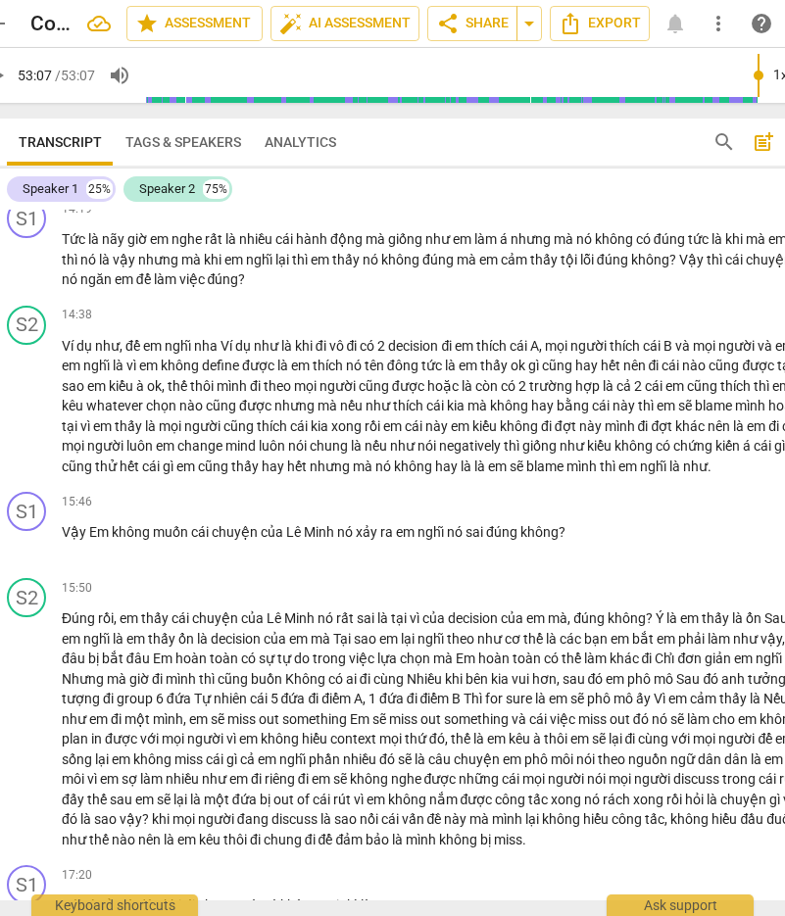
scroll to position [6817, 0]
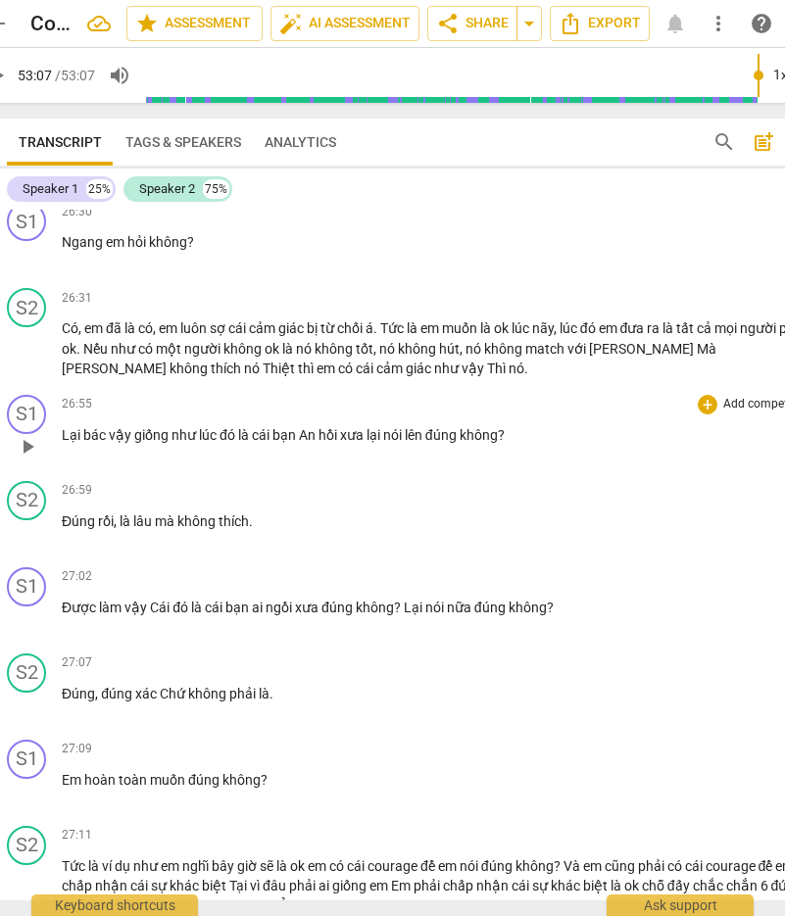
click at [377, 465] on div "26:55 + Add competency keyboard_arrow_right Lại bác vậy giống như lúc đó là cái…" at bounding box center [438, 430] width 752 height 71
click at [209, 465] on div "26:55 + Add competency keyboard_arrow_right Lại bác vậy giống như lúc đó là cái…" at bounding box center [438, 430] width 752 height 71
click at [158, 465] on div "26:55 + Add competency keyboard_arrow_right Lại bác vậy giống như lúc đó là cái…" at bounding box center [438, 430] width 752 height 71
click at [39, 459] on span "play_arrow" at bounding box center [28, 447] width 24 height 24
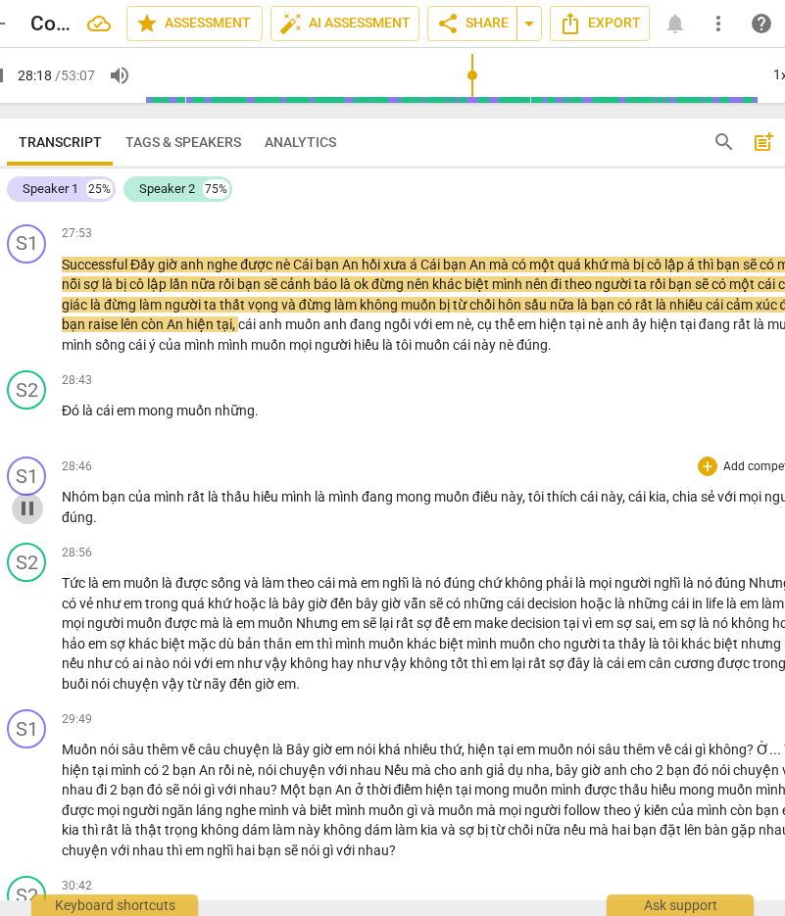
click at [31, 520] on span "pause" at bounding box center [28, 509] width 24 height 24
click at [31, 520] on span "play_arrow" at bounding box center [28, 509] width 24 height 24
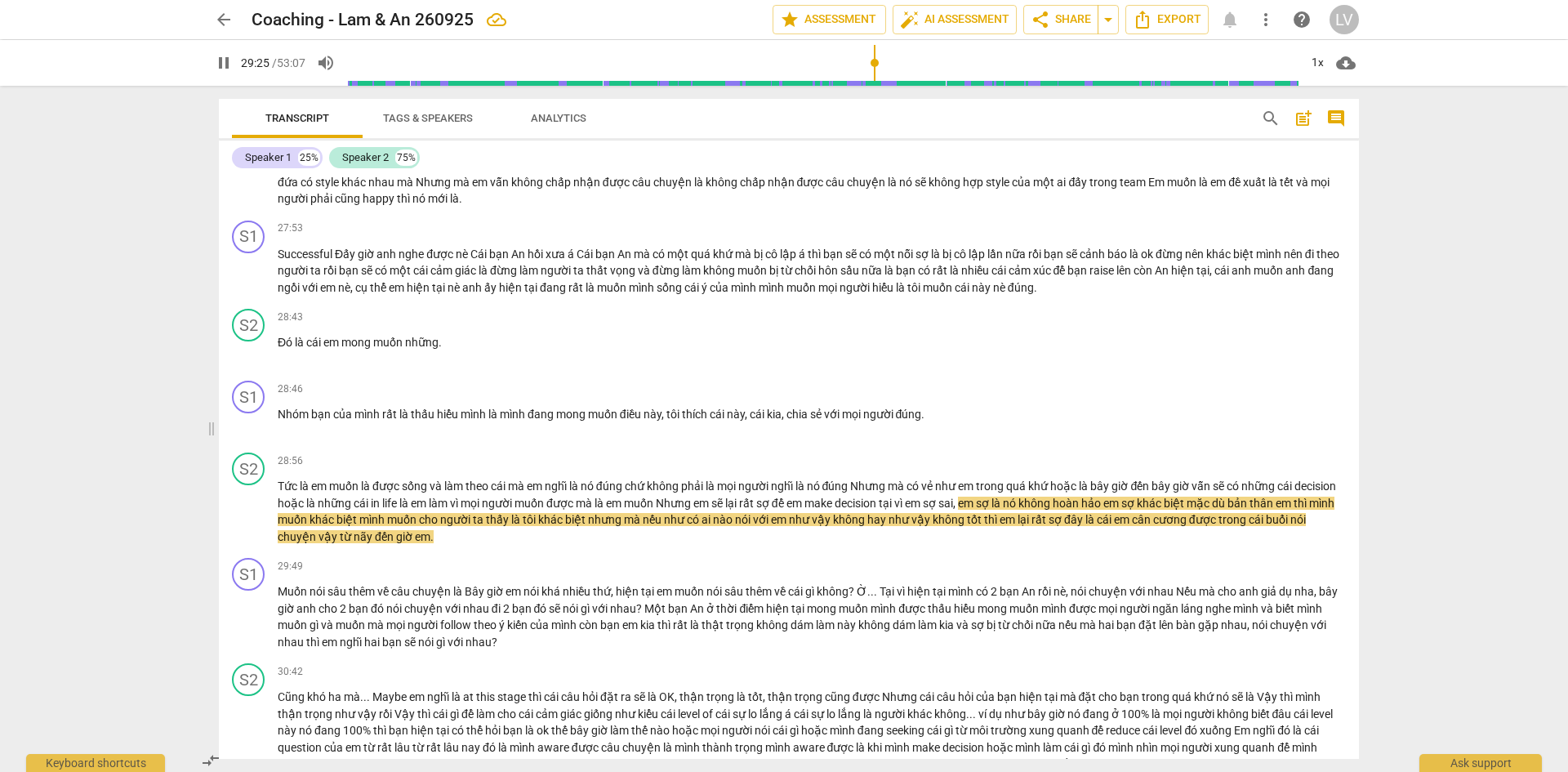
scroll to position [0, 262]
click at [230, 57] on span "pause" at bounding box center [224, 63] width 20 height 20
type input "1767"
